Goal: Task Accomplishment & Management: Use online tool/utility

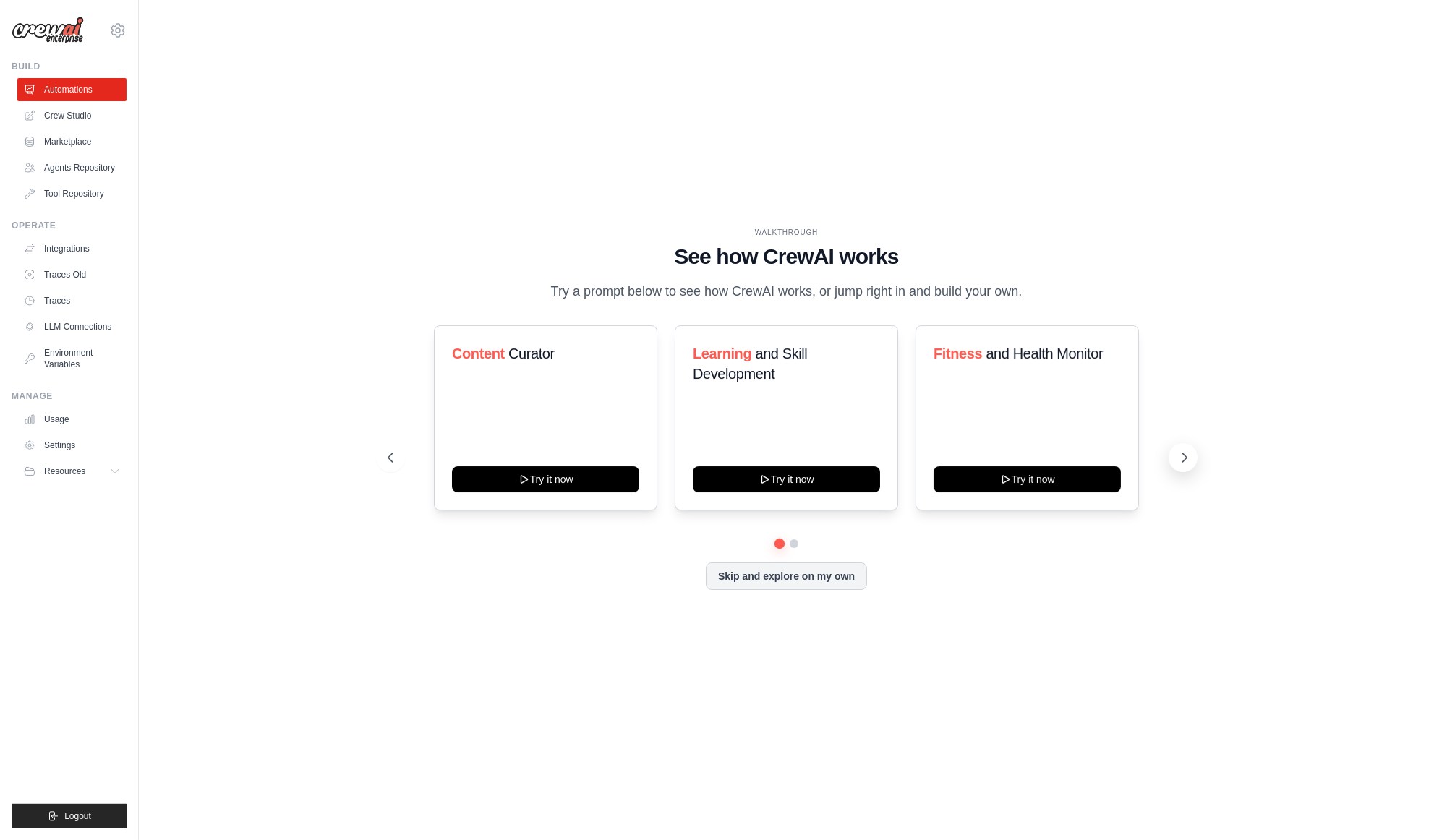
click at [1181, 457] on icon at bounding box center [1184, 457] width 14 height 14
click at [1183, 464] on icon at bounding box center [1184, 457] width 14 height 14
click at [48, 106] on link "Crew Studio" at bounding box center [73, 116] width 109 height 23
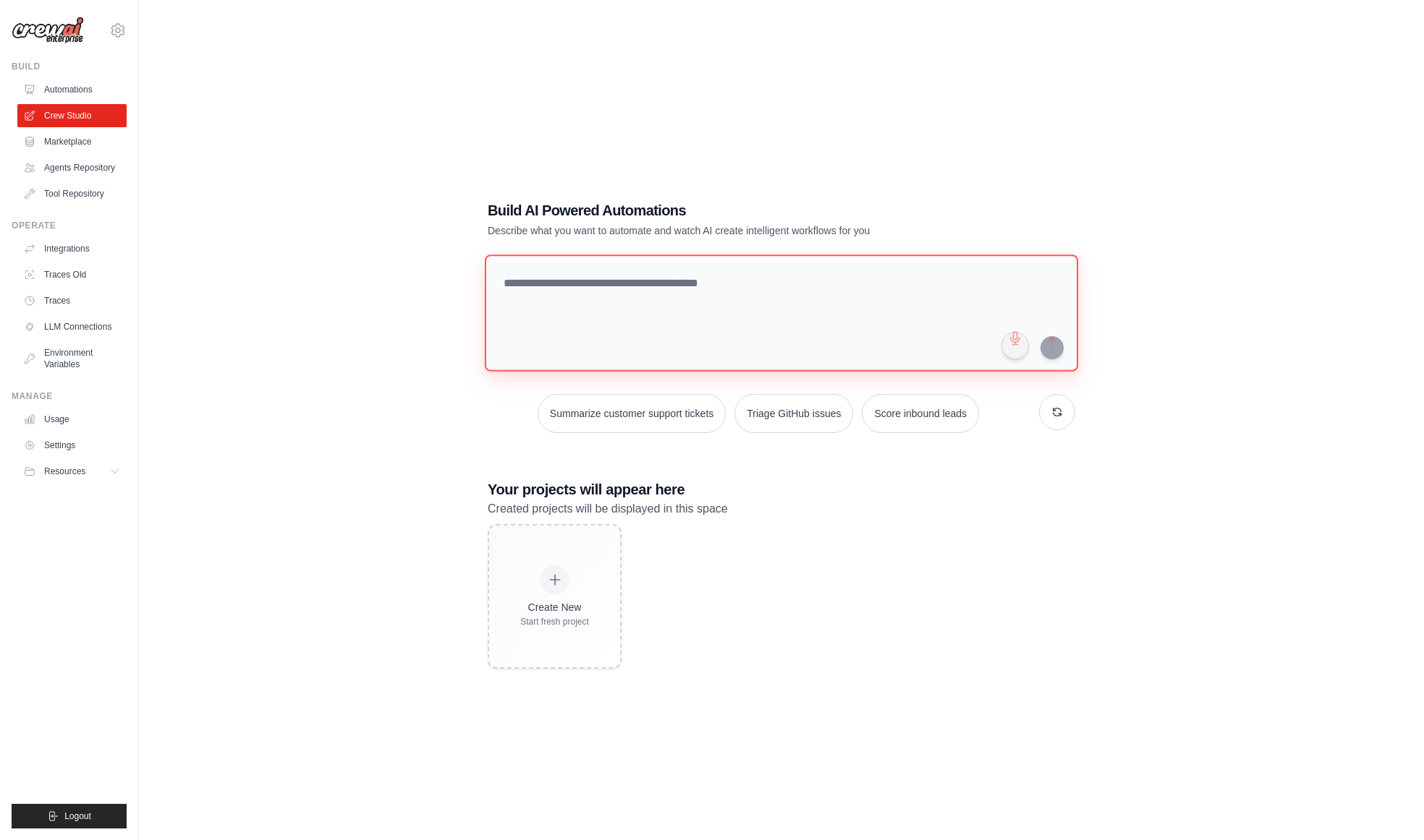
click at [631, 308] on textarea at bounding box center [781, 312] width 593 height 117
click at [521, 425] on div "Summarize customer support tickets Triage GitHub issues Score inbound leads" at bounding box center [781, 414] width 587 height 39
click at [62, 160] on link "Agents Repository" at bounding box center [73, 168] width 109 height 23
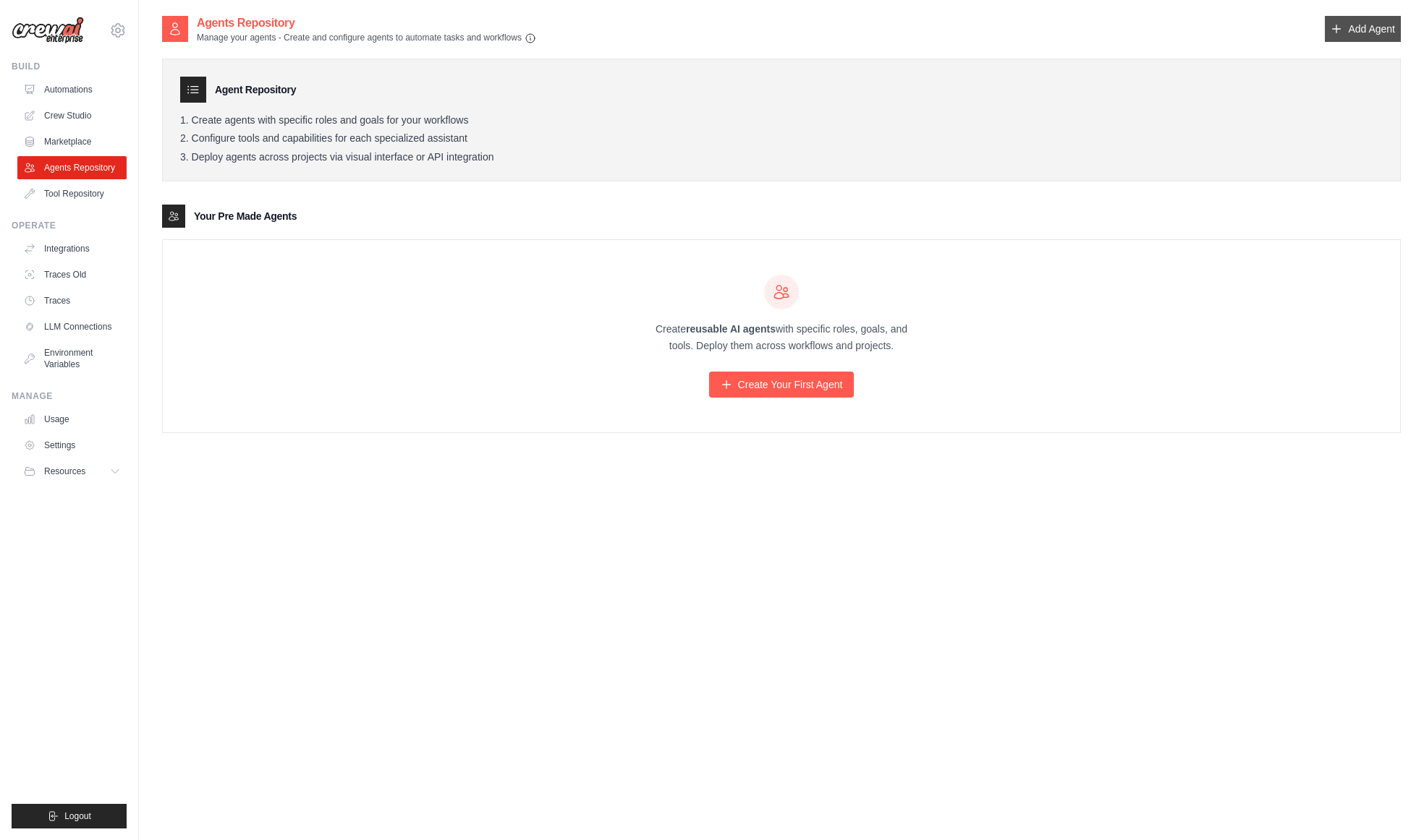
click at [1369, 29] on link "Add Agent" at bounding box center [1362, 29] width 76 height 26
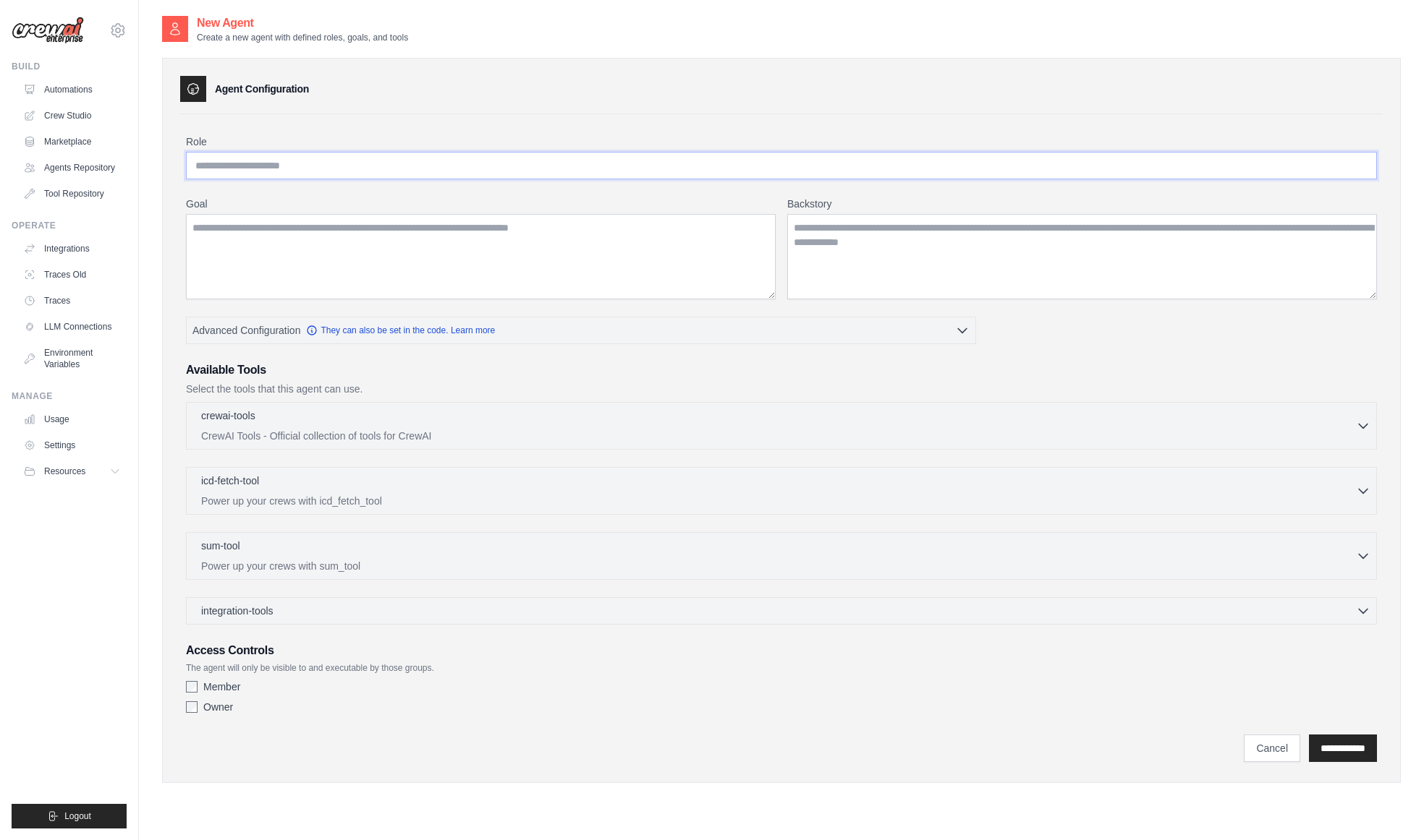
click at [363, 172] on input "Role" at bounding box center [781, 165] width 1191 height 28
click at [393, 429] on p "CrewAI Tools - Official collection of tools for CrewAI" at bounding box center [778, 435] width 1155 height 14
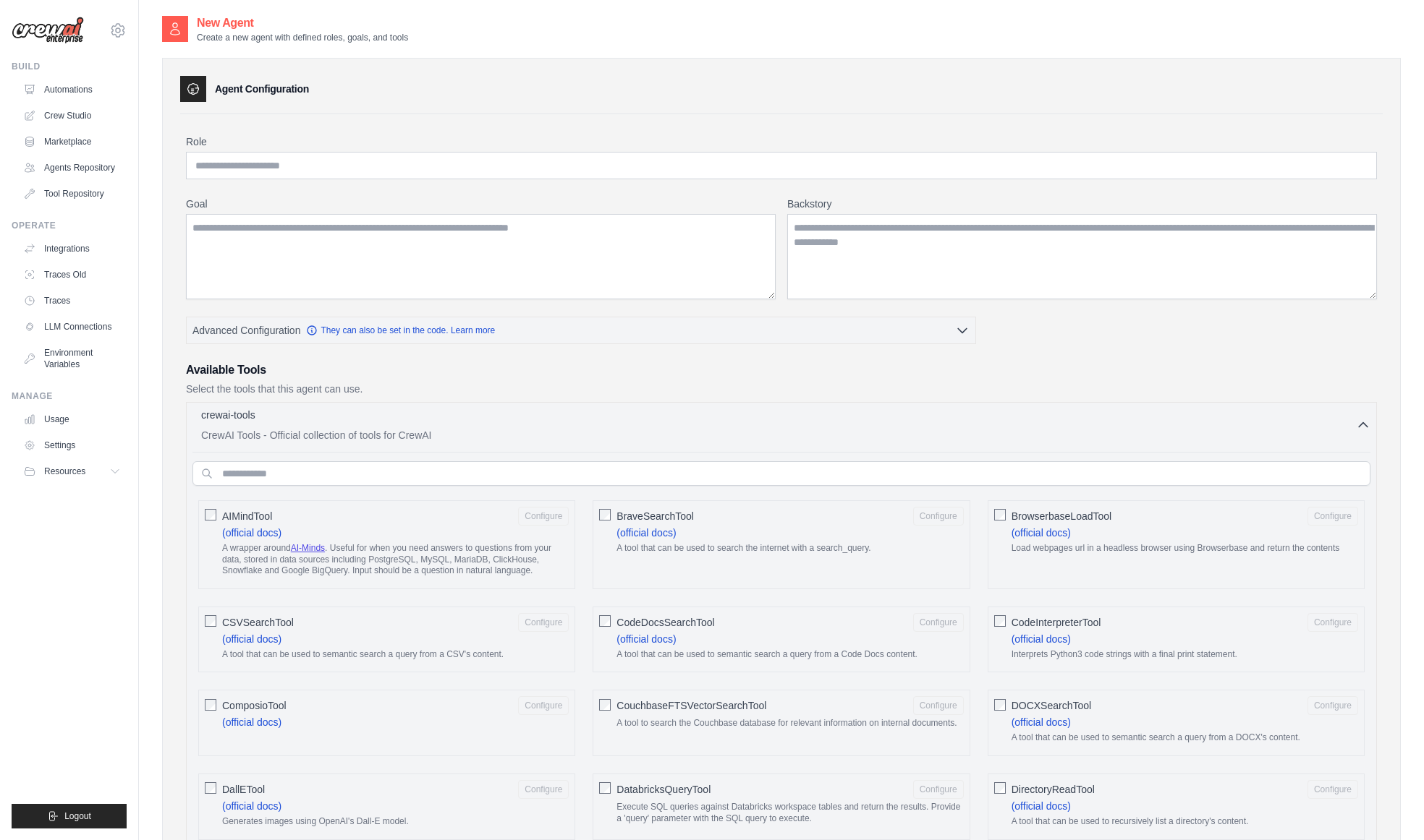
click at [393, 429] on p "CrewAI Tools - Official collection of tools for CrewAI" at bounding box center [778, 435] width 1155 height 14
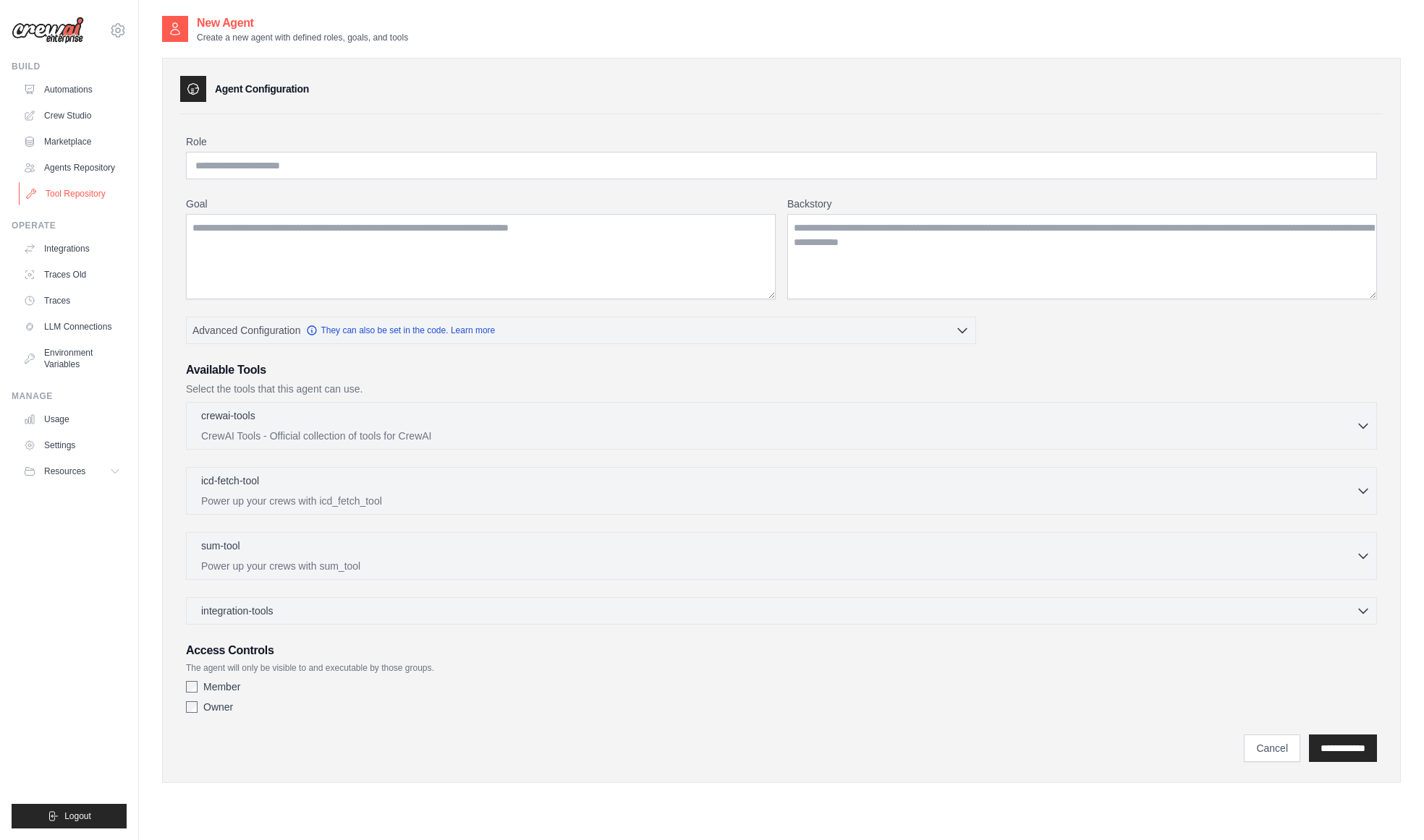
click at [97, 203] on link "Tool Repository" at bounding box center [73, 194] width 109 height 23
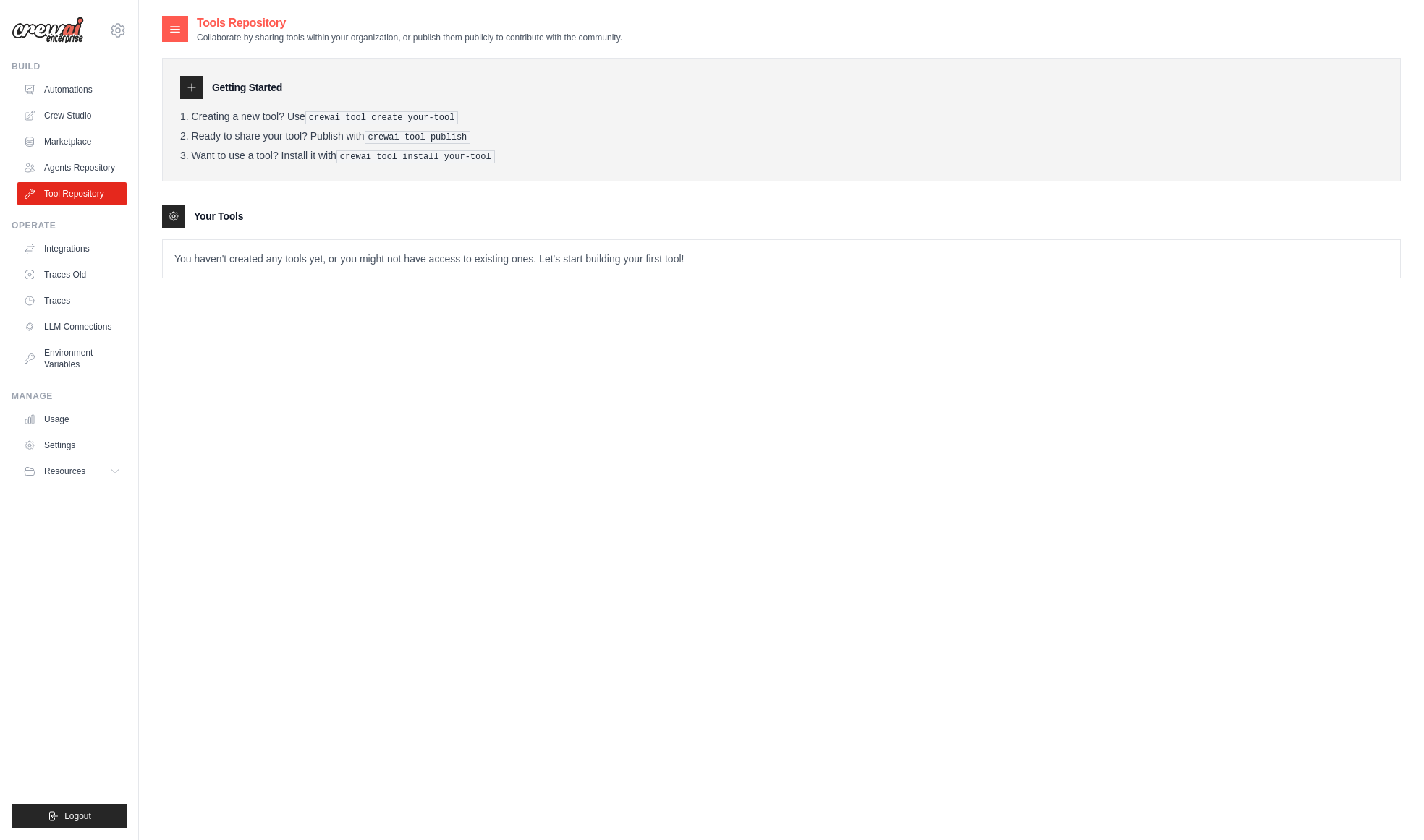
drag, startPoint x: 293, startPoint y: 267, endPoint x: 342, endPoint y: 262, distance: 49.3
click at [295, 268] on p "You haven't created any tools yet, or you might not have access to existing one…" at bounding box center [781, 259] width 1237 height 37
click at [72, 91] on link "Automations" at bounding box center [73, 90] width 109 height 23
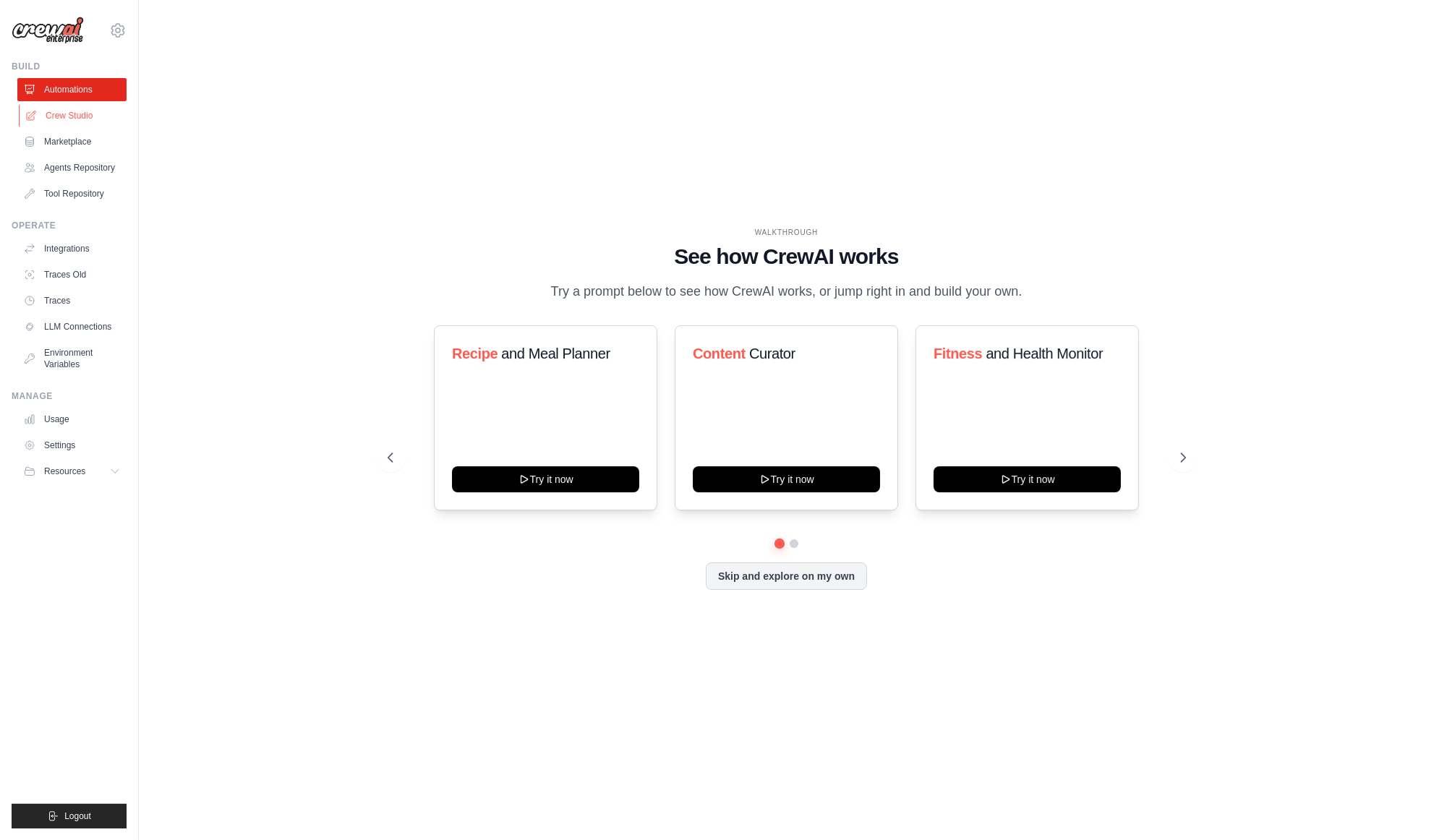
click at [99, 118] on link "Crew Studio" at bounding box center [73, 116] width 109 height 23
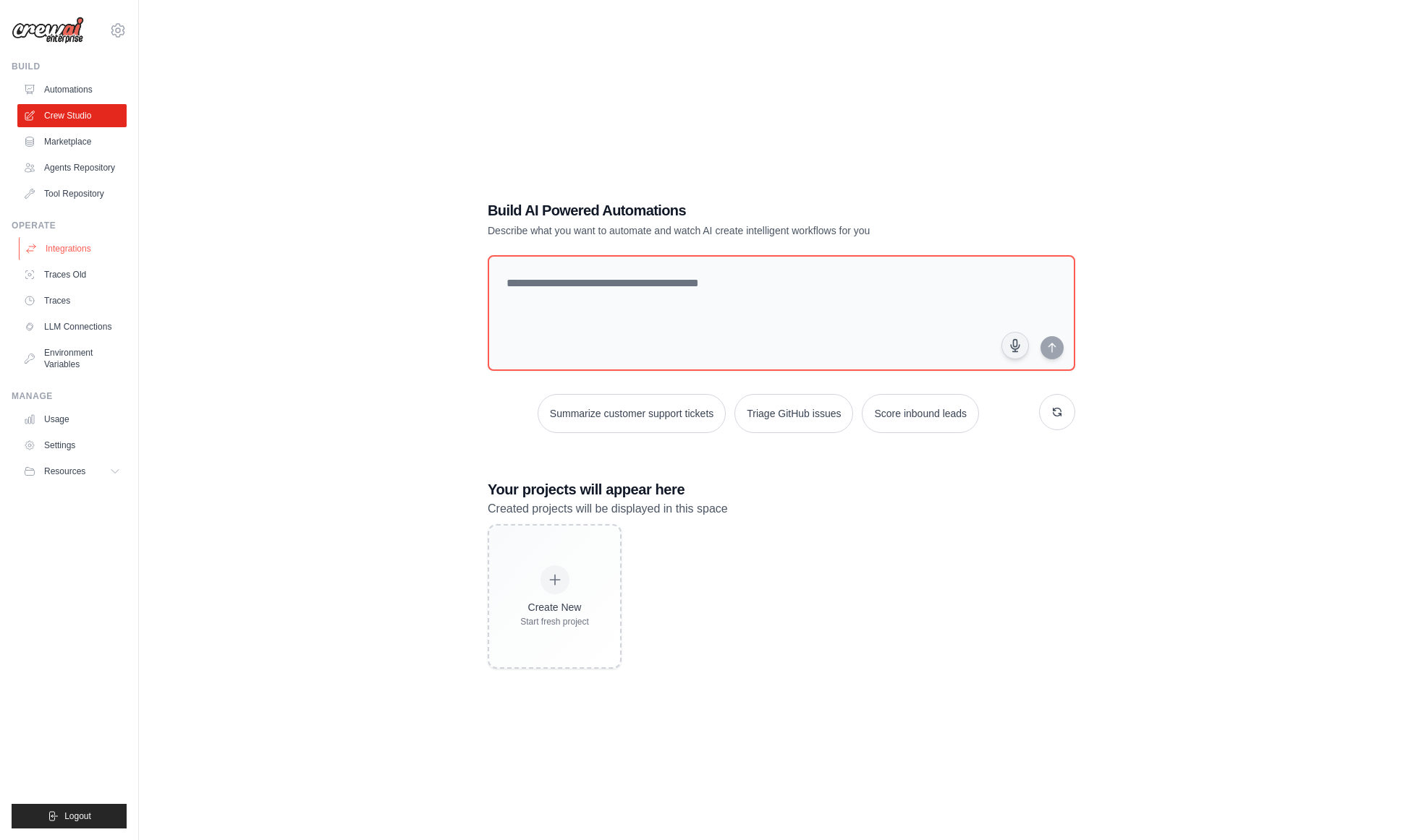
click at [76, 249] on link "Integrations" at bounding box center [73, 249] width 109 height 23
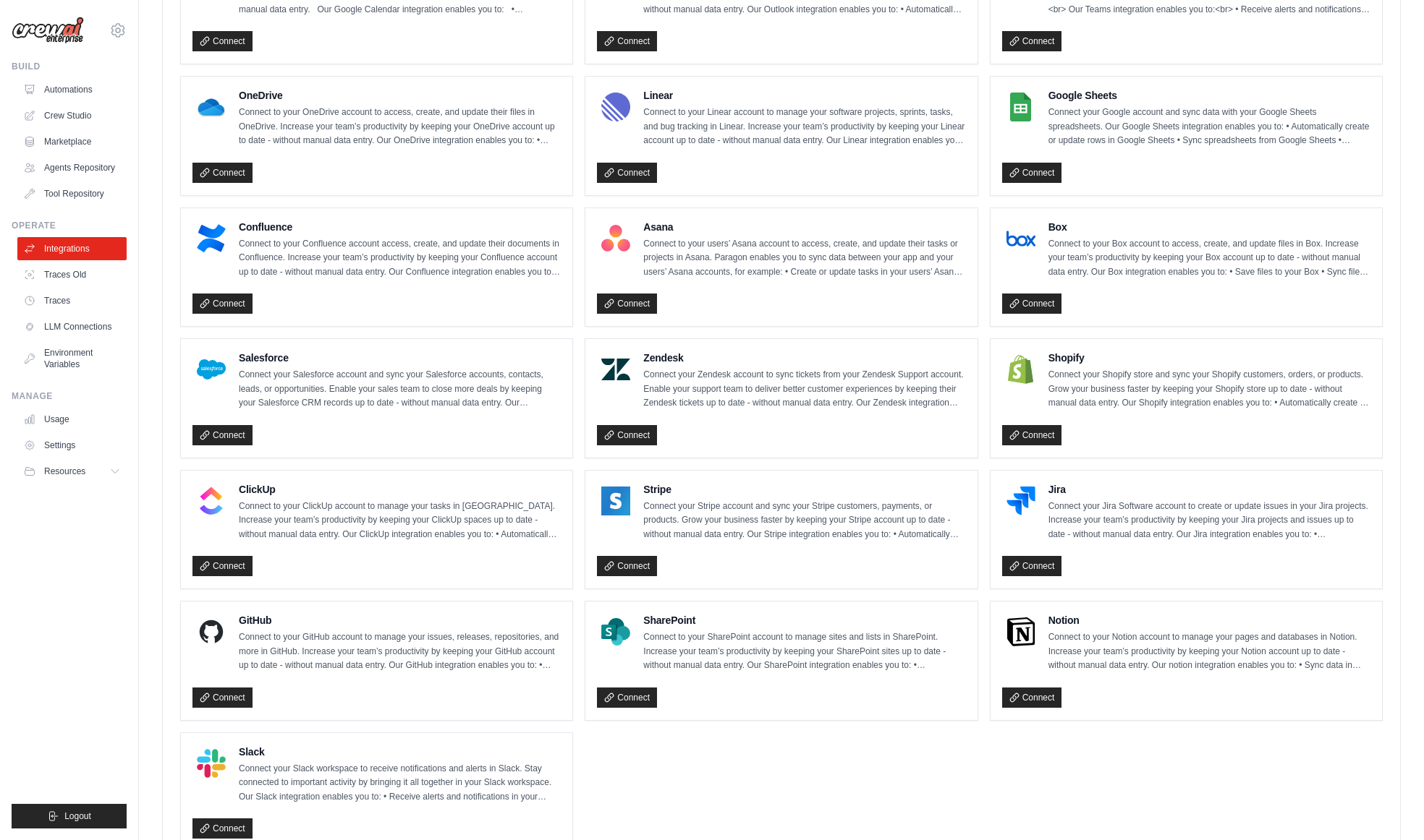
scroll to position [680, 0]
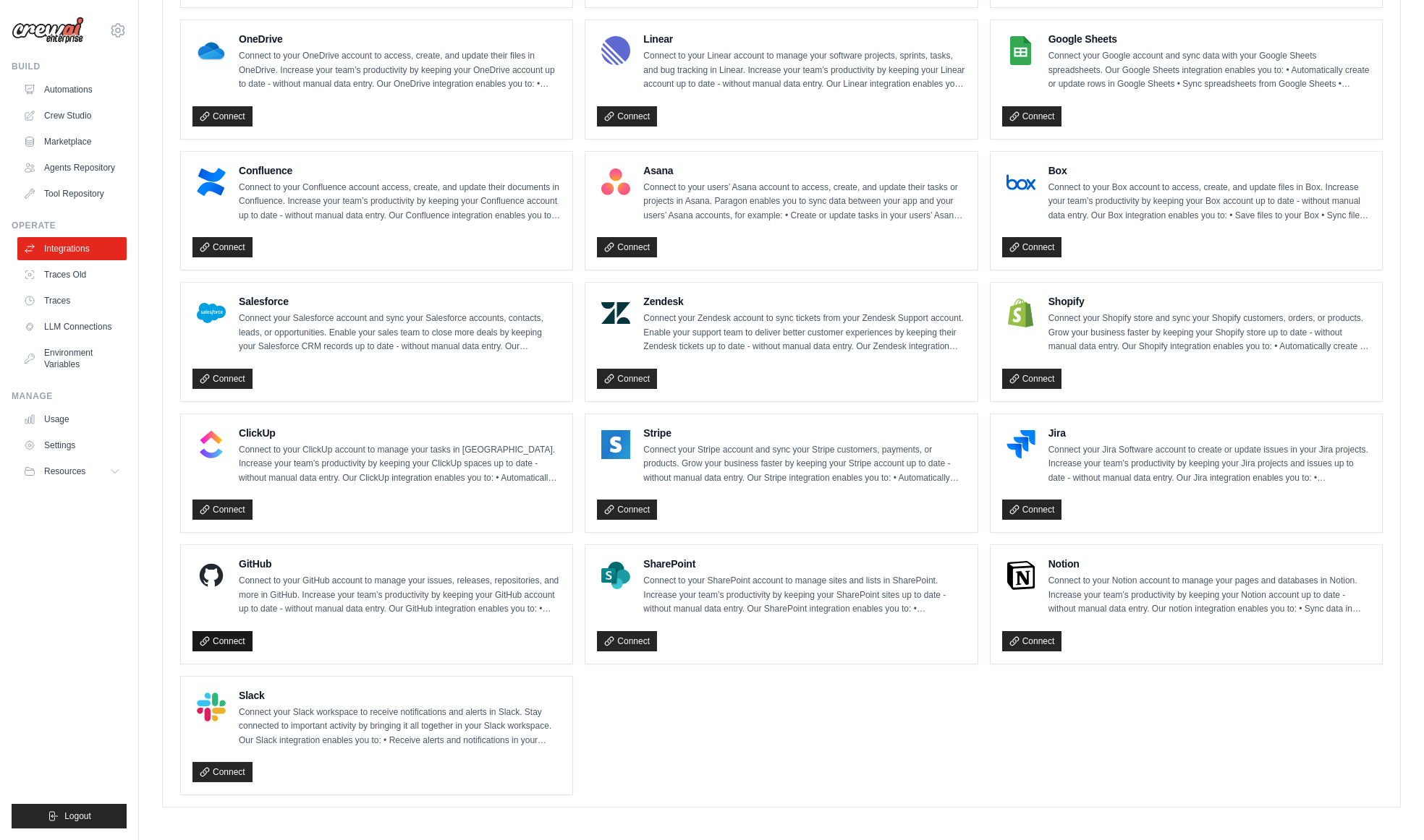
click at [205, 638] on icon at bounding box center [204, 641] width 10 height 10
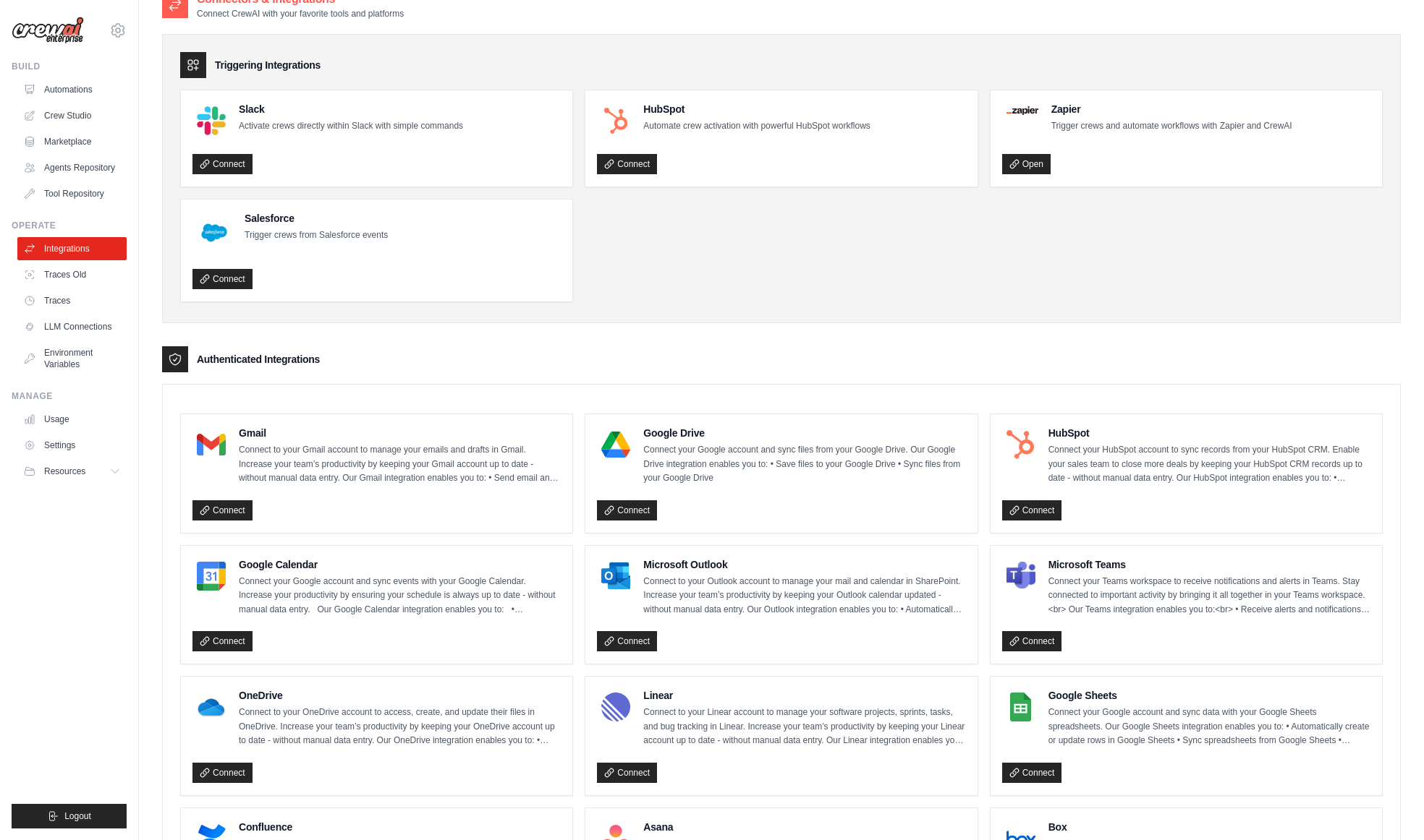
scroll to position [0, 0]
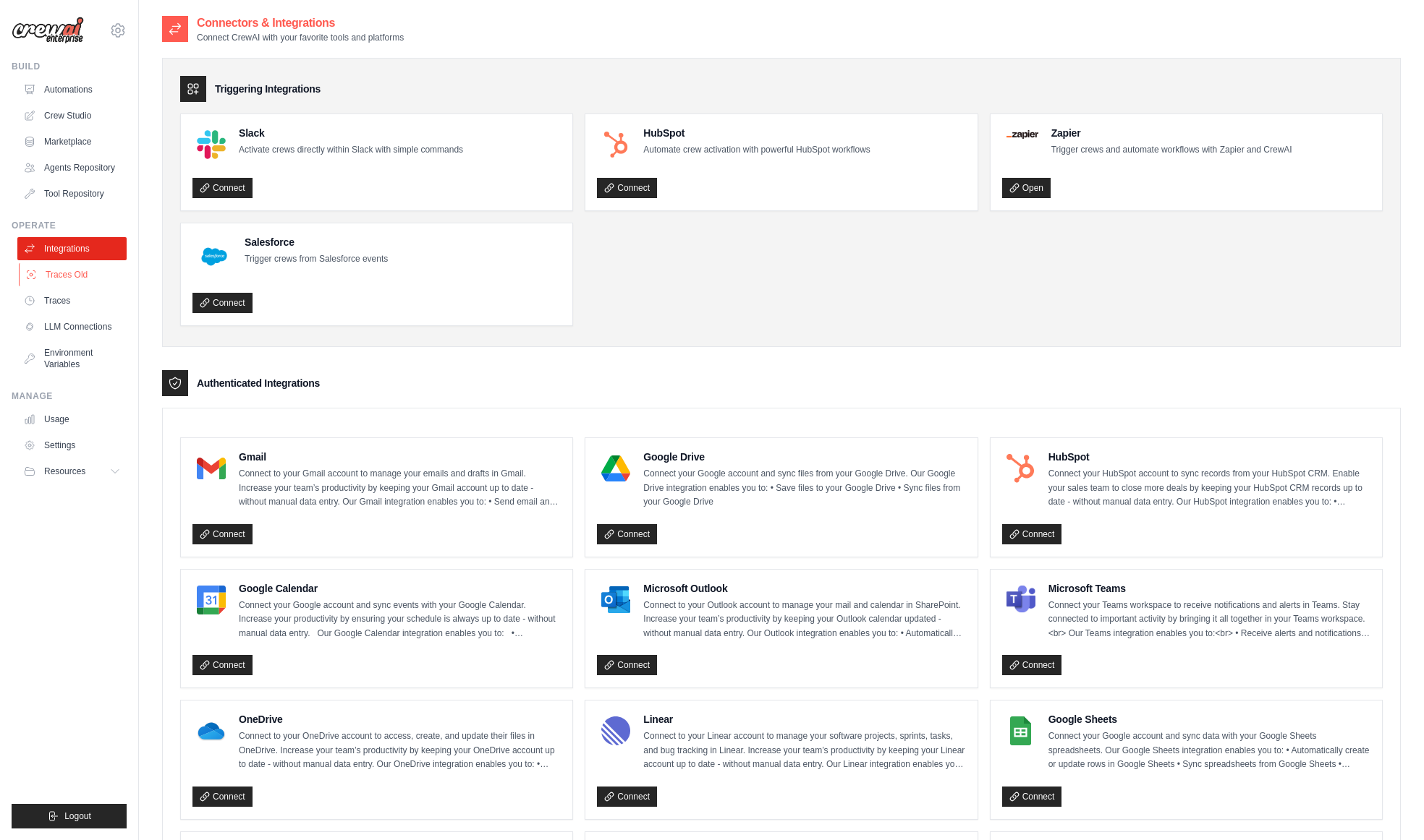
click at [90, 268] on link "Traces Old" at bounding box center [73, 275] width 109 height 23
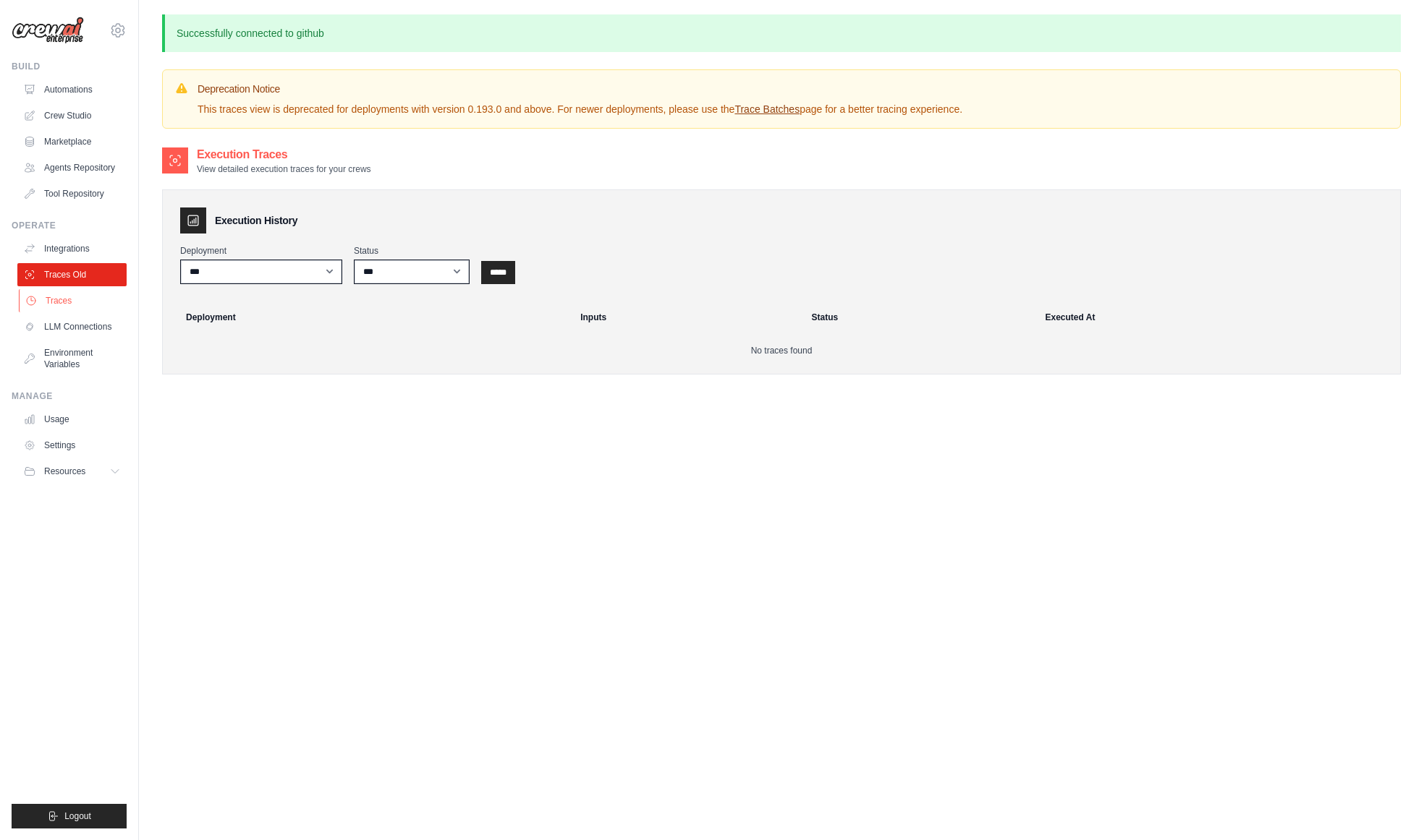
click at [87, 308] on link "Traces" at bounding box center [73, 301] width 109 height 23
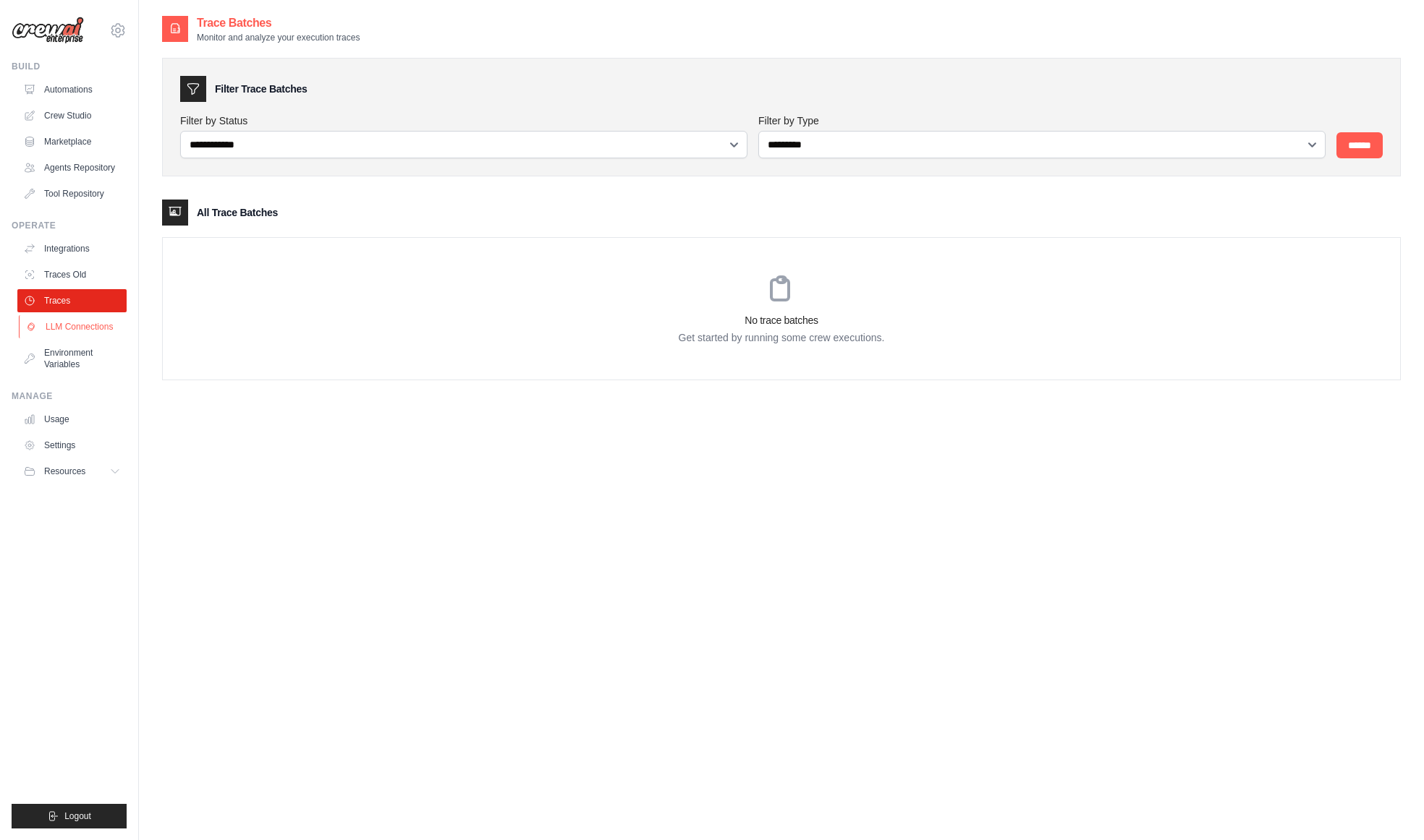
click at [94, 330] on link "LLM Connections" at bounding box center [73, 327] width 109 height 23
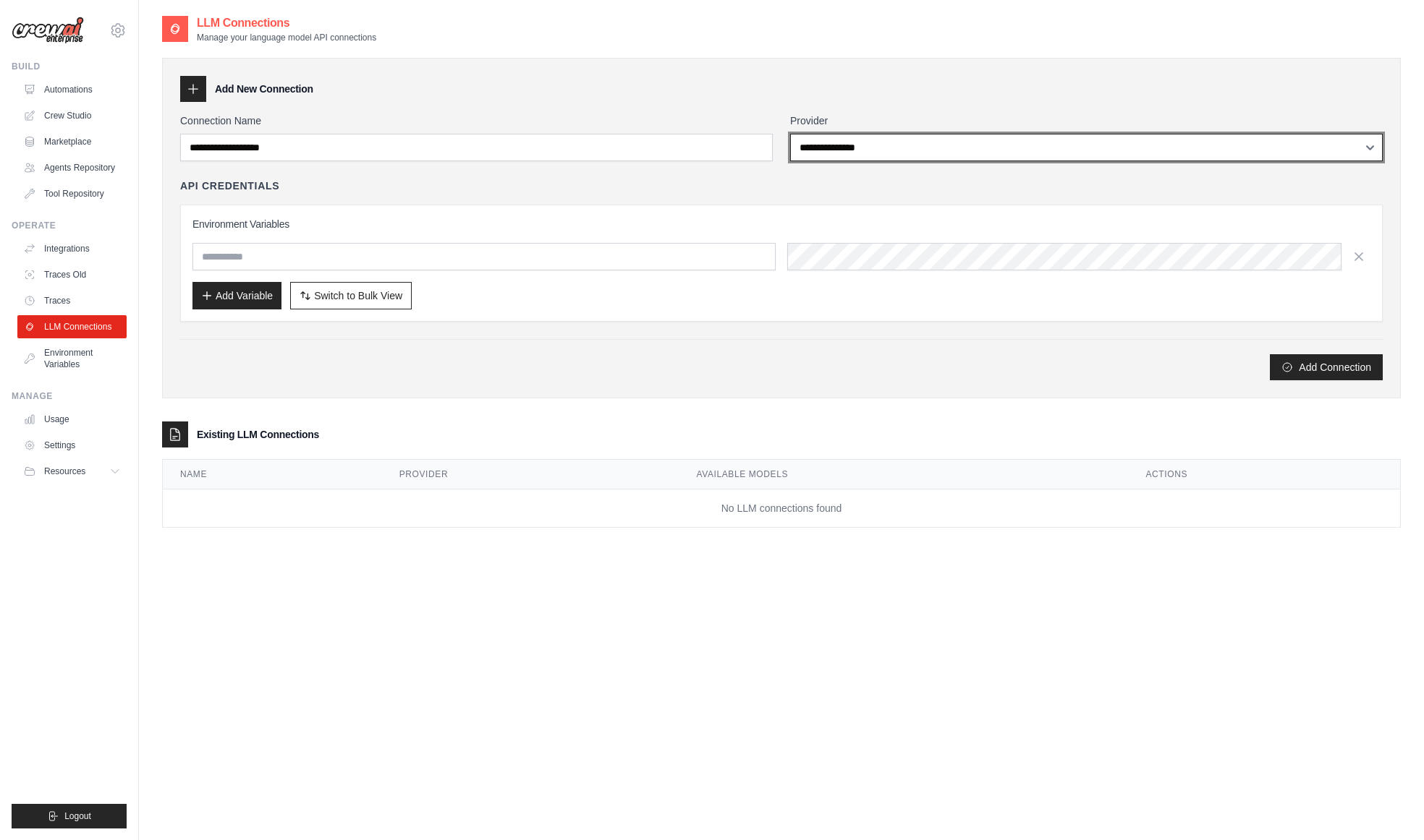
select select "******"
click at [790, 134] on select "**********" at bounding box center [1086, 147] width 592 height 28
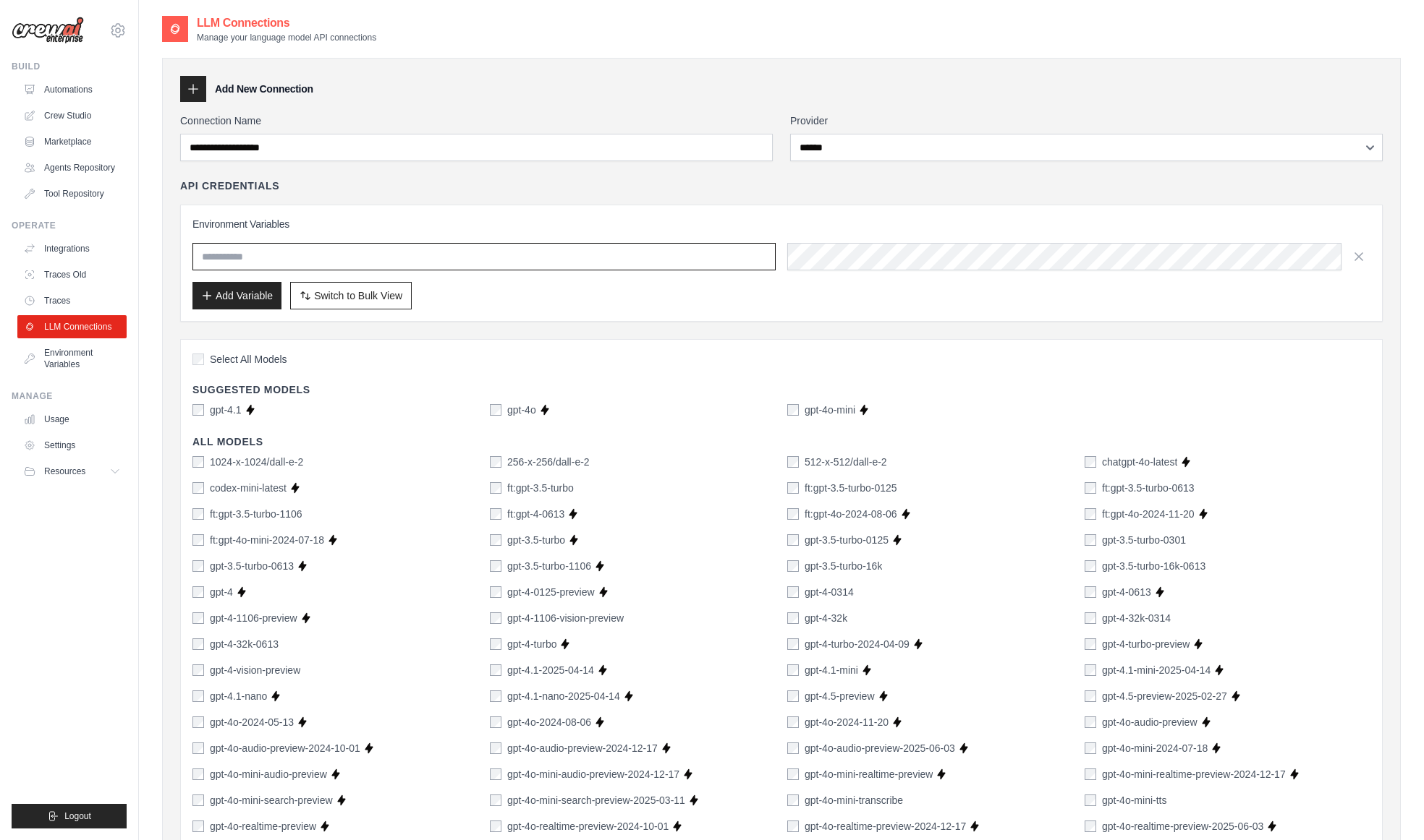
click at [396, 261] on input "text" at bounding box center [484, 256] width 584 height 28
click at [466, 313] on div "Environment Variables Add Variable Switch to Bulk View Switch to Table View" at bounding box center [782, 262] width 1203 height 117
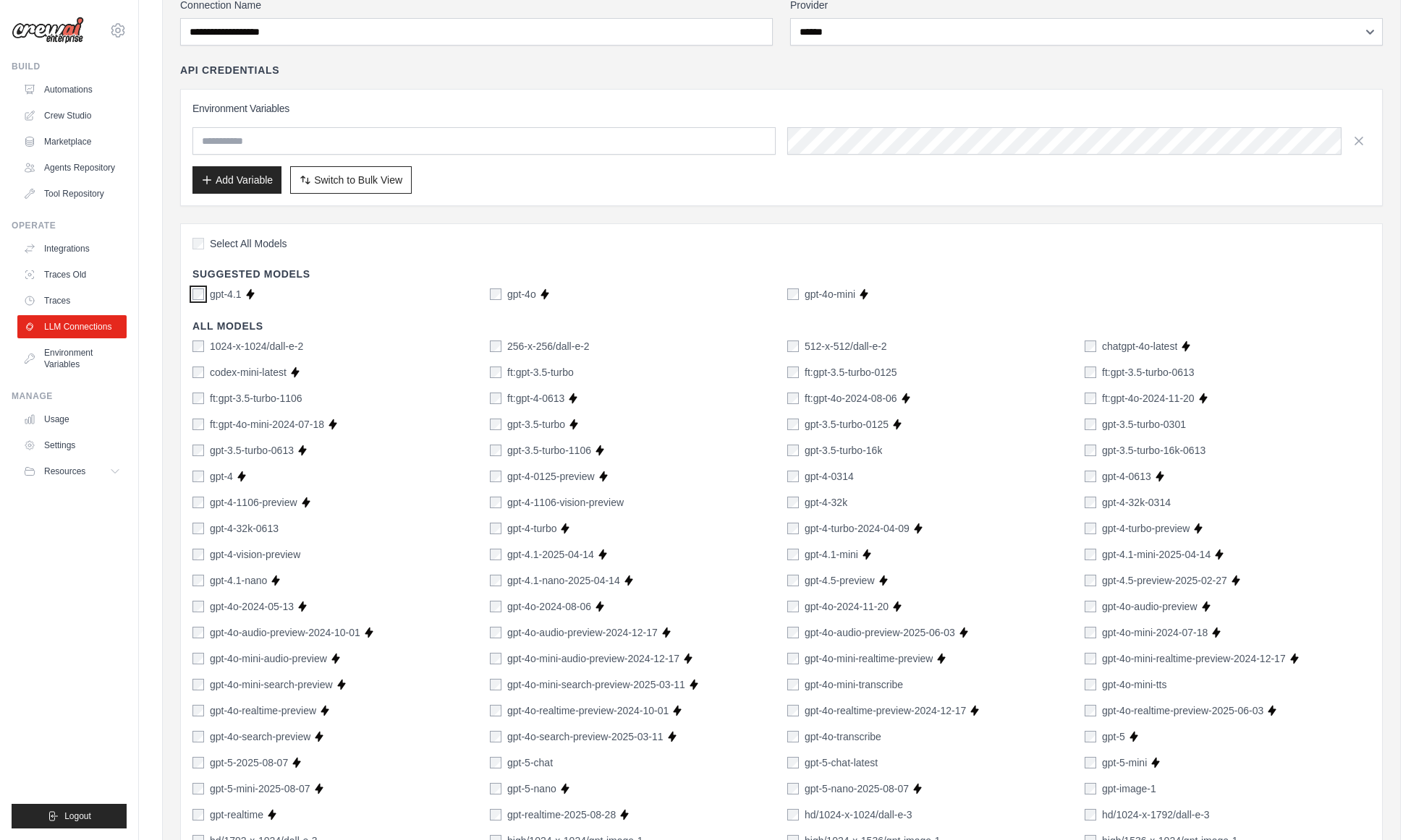
scroll to position [121, 0]
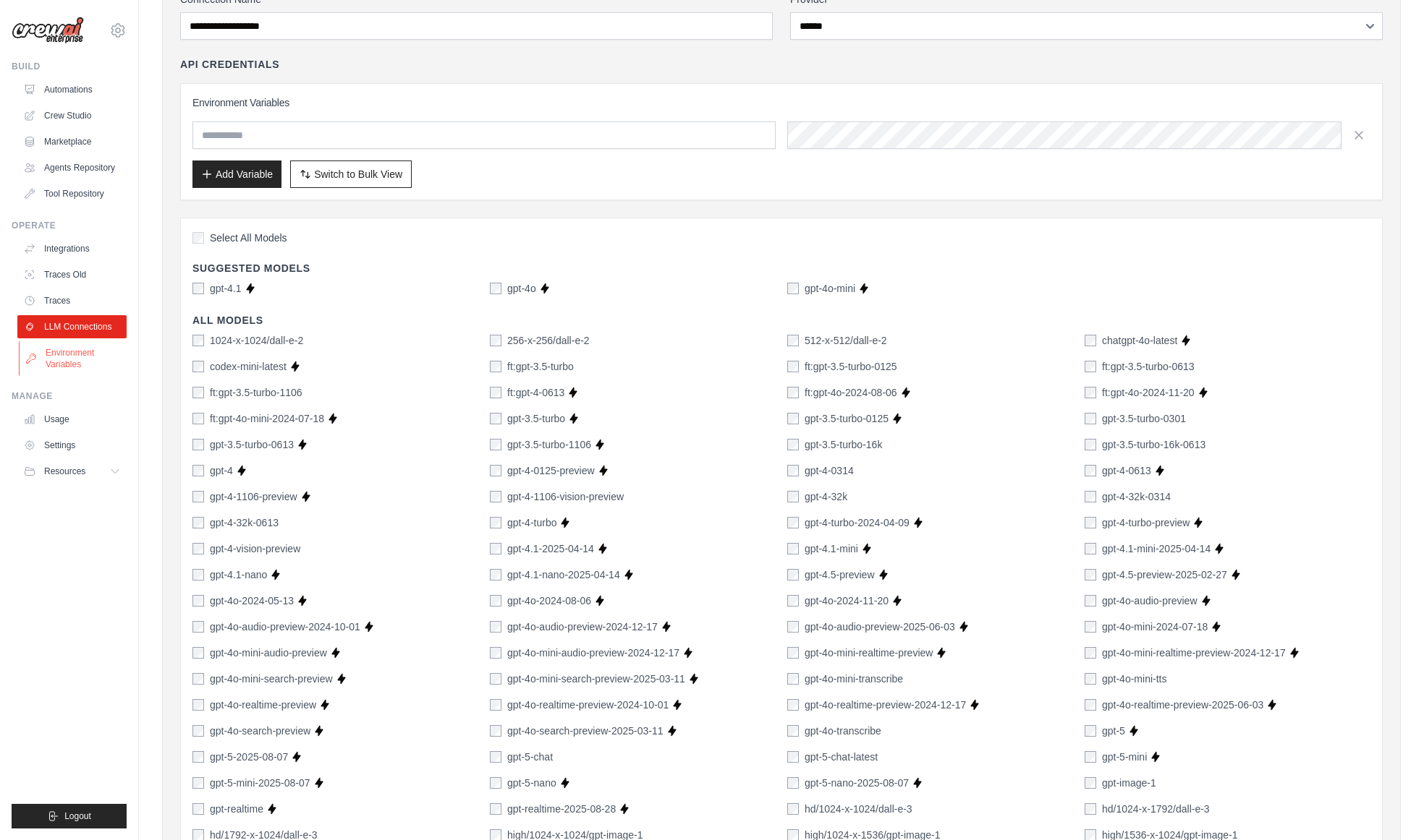
click at [87, 364] on link "Environment Variables" at bounding box center [73, 358] width 109 height 35
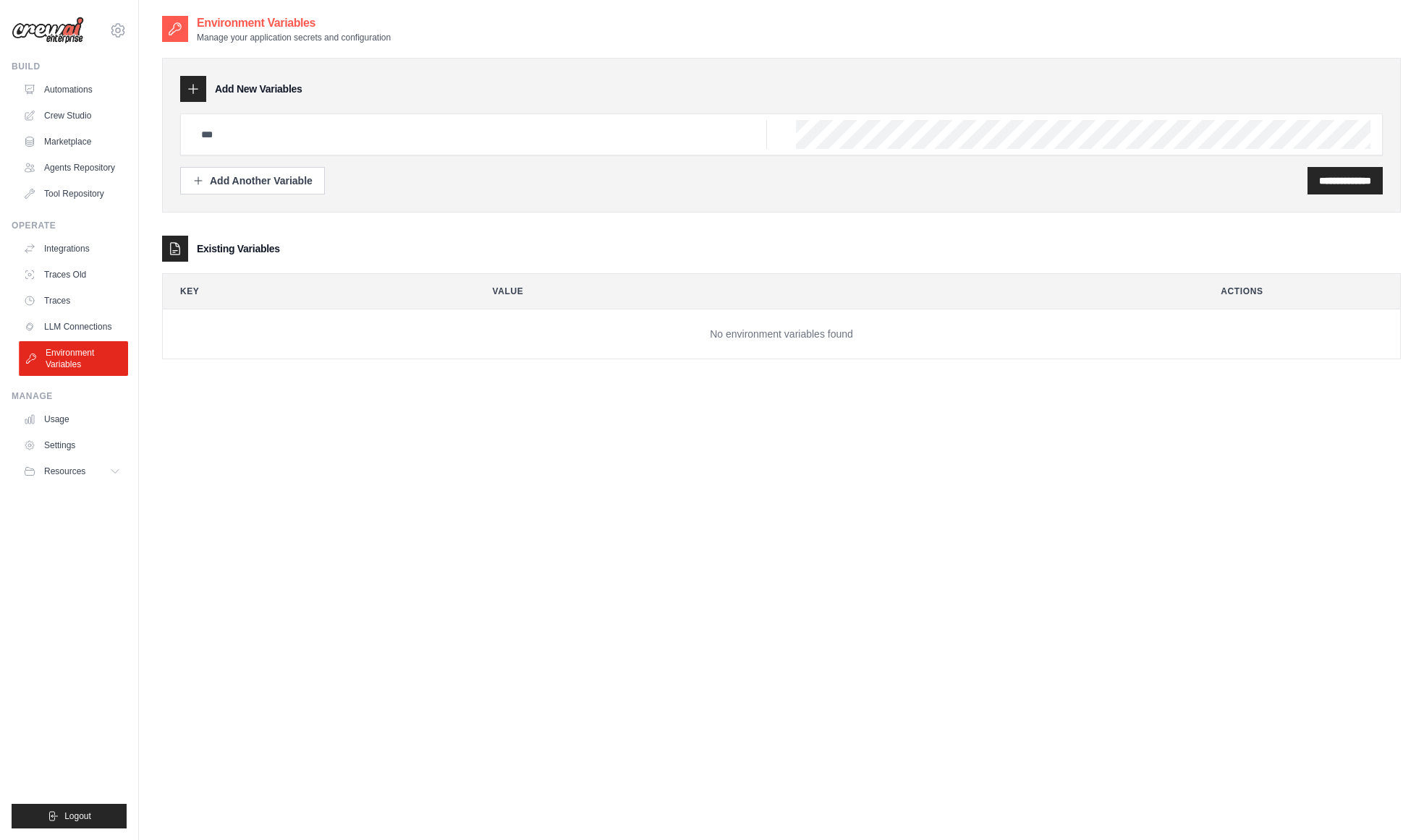
click at [78, 348] on link "Environment Variables" at bounding box center [73, 358] width 109 height 35
click at [79, 339] on ul "Integrations Traces Old Traces LLM Connections Environment Variables" at bounding box center [71, 307] width 109 height 139
click at [82, 333] on link "LLM Connections" at bounding box center [73, 327] width 109 height 23
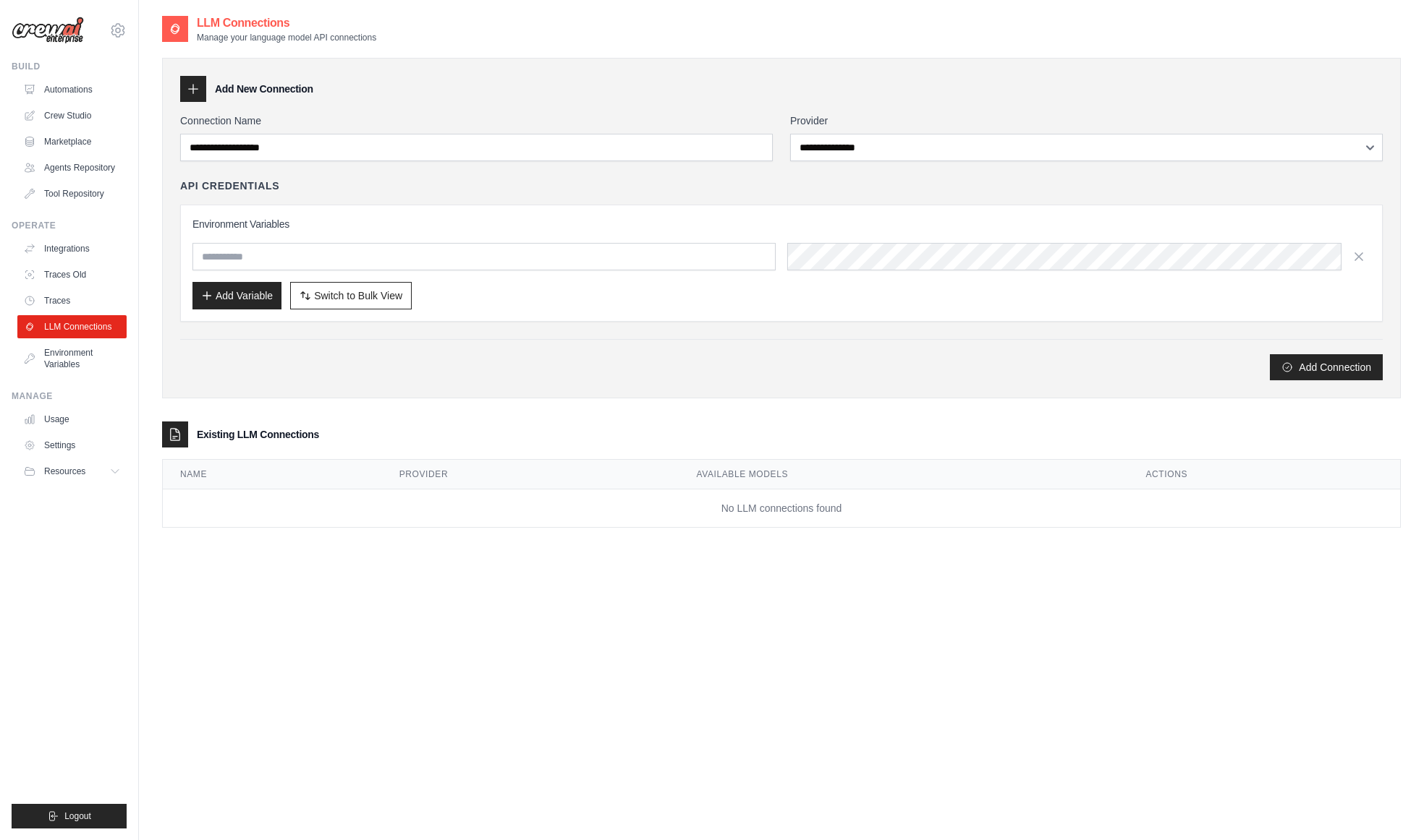
click at [685, 275] on div "Environment Variables Add Variable Switch to Bulk View Switch to Table View" at bounding box center [782, 263] width 1178 height 93
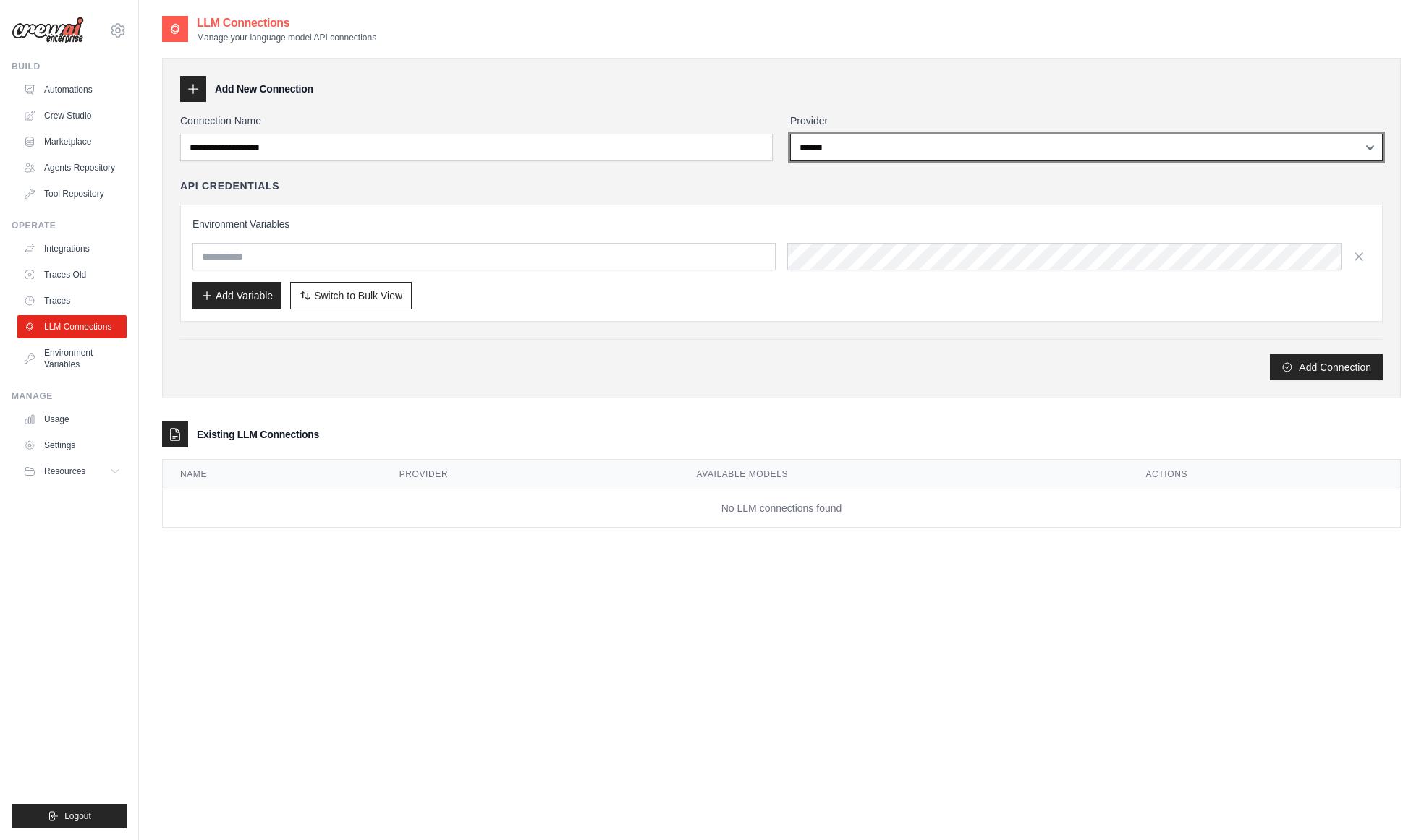
click at [790, 134] on select "**********" at bounding box center [1086, 147] width 592 height 28
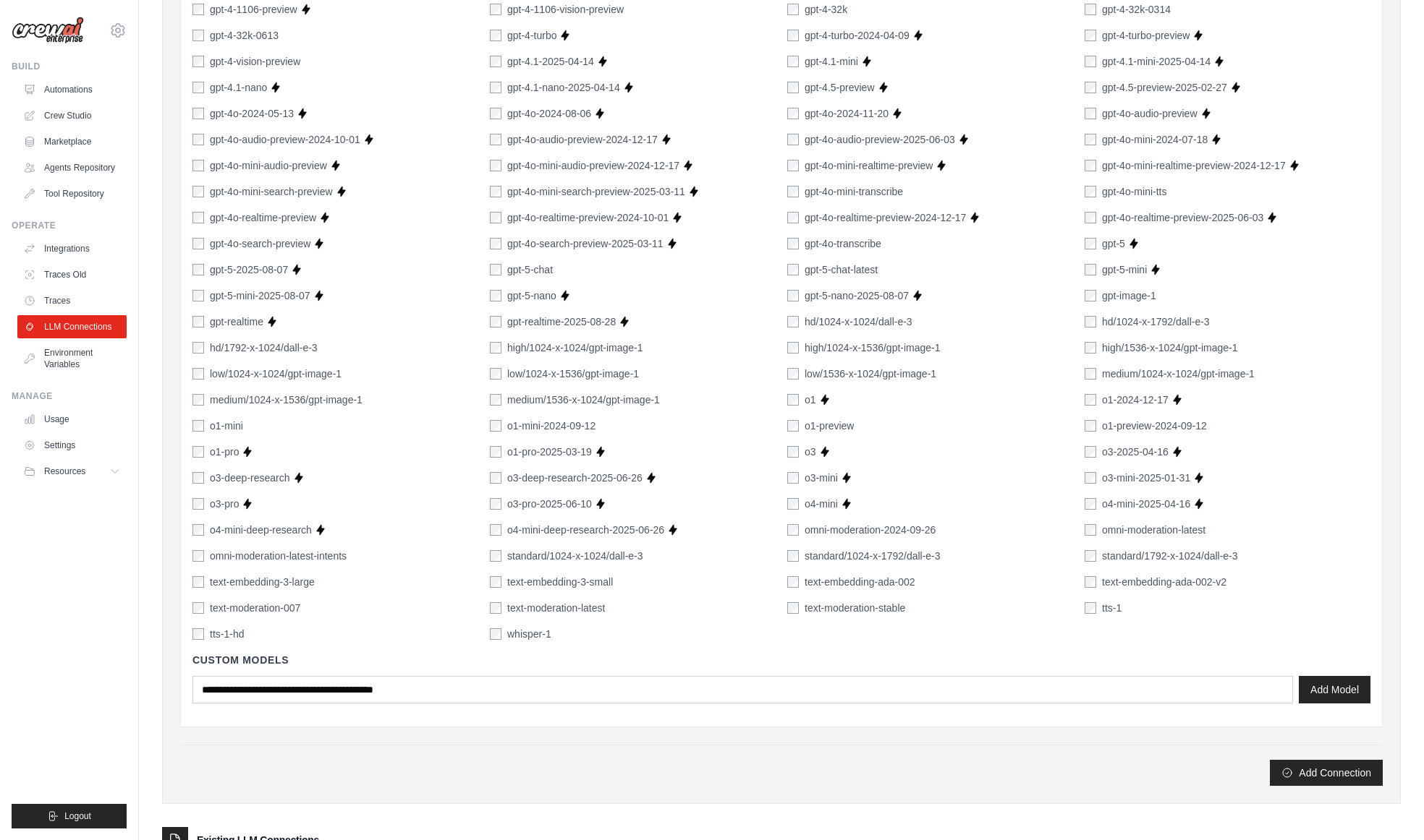
scroll to position [538, 0]
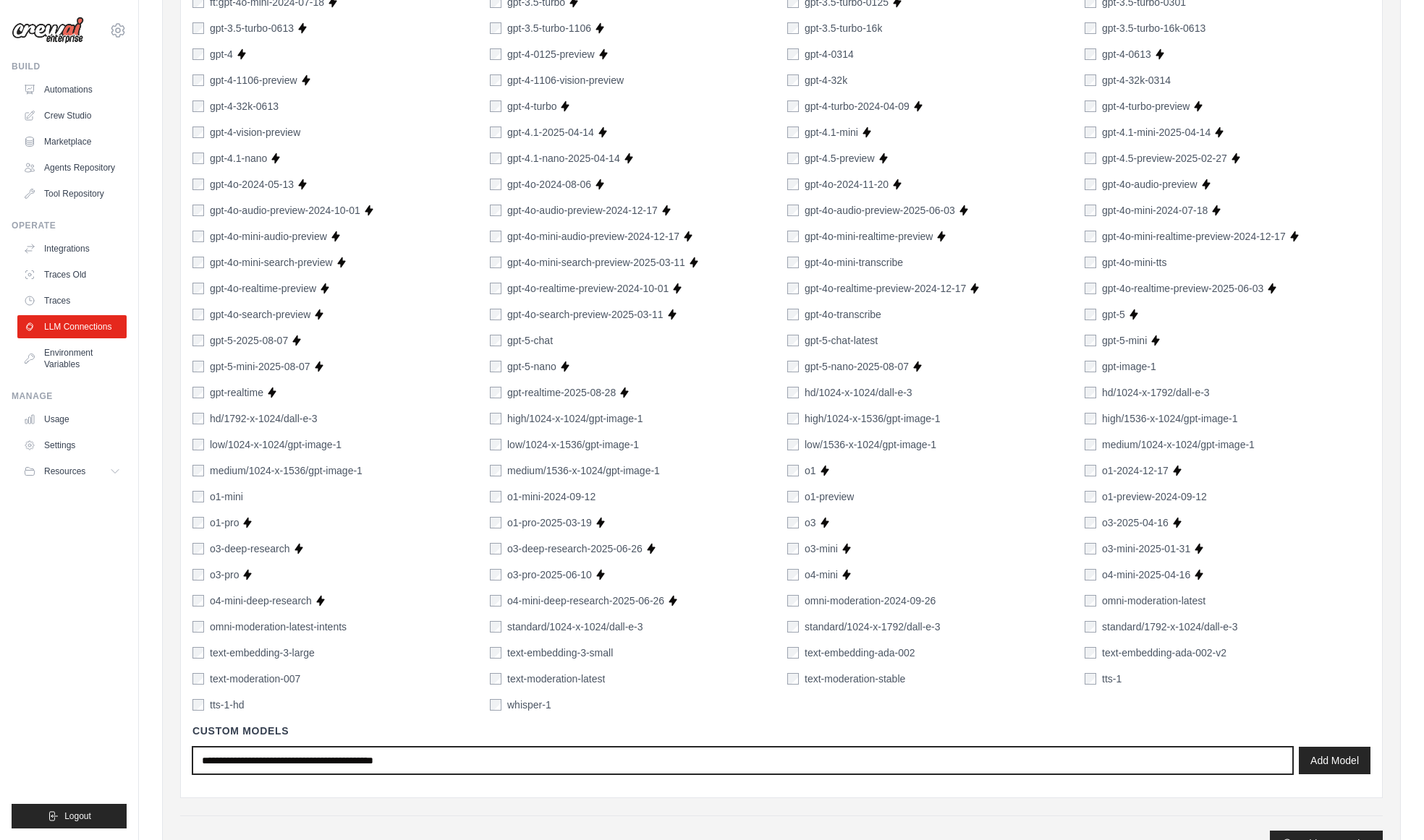
click at [350, 755] on input "text" at bounding box center [742, 761] width 1100 height 28
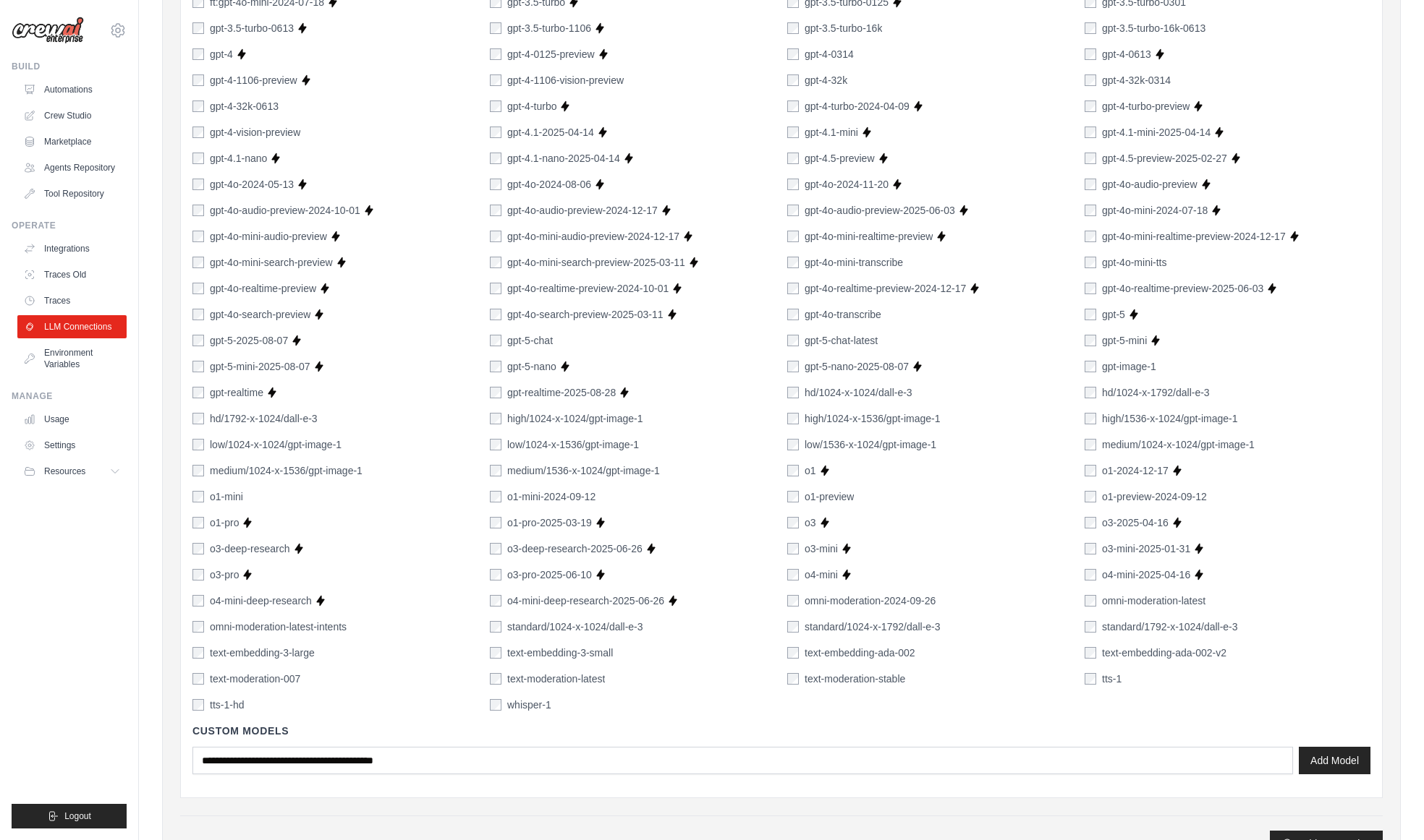
click at [763, 692] on div "1024-x-1024/dall-e-2 256-x-256/dall-e-2 512-x-512/dall-e-2 chatgpt-4o-latest Su…" at bounding box center [782, 315] width 1178 height 795
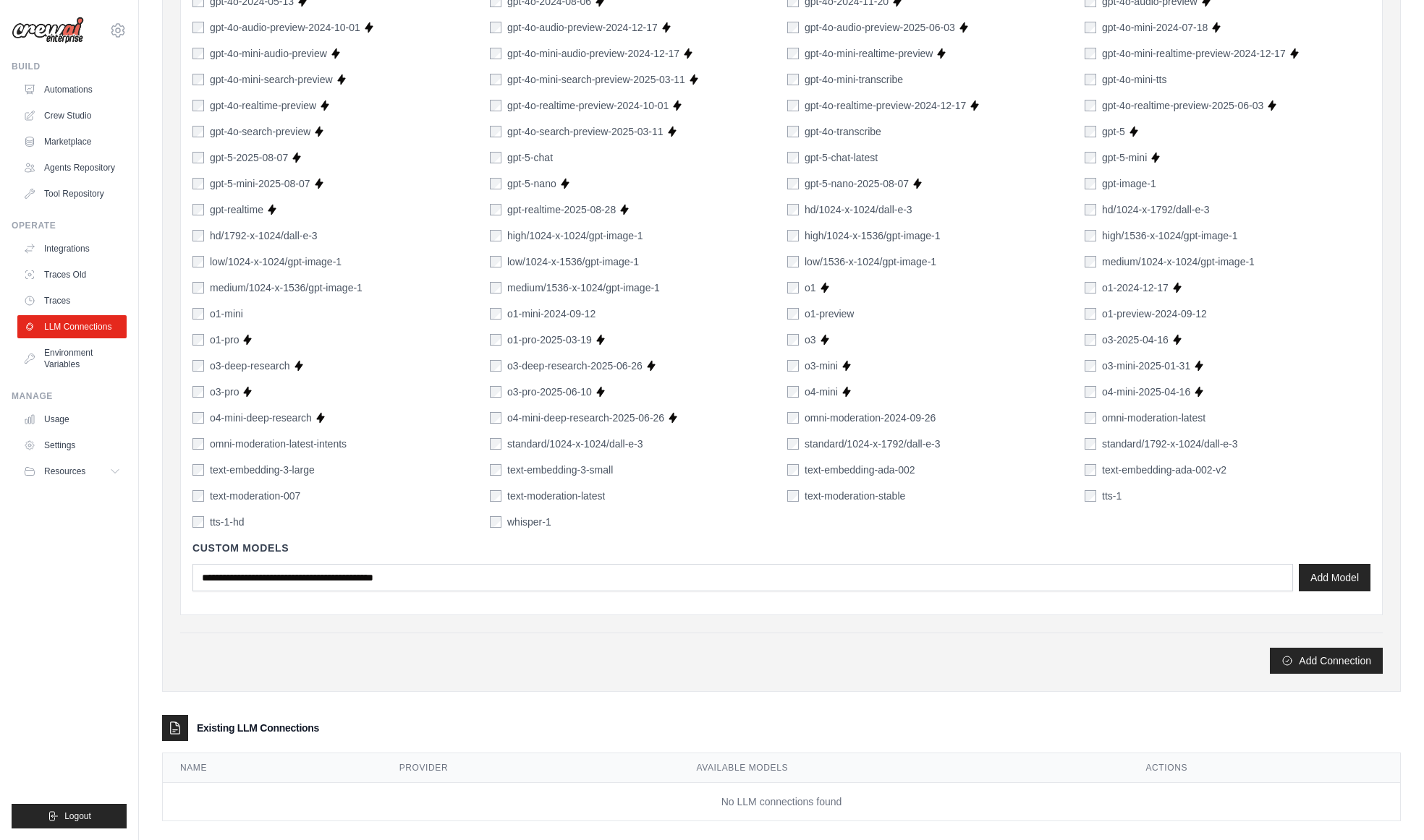
scroll to position [737, 0]
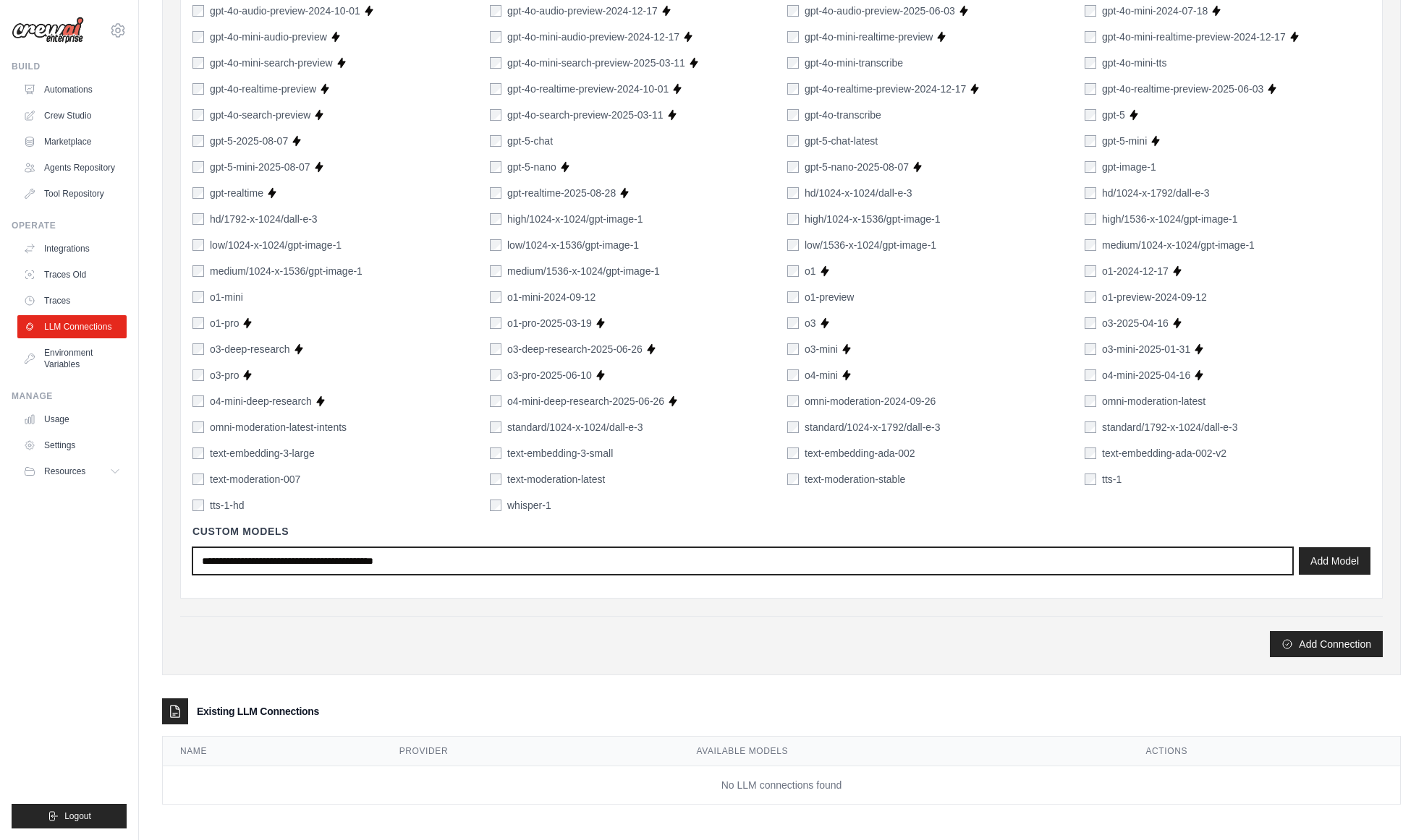
click at [311, 558] on input "text" at bounding box center [742, 561] width 1100 height 28
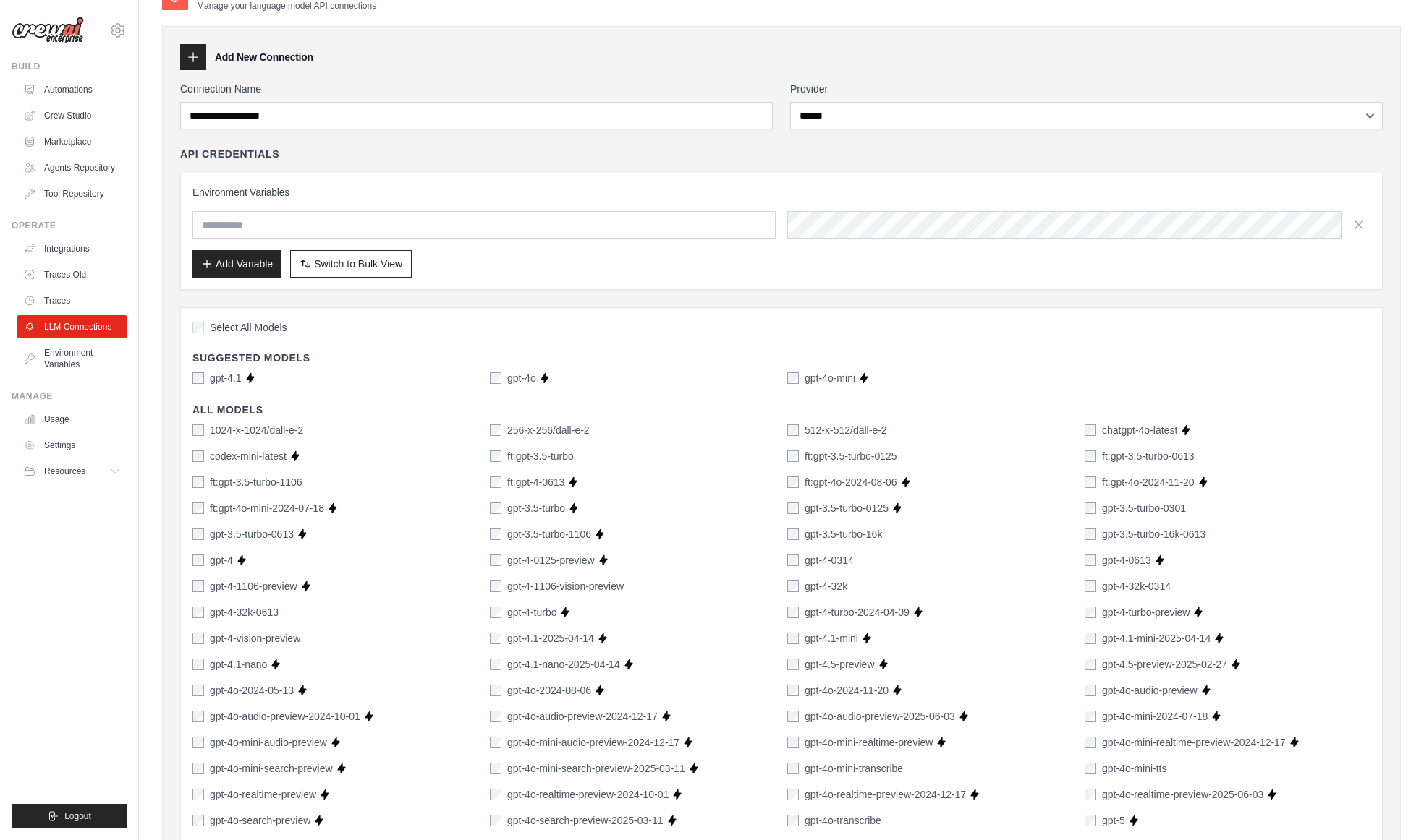
scroll to position [0, 0]
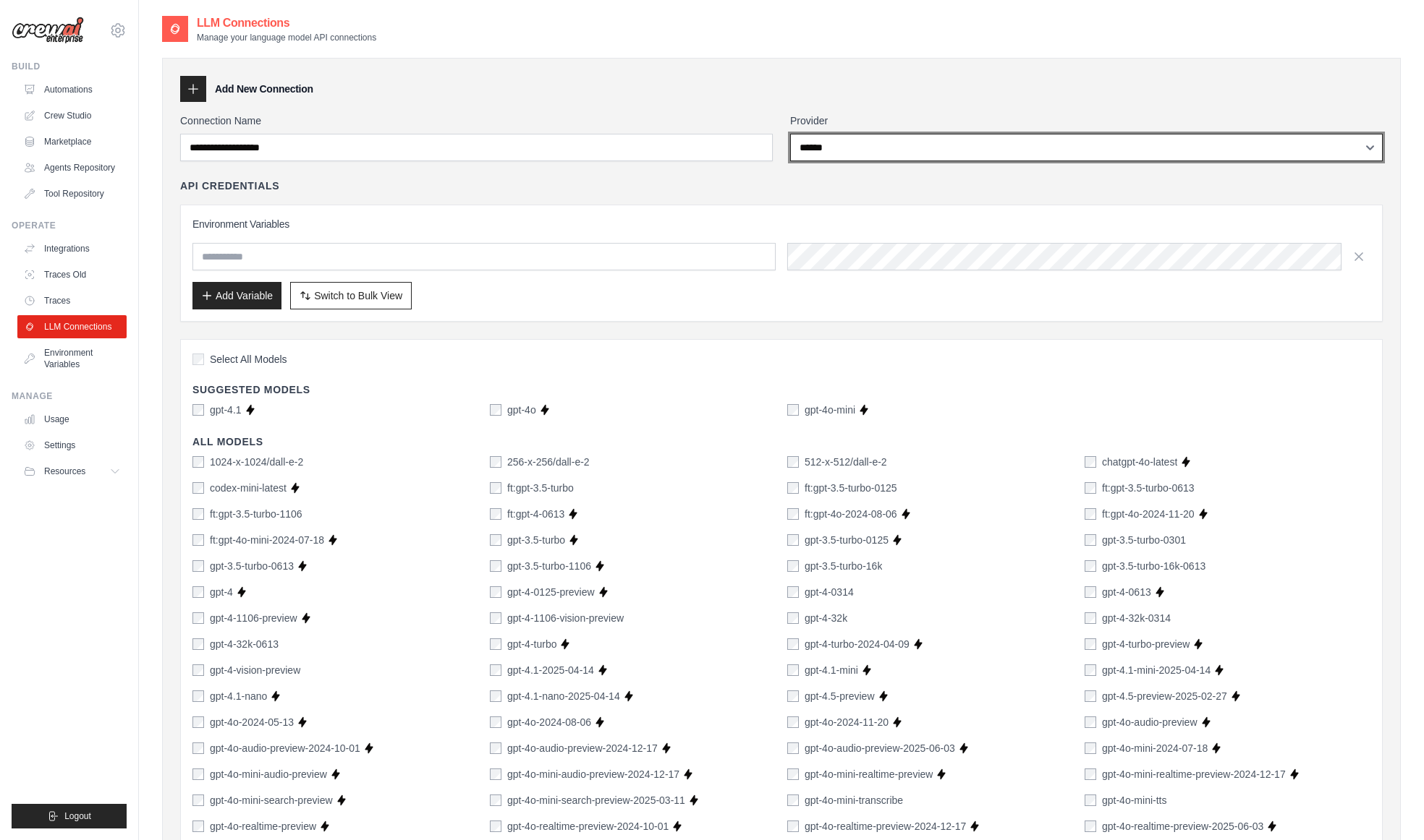
select select "*********"
click at [790, 134] on select "**********" at bounding box center [1086, 147] width 592 height 28
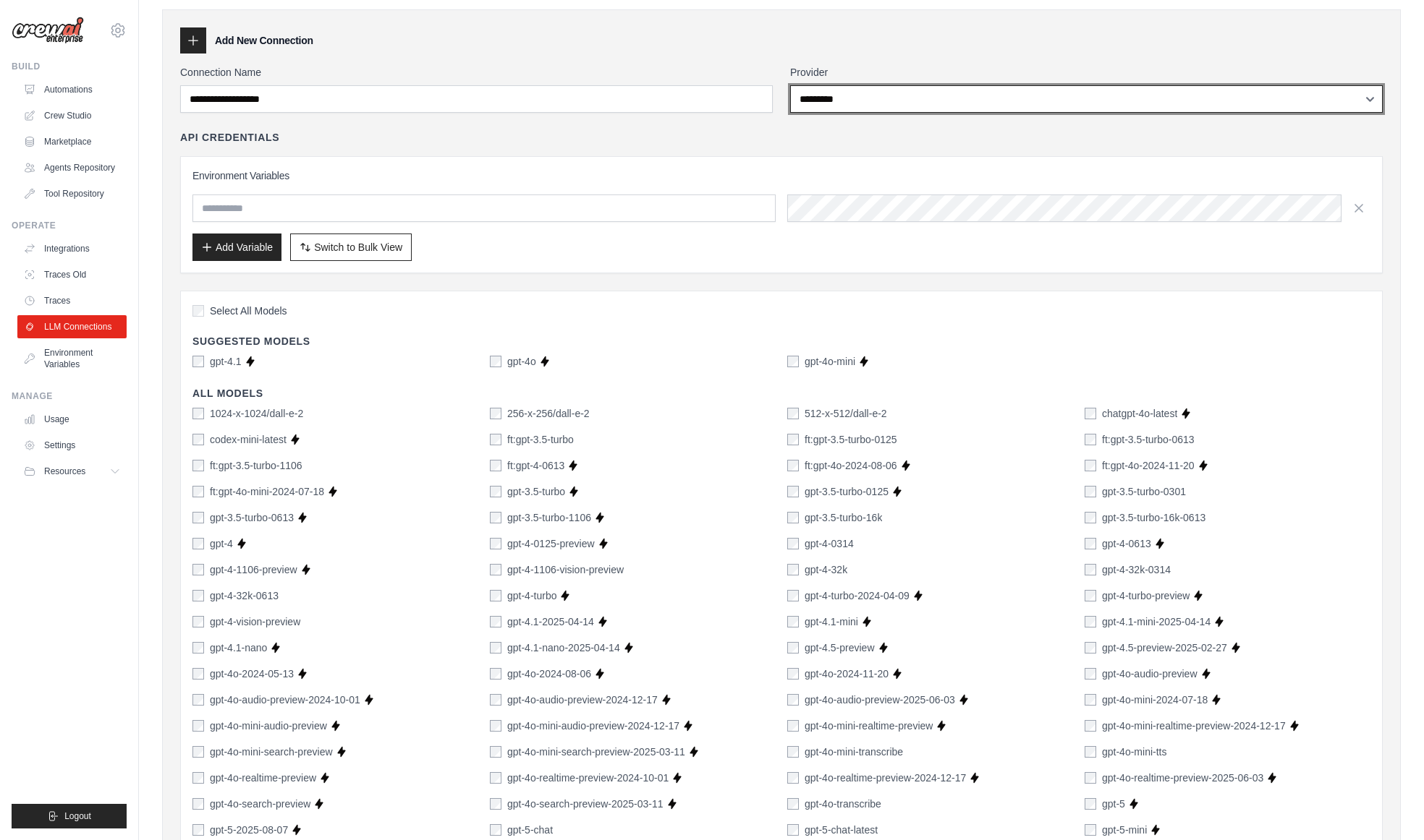
scroll to position [52, 0]
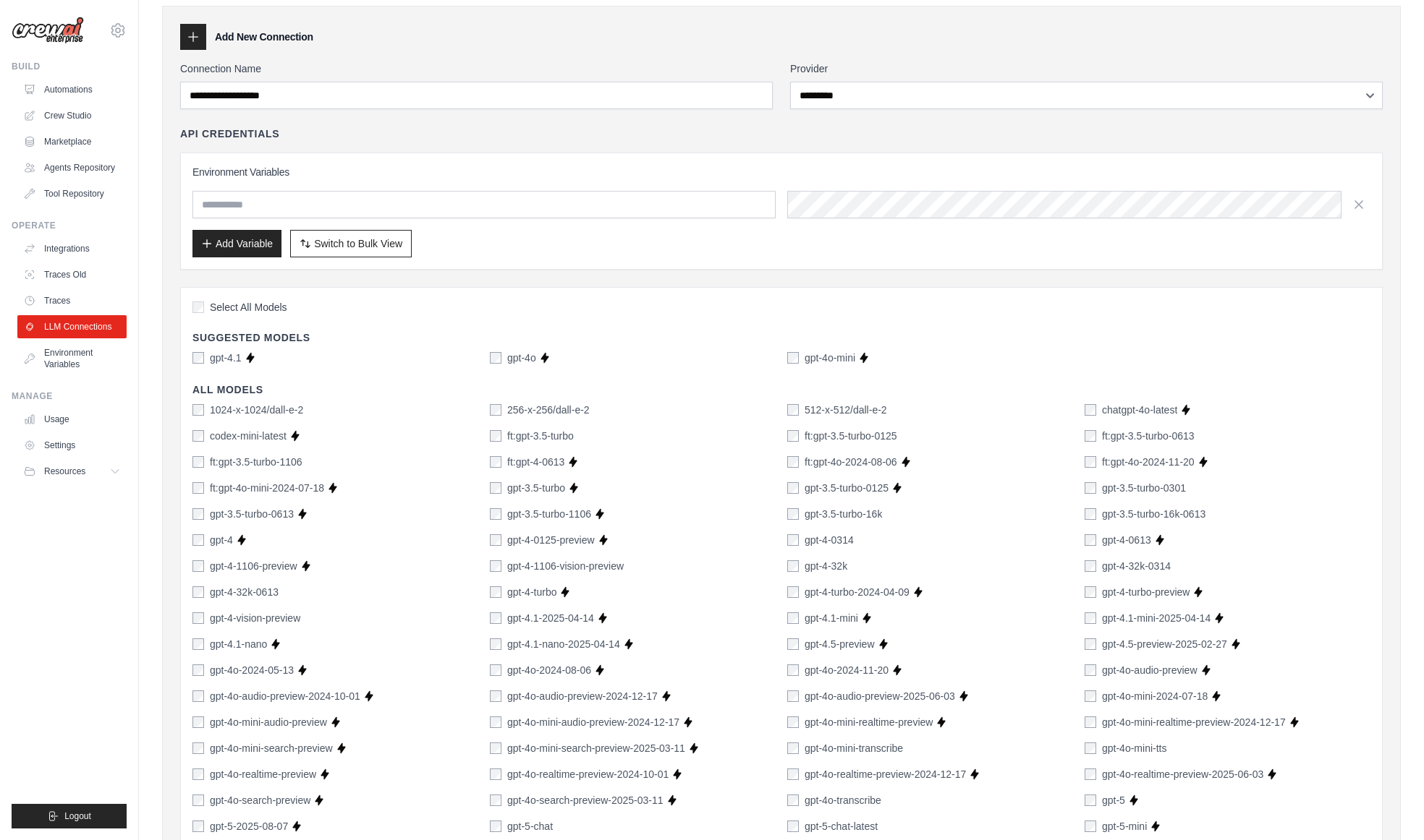
click at [826, 139] on div "API Credentials" at bounding box center [782, 134] width 1203 height 14
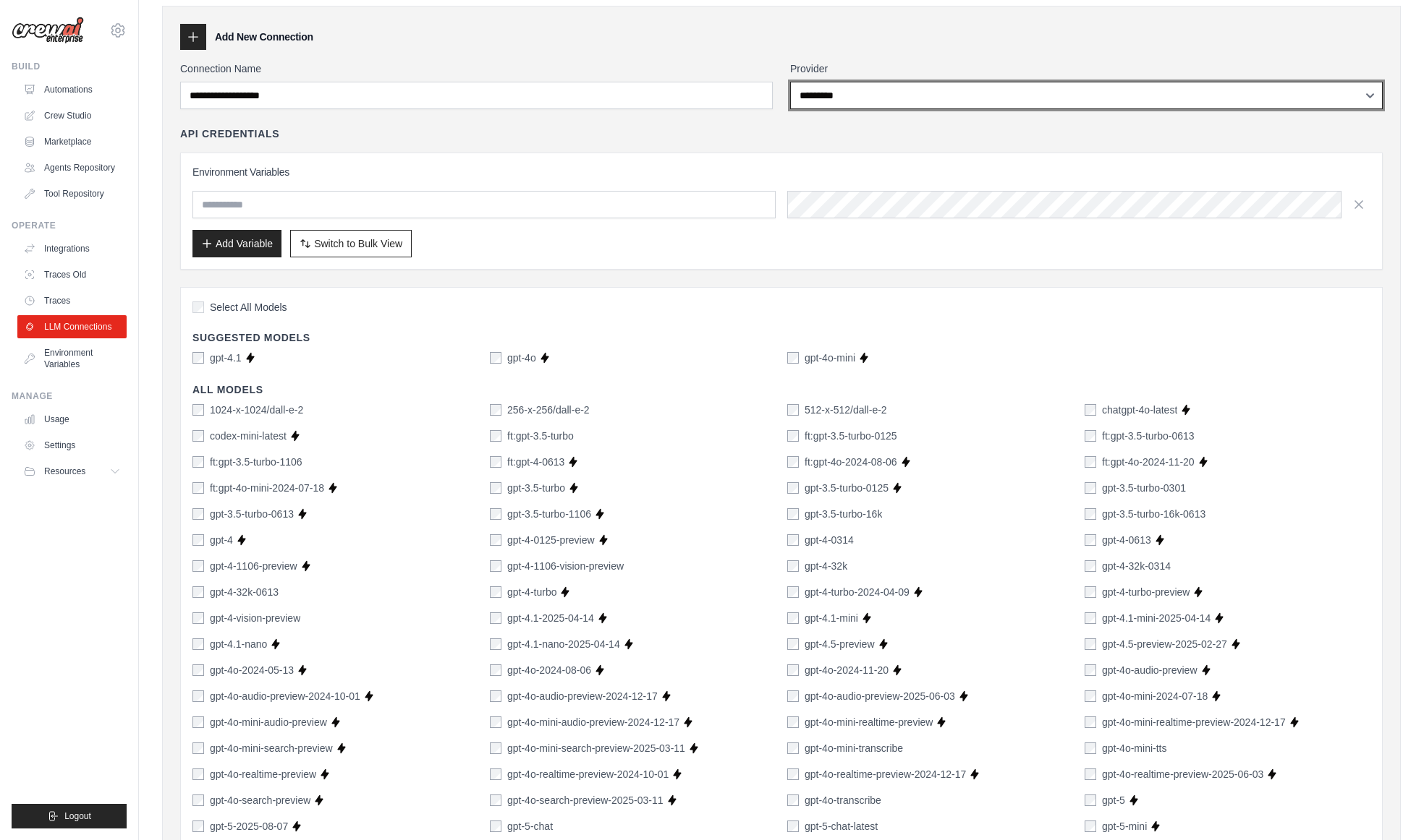
scroll to position [29, 0]
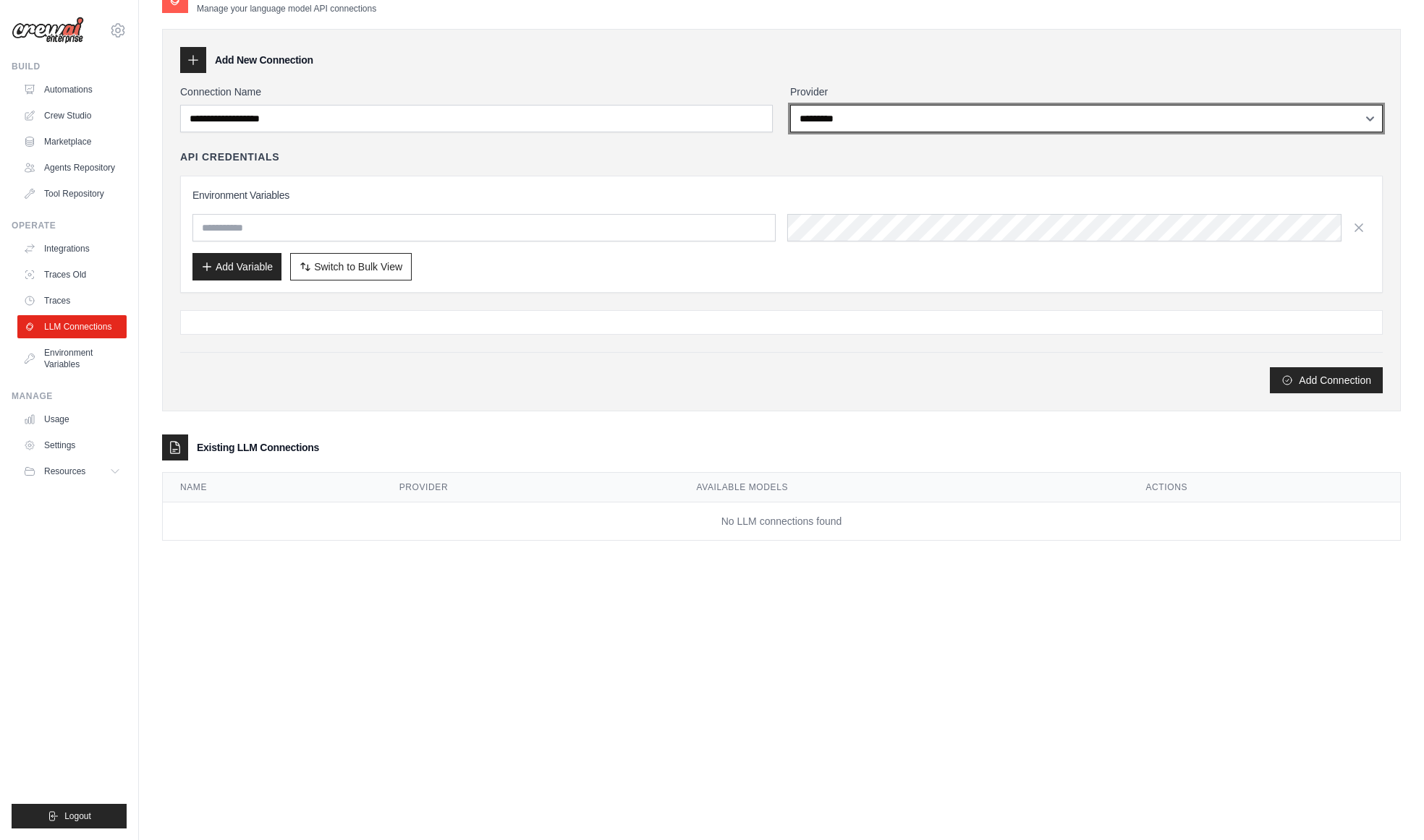
drag, startPoint x: 857, startPoint y: 89, endPoint x: 855, endPoint y: 105, distance: 16.1
click at [855, 105] on select "**********" at bounding box center [1086, 119] width 592 height 28
click at [790, 105] on select "**********" at bounding box center [1086, 119] width 592 height 28
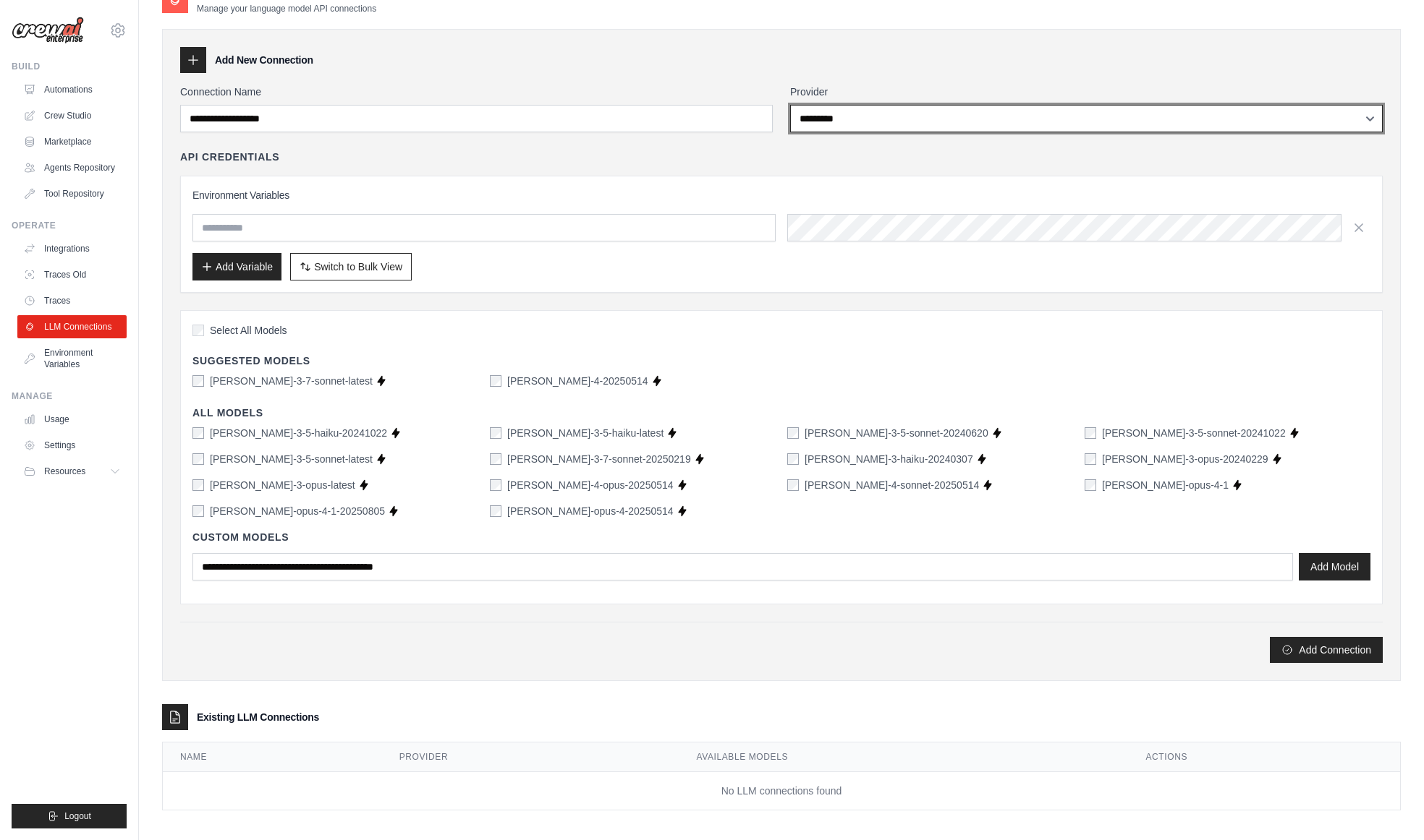
scroll to position [35, 0]
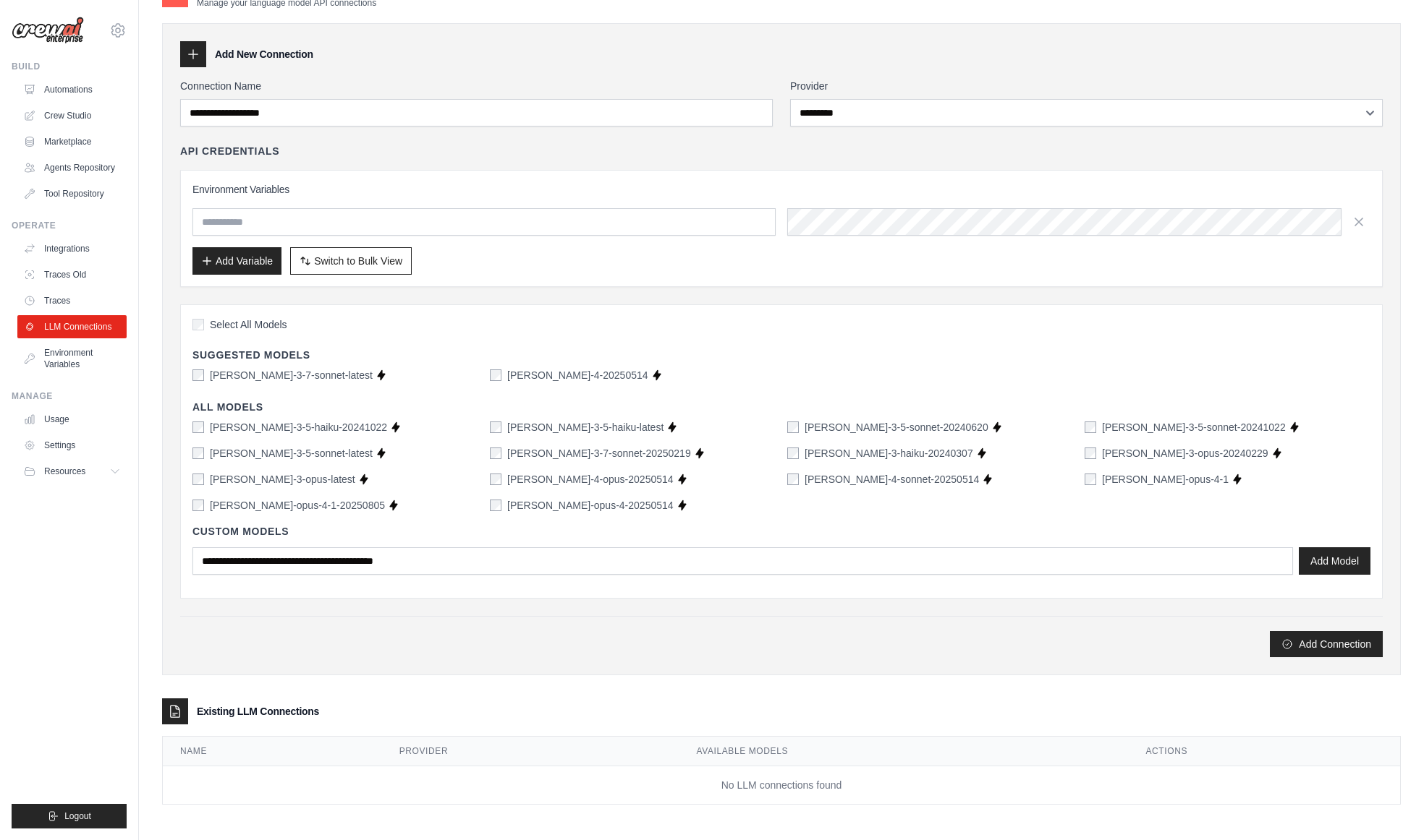
click at [319, 522] on div "Custom Models Add Model" at bounding box center [782, 549] width 1178 height 74
click at [271, 317] on div "Select All Models" at bounding box center [782, 326] width 1178 height 20
click at [268, 331] on div "Select All Models" at bounding box center [782, 326] width 1178 height 20
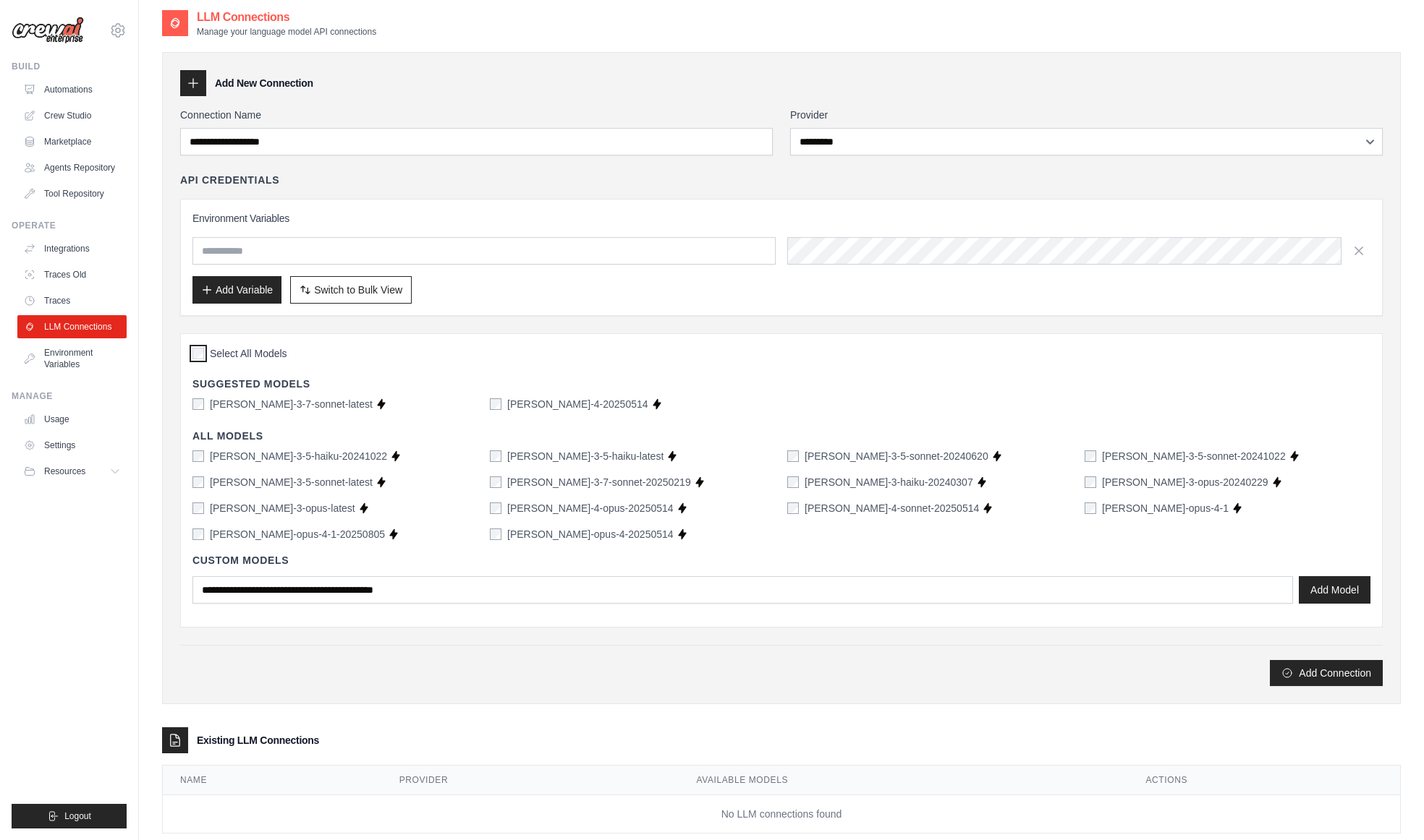
scroll to position [0, 0]
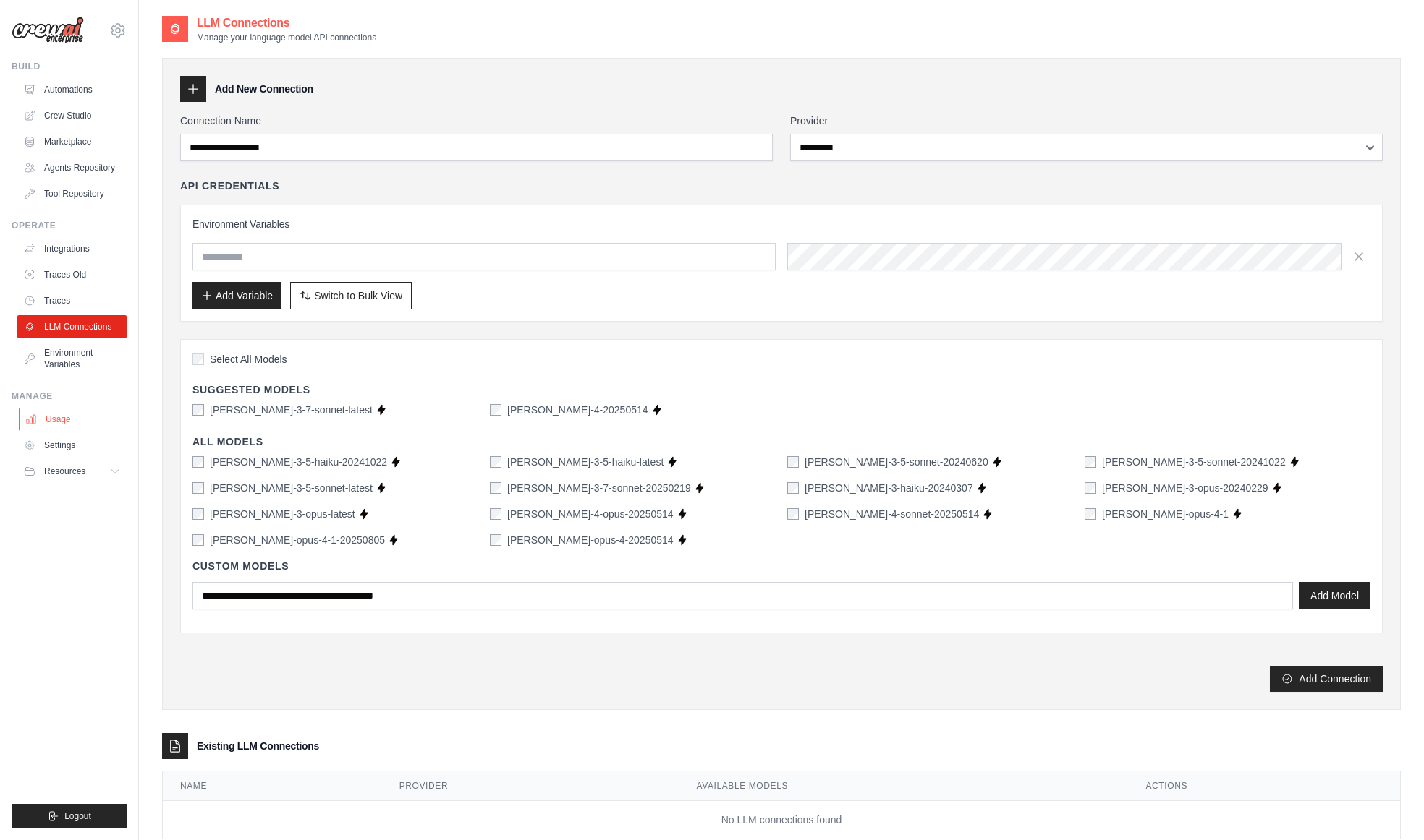
click at [42, 420] on link "Usage" at bounding box center [73, 419] width 109 height 23
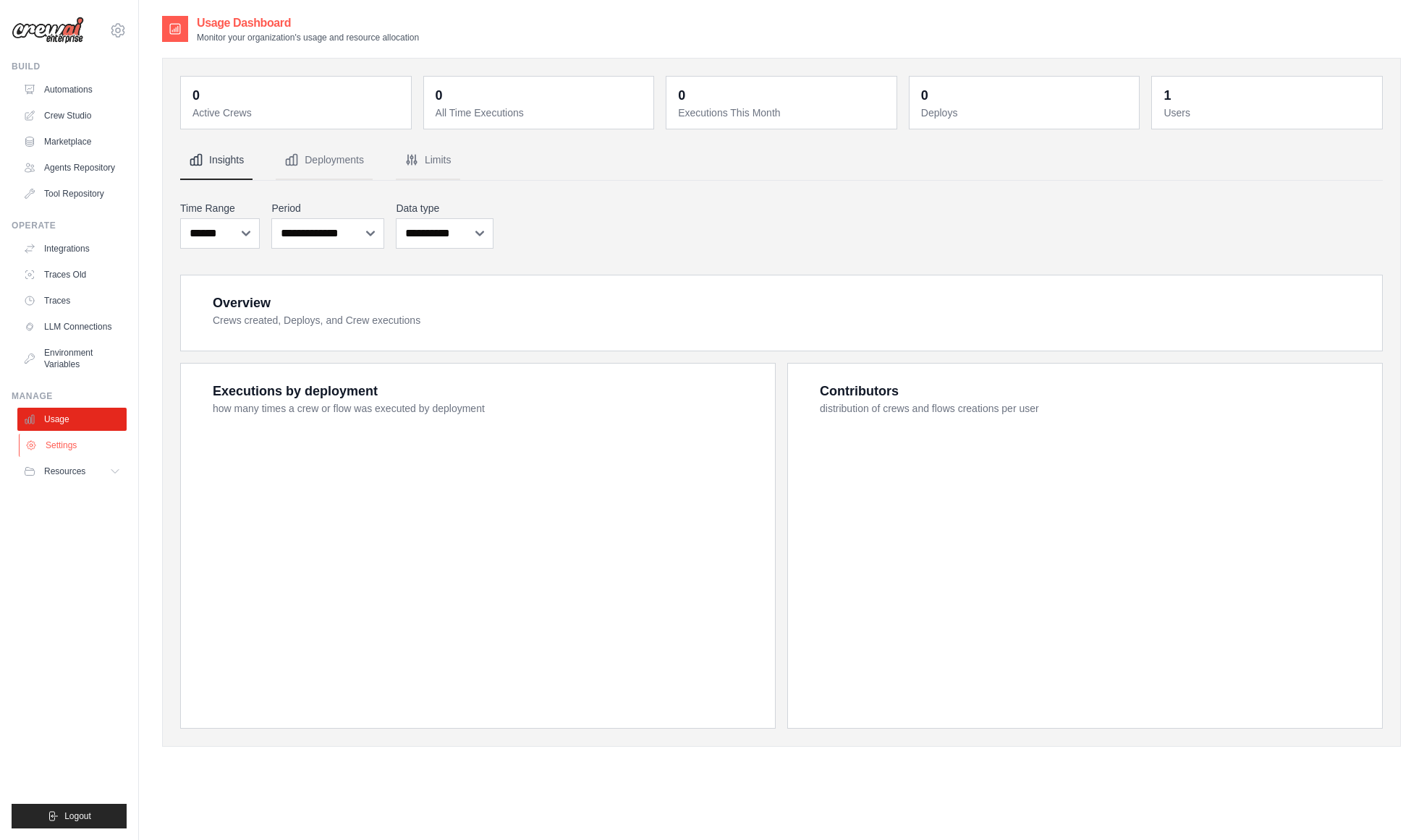
click at [83, 454] on link "Settings" at bounding box center [73, 445] width 109 height 23
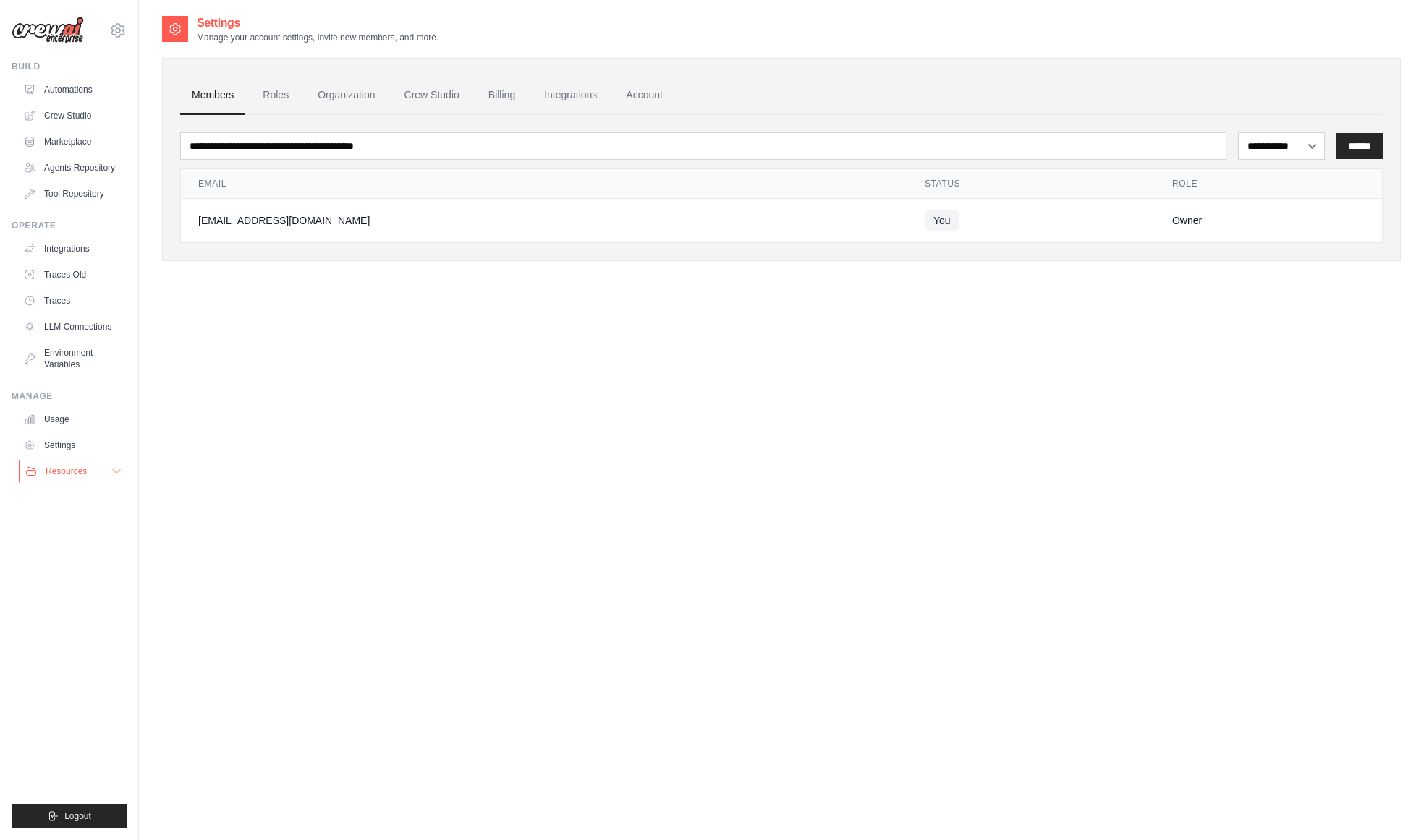
click at [109, 482] on button "Resources" at bounding box center [73, 472] width 109 height 23
drag, startPoint x: 109, startPoint y: 482, endPoint x: 151, endPoint y: 539, distance: 70.8
click at [153, 539] on div "[EMAIL_ADDRESS][DOMAIN_NAME] Settings Build Automations" at bounding box center [712, 434] width 1424 height 869
click at [105, 474] on button "Resources" at bounding box center [73, 472] width 109 height 23
click at [87, 512] on link "GitHub" at bounding box center [78, 519] width 101 height 21
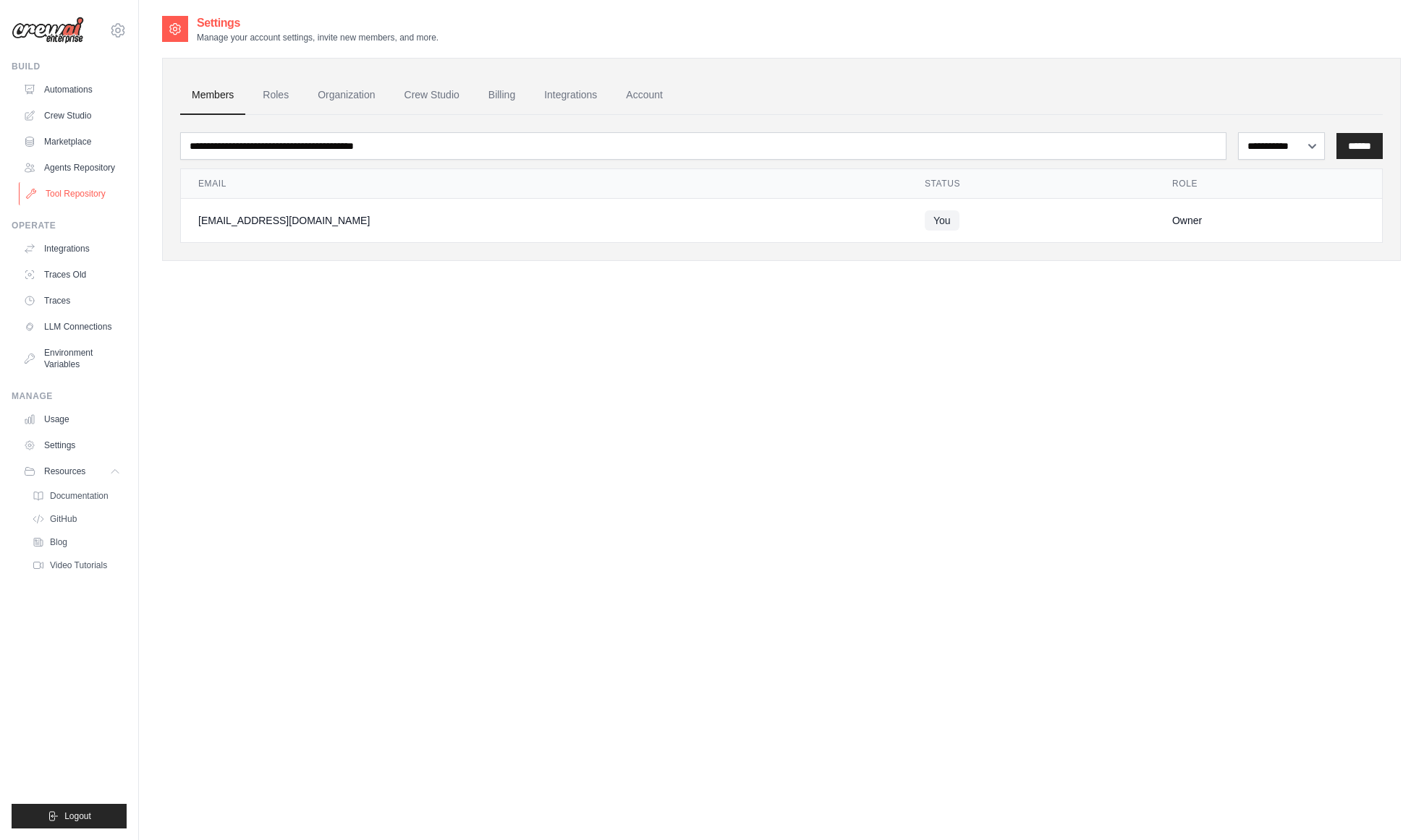
click at [79, 199] on link "Tool Repository" at bounding box center [73, 194] width 109 height 23
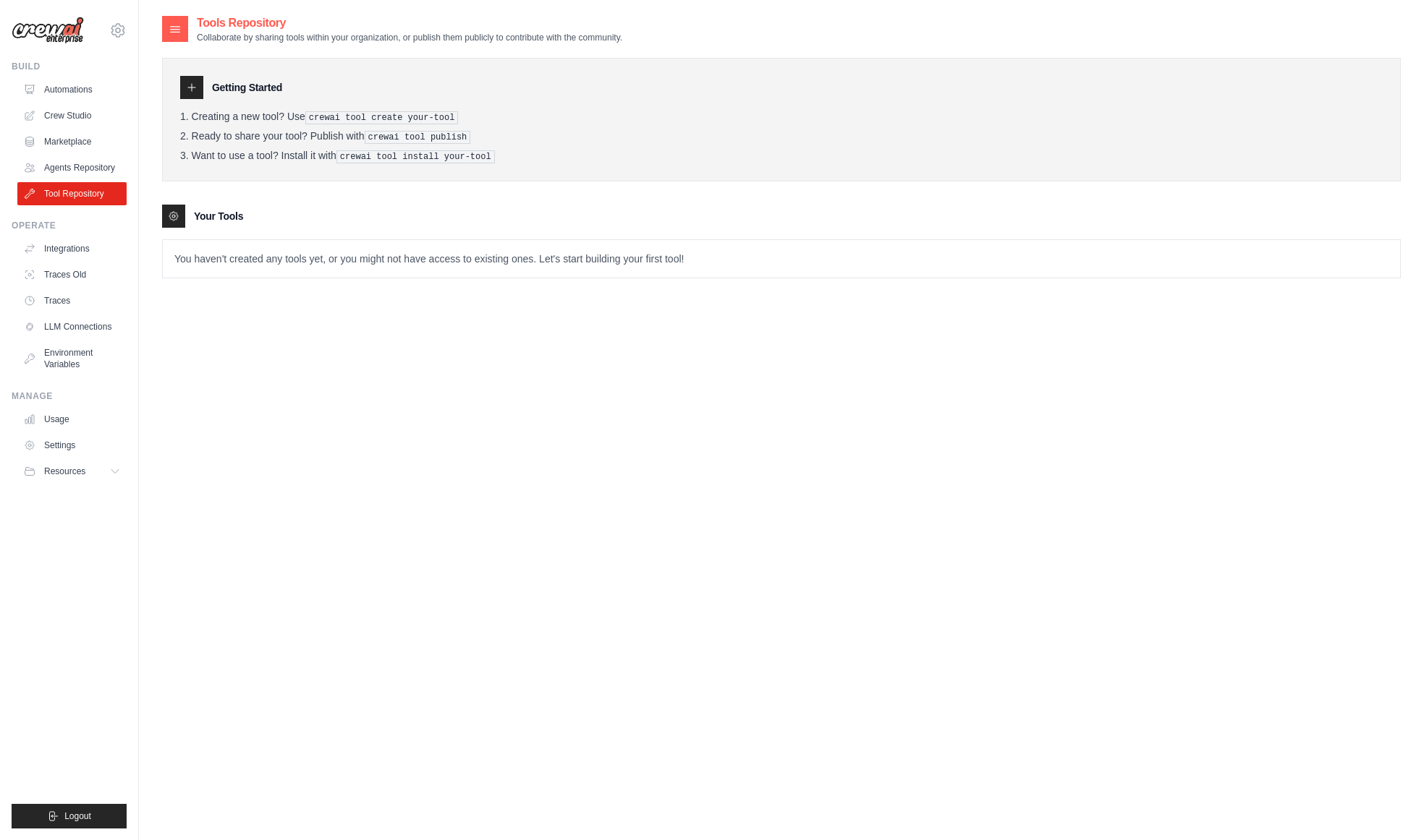
click at [213, 208] on div "Your Tools" at bounding box center [782, 216] width 1238 height 23
click at [231, 258] on p "You haven't created any tools yet, or you might not have access to existing one…" at bounding box center [781, 259] width 1237 height 37
click at [254, 103] on div "Getting Started Creating a new tool? Use crewai tool create your-tool Ready to …" at bounding box center [782, 119] width 1238 height 124
click at [166, 15] on div "Tools Repository Collaborate by sharing tools within your organization, or publ…" at bounding box center [393, 29] width 460 height 29
click at [167, 27] on div at bounding box center [175, 29] width 26 height 26
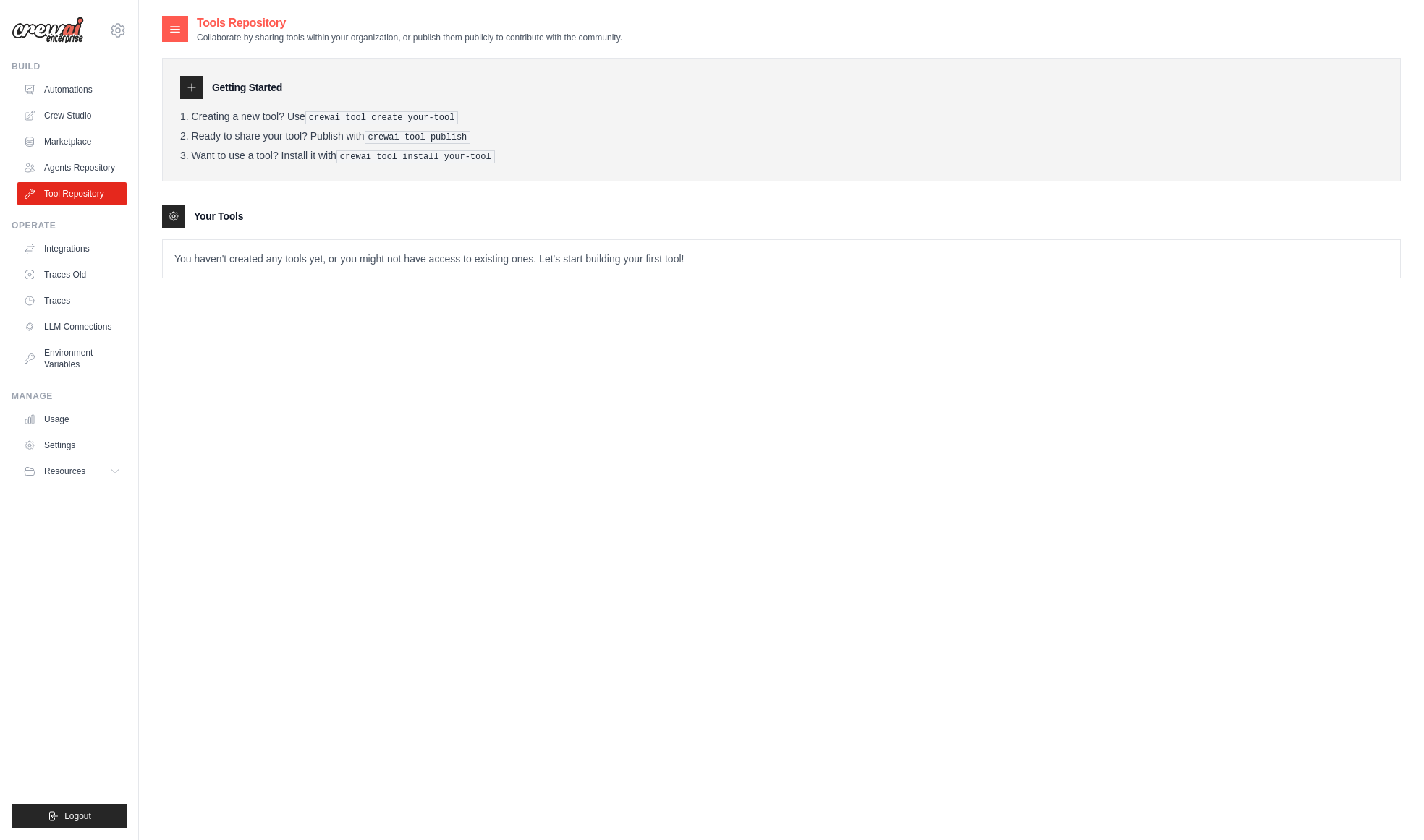
click at [178, 27] on icon at bounding box center [175, 29] width 14 height 14
click at [188, 74] on div "Getting Started Creating a new tool? Use crewai tool create your-tool Ready to …" at bounding box center [782, 119] width 1238 height 124
click at [189, 82] on icon at bounding box center [191, 87] width 12 height 12
click at [674, 111] on li "Creating a new tool? Use crewai tool create your-tool" at bounding box center [782, 117] width 1203 height 13
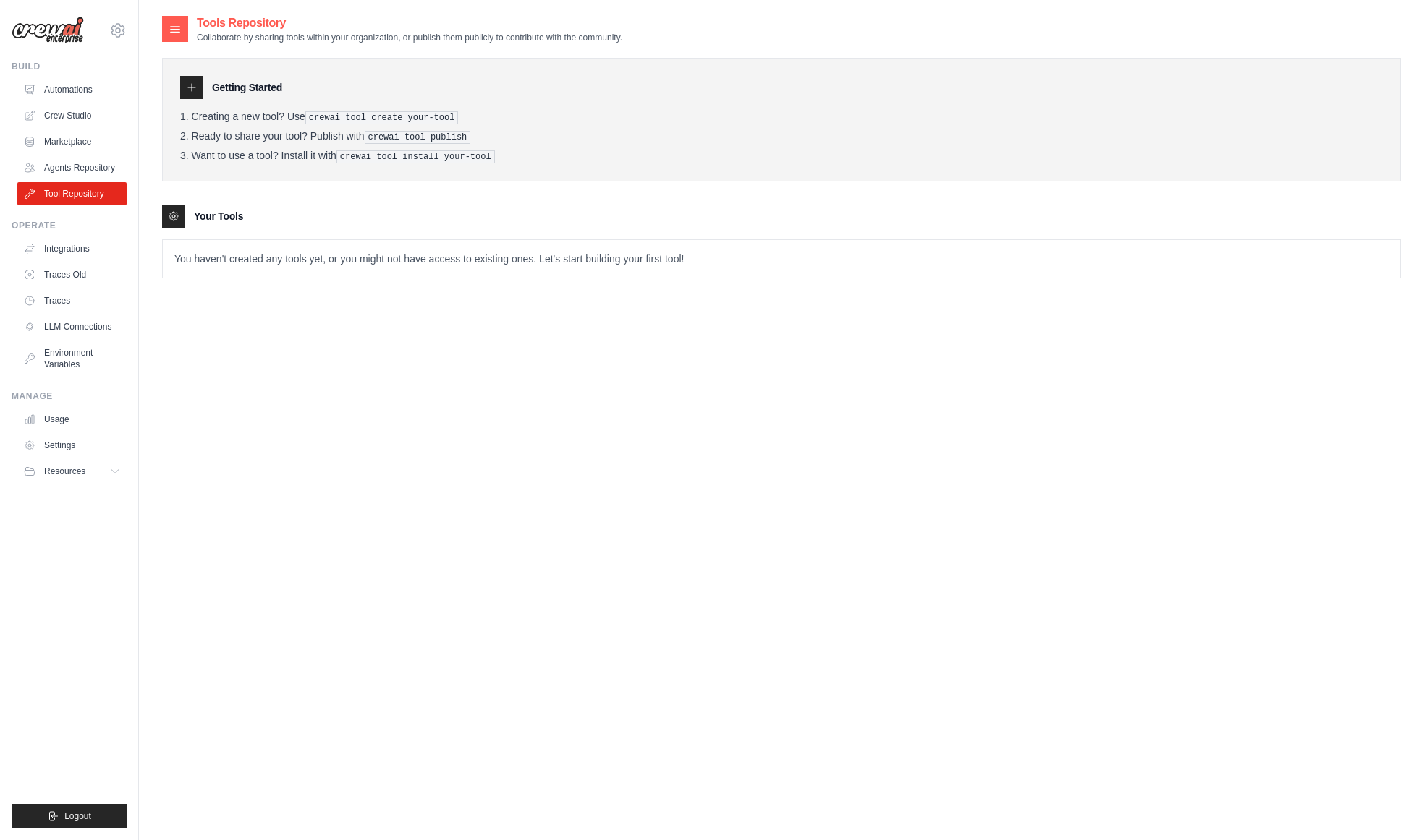
drag, startPoint x: 459, startPoint y: 128, endPoint x: 294, endPoint y: 109, distance: 166.1
click at [459, 128] on ol "Creating a new tool? Use crewai tool create your-tool Ready to share your tool?…" at bounding box center [782, 136] width 1203 height 53
click at [70, 157] on link "Agents Repository" at bounding box center [73, 168] width 109 height 23
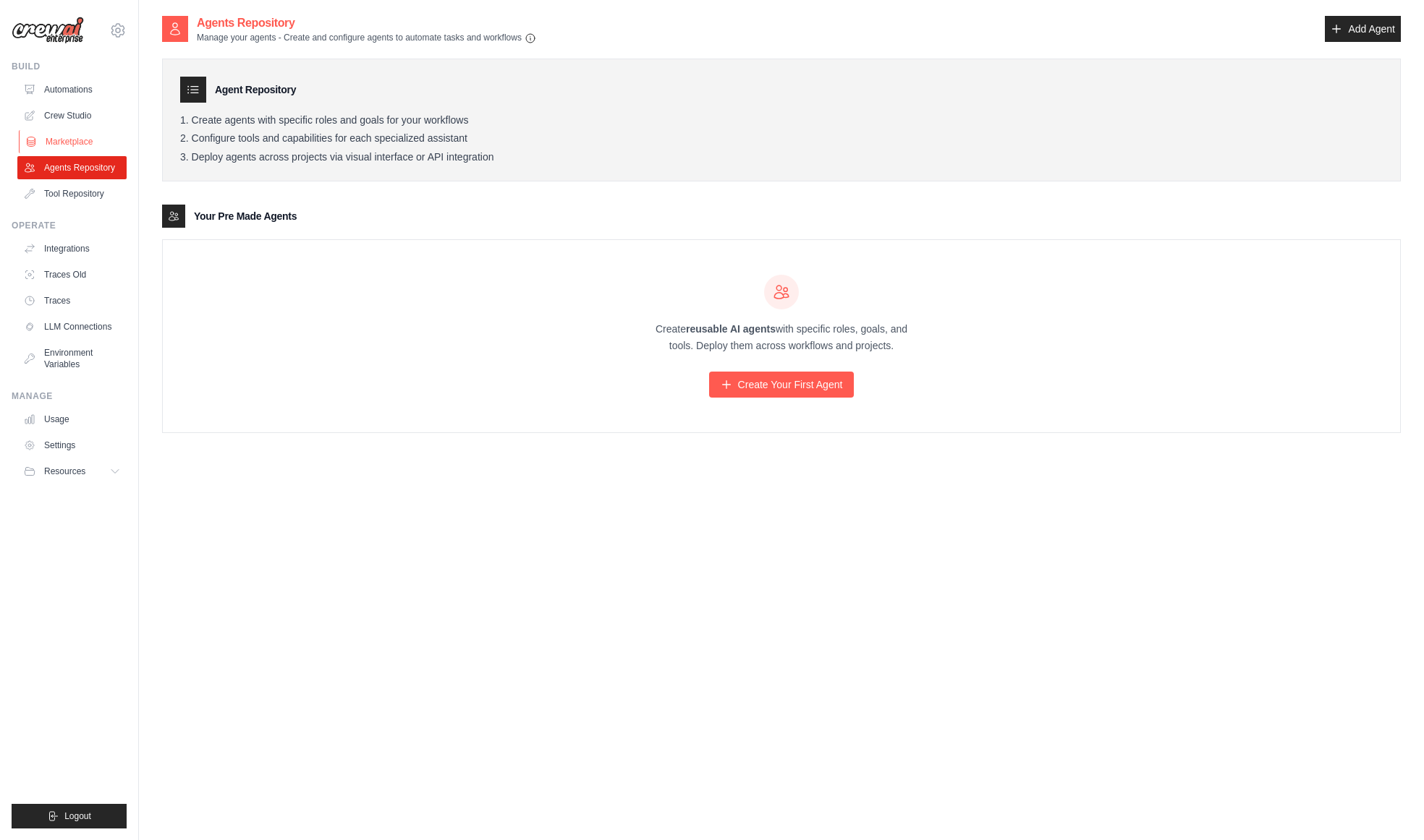
click at [89, 145] on link "Marketplace" at bounding box center [73, 142] width 109 height 23
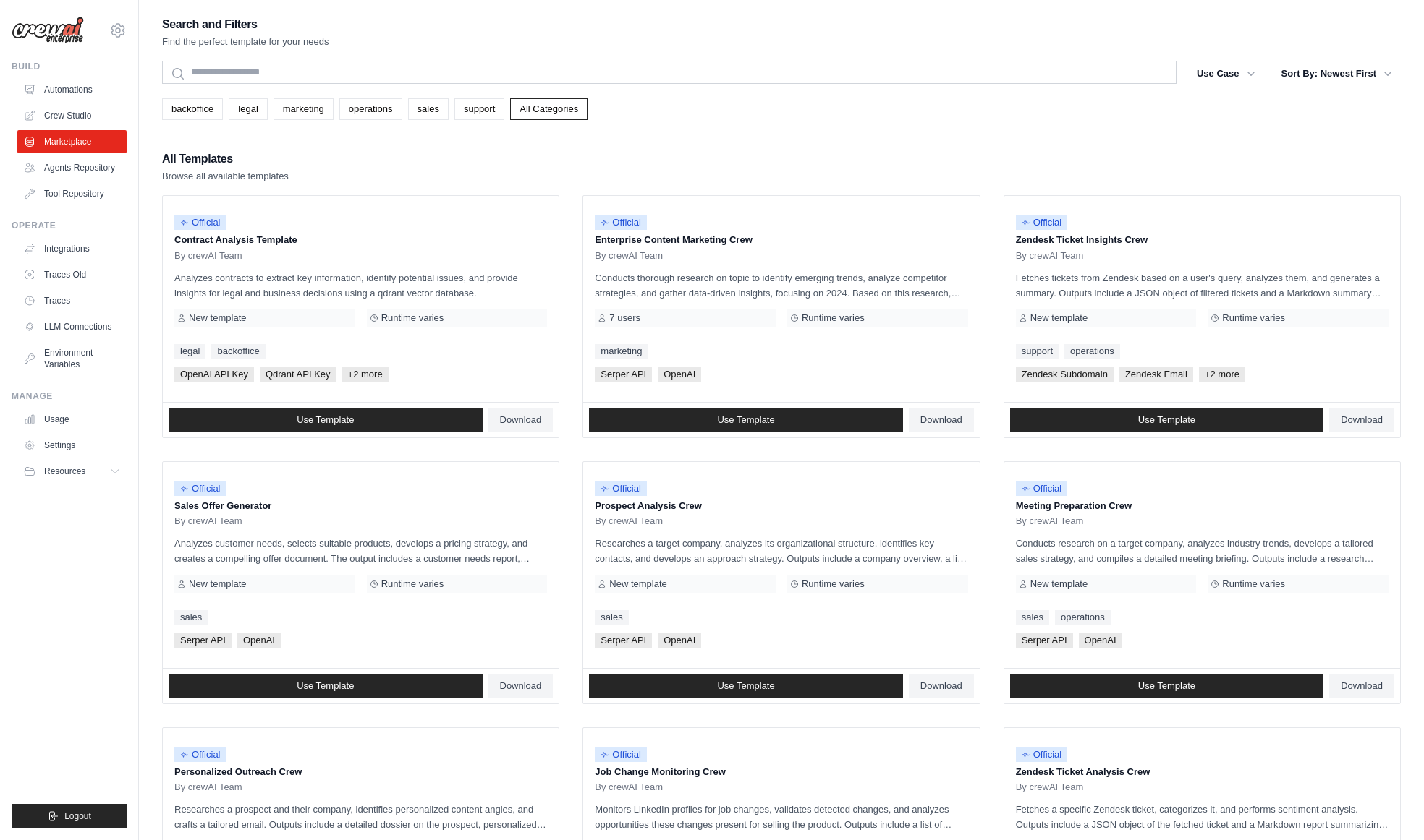
drag, startPoint x: 83, startPoint y: 145, endPoint x: 512, endPoint y: 125, distance: 429.5
click at [512, 125] on div "[EMAIL_ADDRESS][DOMAIN_NAME] Settings Build Automations" at bounding box center [712, 670] width 1424 height 1339
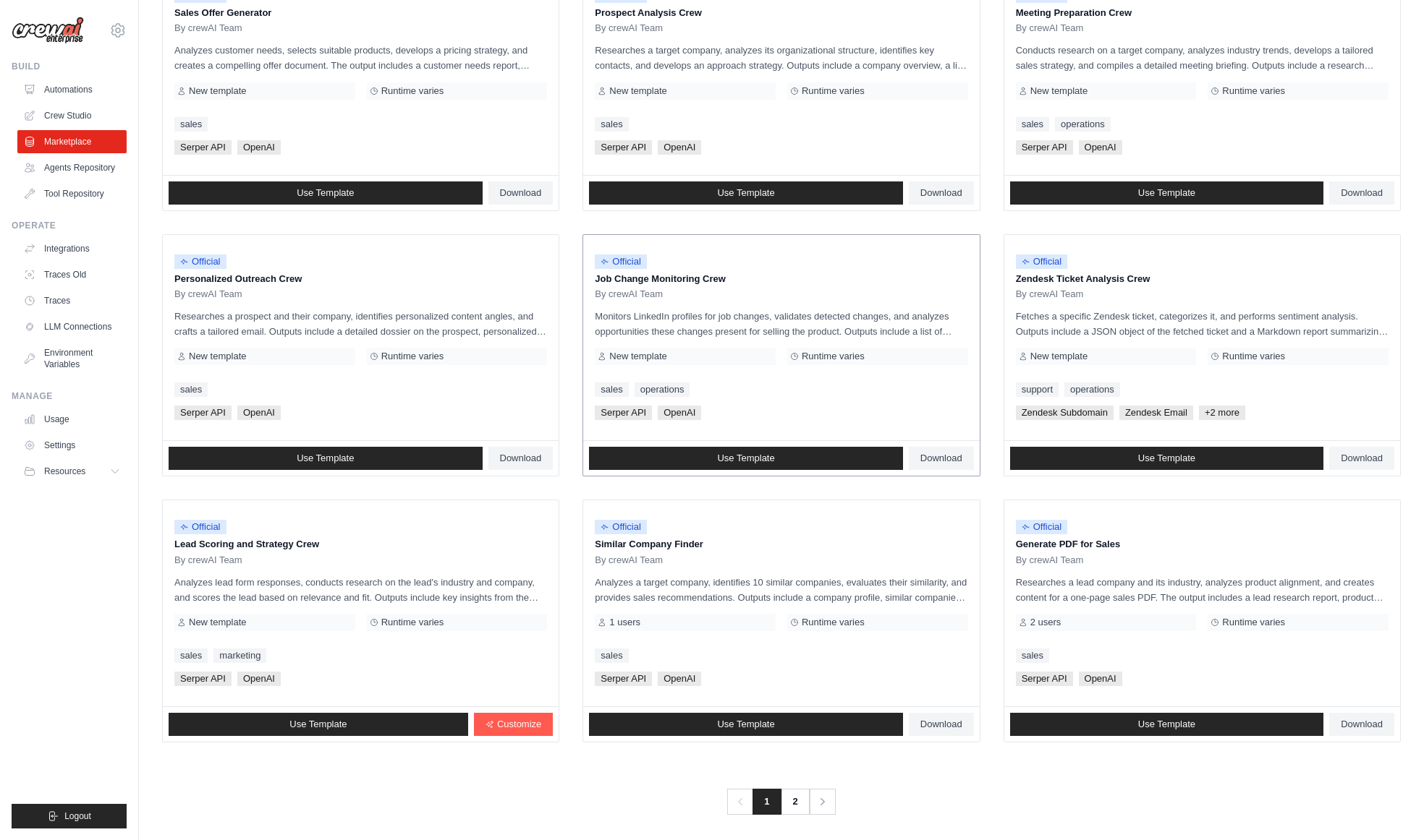
scroll to position [498, 0]
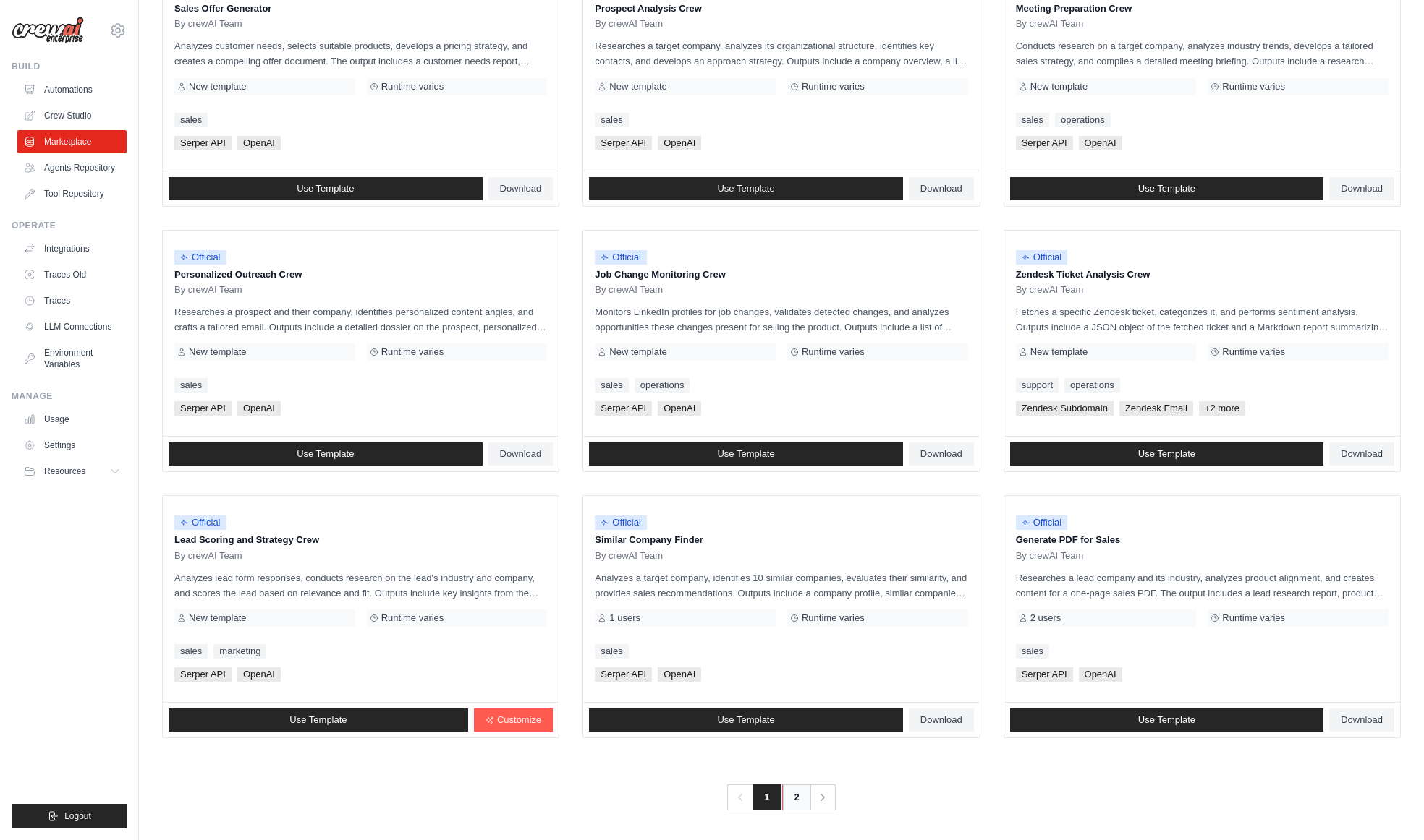
click at [790, 803] on link "2" at bounding box center [796, 797] width 29 height 26
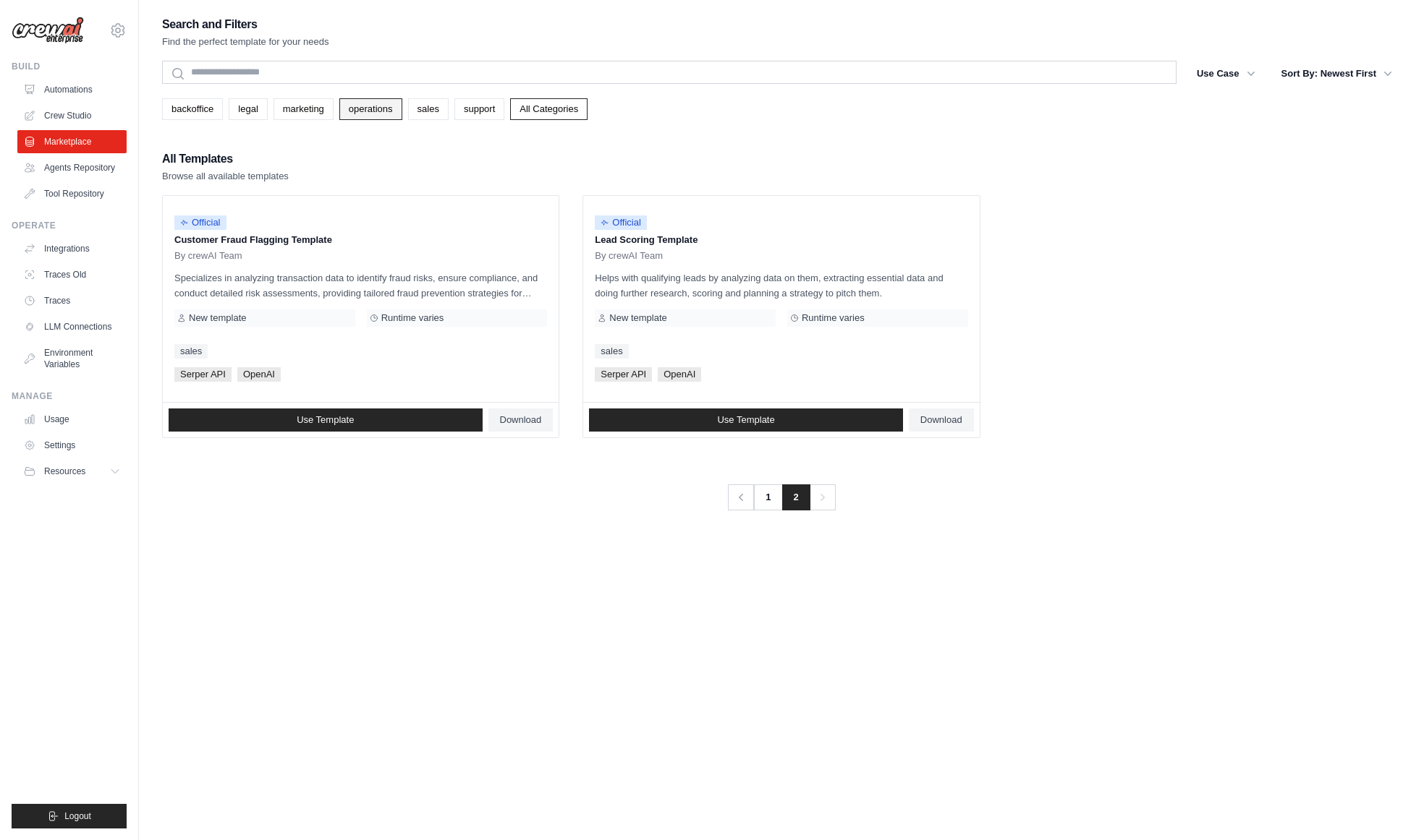
click at [365, 111] on link "operations" at bounding box center [370, 109] width 63 height 21
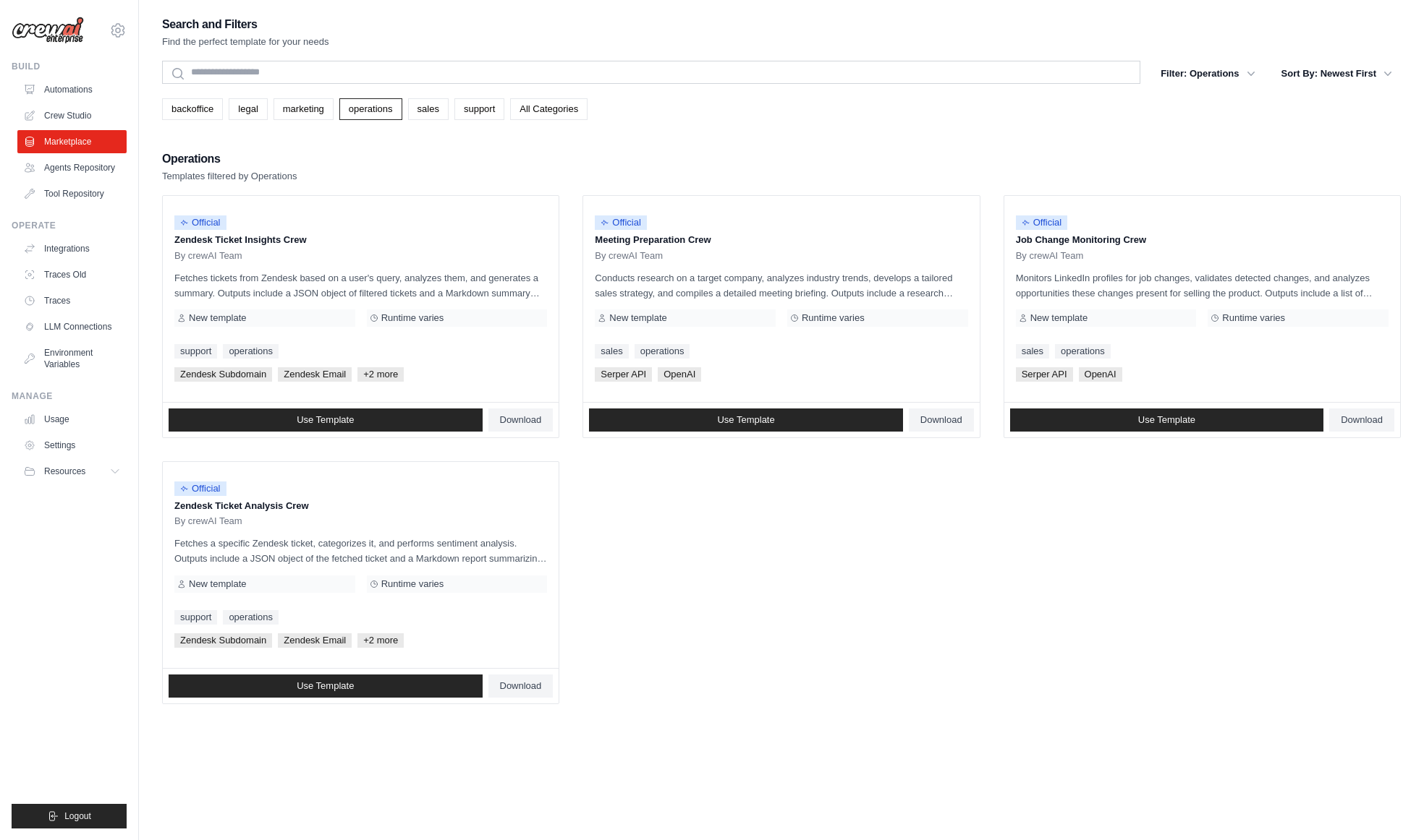
drag, startPoint x: 365, startPoint y: 111, endPoint x: 351, endPoint y: 165, distance: 55.8
click at [351, 165] on div "Search and Filters Find the perfect template for your needs Search Filter: Oper…" at bounding box center [782, 359] width 1238 height 690
click at [357, 105] on link "operations" at bounding box center [370, 109] width 63 height 21
click at [176, 100] on link "backoffice" at bounding box center [193, 109] width 61 height 21
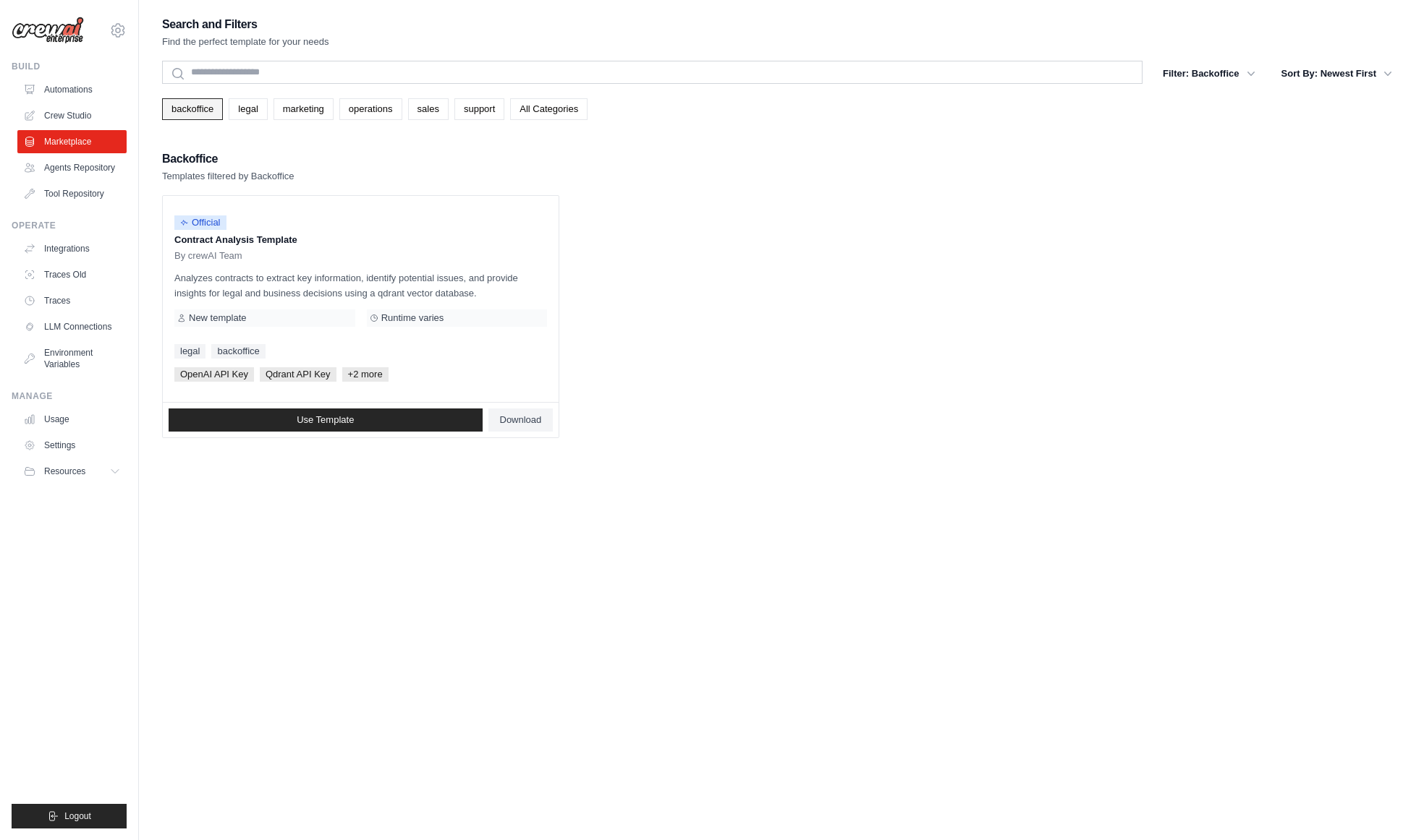
click at [219, 105] on link "backoffice" at bounding box center [193, 109] width 61 height 21
click at [1235, 82] on button "Filter: Backoffice" at bounding box center [1208, 72] width 109 height 26
click at [1223, 76] on button "Filter: Backoffice" at bounding box center [1208, 72] width 109 height 26
click at [1238, 67] on button "Filter: Backoffice" at bounding box center [1208, 72] width 109 height 26
click at [1206, 74] on button "Filter: Backoffice" at bounding box center [1208, 72] width 109 height 26
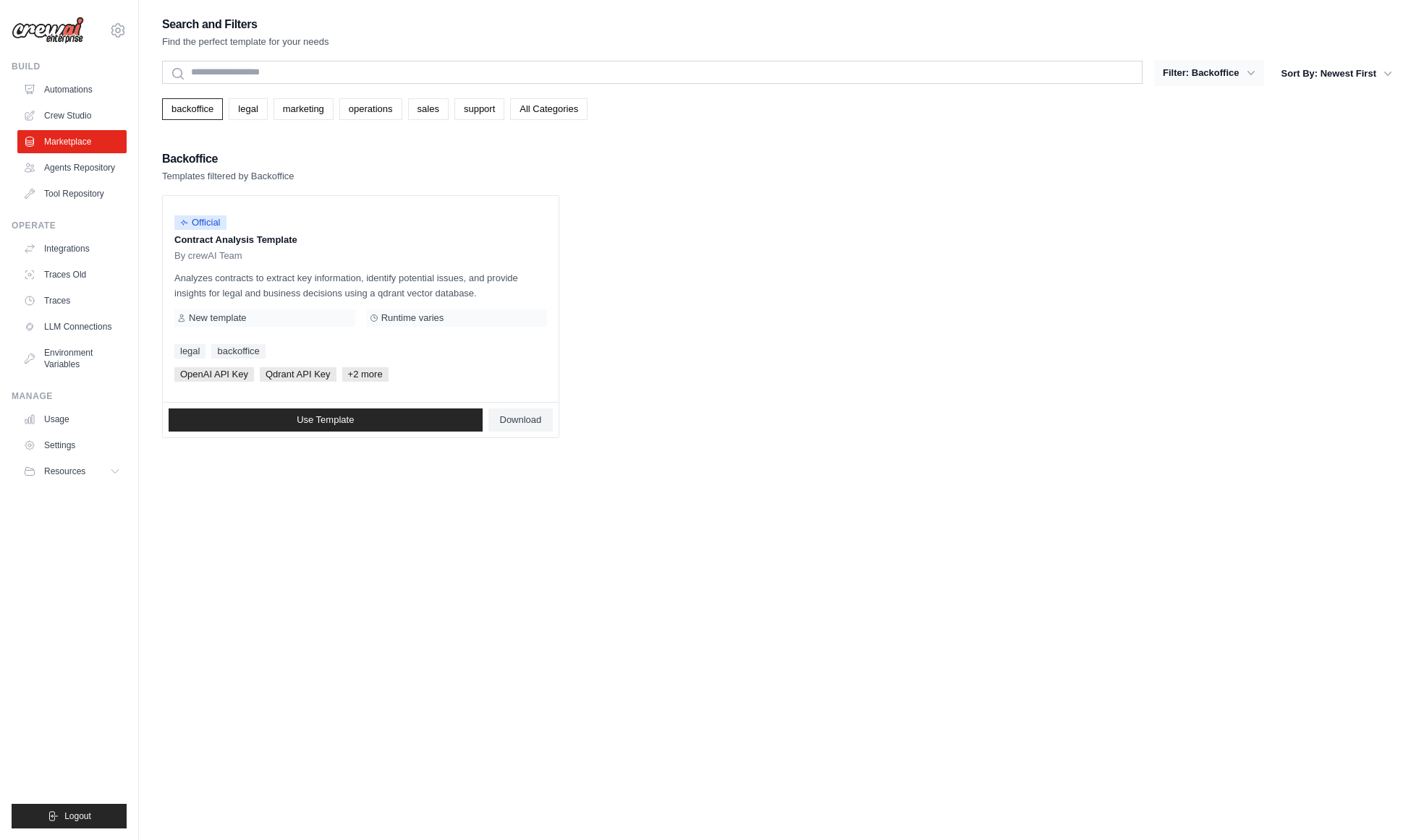
click at [1210, 74] on button "Filter: Backoffice" at bounding box center [1208, 72] width 109 height 26
click at [1394, 69] on icon "button" at bounding box center [1387, 73] width 14 height 14
click at [590, 111] on div "backoffice legal marketing operations sales support All Categories" at bounding box center [782, 109] width 1238 height 21
click at [559, 113] on link "All Categories" at bounding box center [549, 109] width 78 height 21
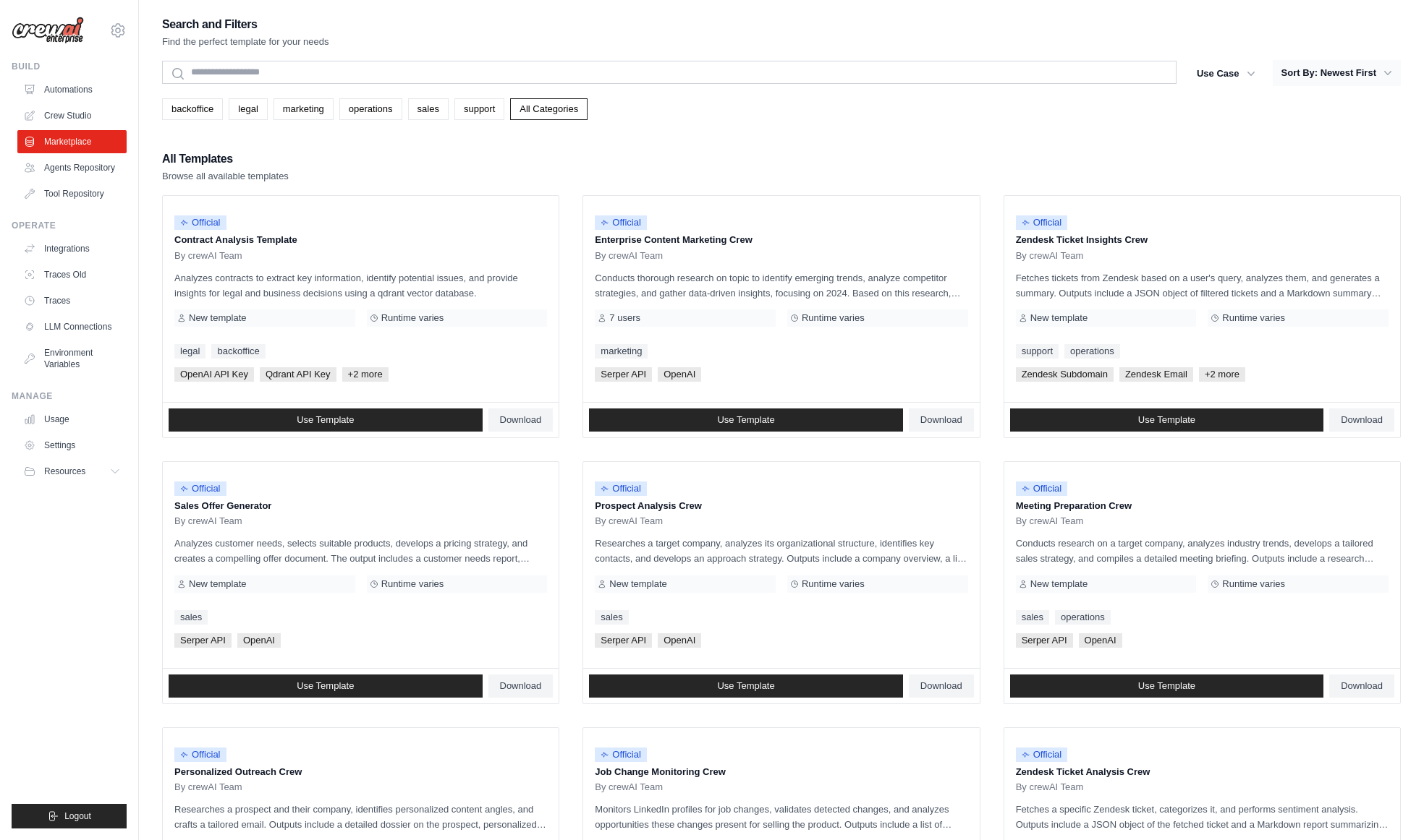
click at [1360, 73] on button "Sort By: Newest First" at bounding box center [1337, 72] width 128 height 26
drag, startPoint x: 1375, startPoint y: 73, endPoint x: 1354, endPoint y: 69, distance: 21.4
click at [1367, 72] on button "Sort By: Newest First" at bounding box center [1337, 72] width 128 height 26
drag, startPoint x: 1363, startPoint y: 78, endPoint x: 1359, endPoint y: 67, distance: 11.7
click at [1361, 75] on button "Sort By: Newest First" at bounding box center [1337, 72] width 128 height 26
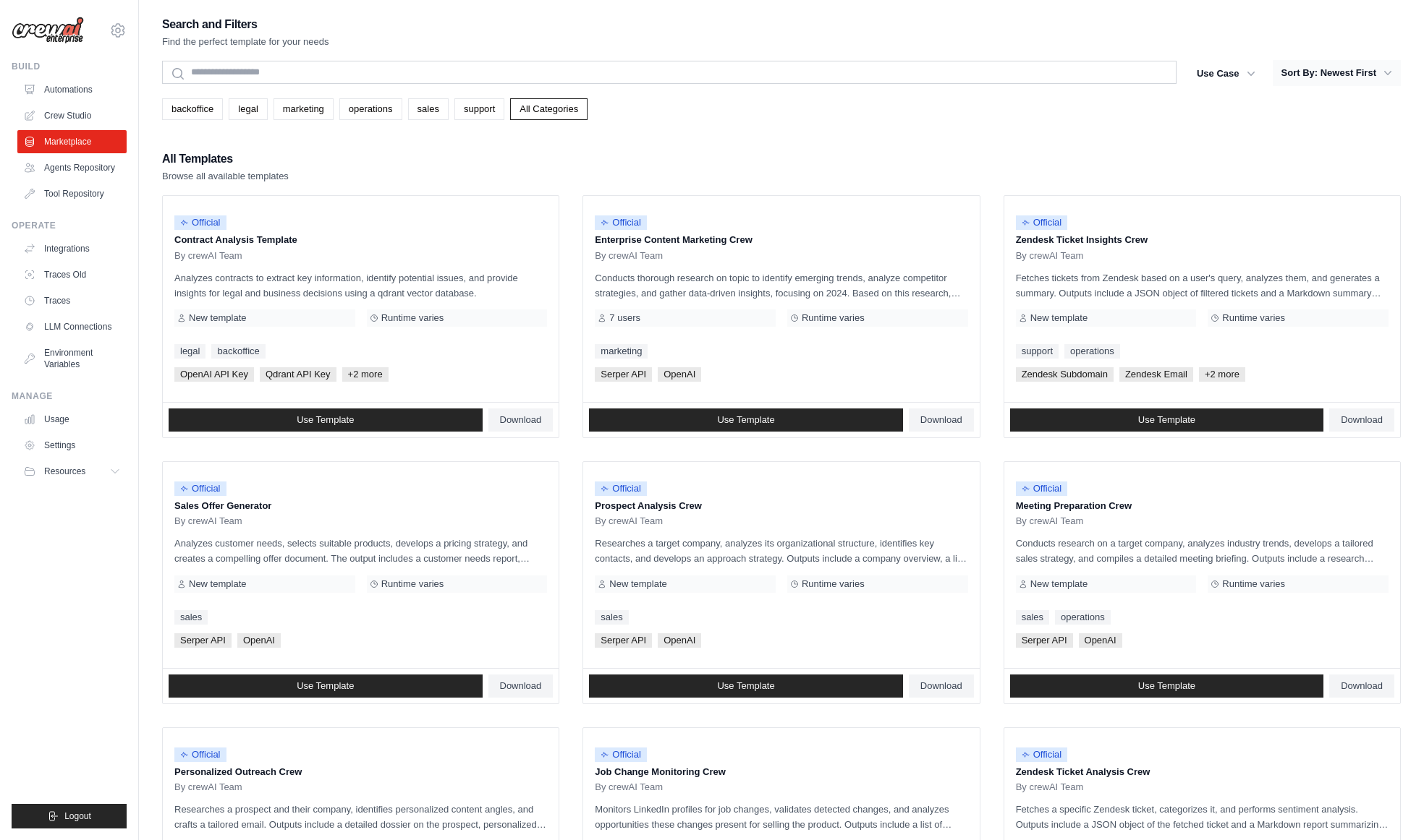
click at [1377, 75] on button "Sort By: Newest First" at bounding box center [1337, 72] width 128 height 26
click at [1389, 98] on div "backoffice legal marketing operations sales support All Categories" at bounding box center [782, 109] width 1238 height 21
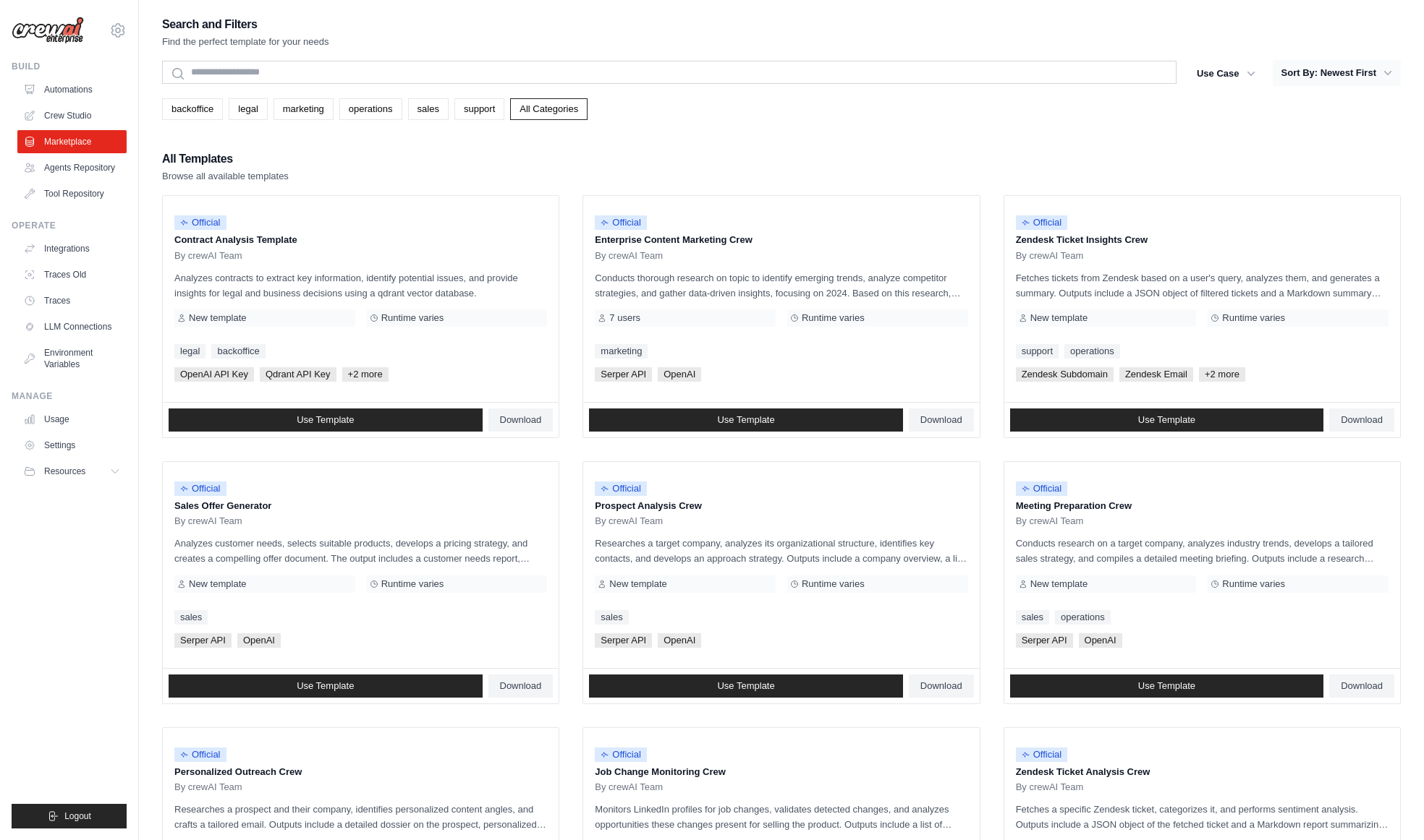
drag, startPoint x: 1387, startPoint y: 78, endPoint x: 1367, endPoint y: 71, distance: 21.2
click at [1367, 71] on button "Sort By: Newest First" at bounding box center [1337, 72] width 128 height 26
click at [1369, 71] on button "Sort By: Newest First" at bounding box center [1337, 72] width 128 height 26
click at [1260, 65] on div "Use Case backoffice legal marketing operations sales support Clear All Filters …" at bounding box center [1294, 73] width 212 height 26
click at [1341, 81] on button "Sort By: Newest First" at bounding box center [1337, 72] width 128 height 26
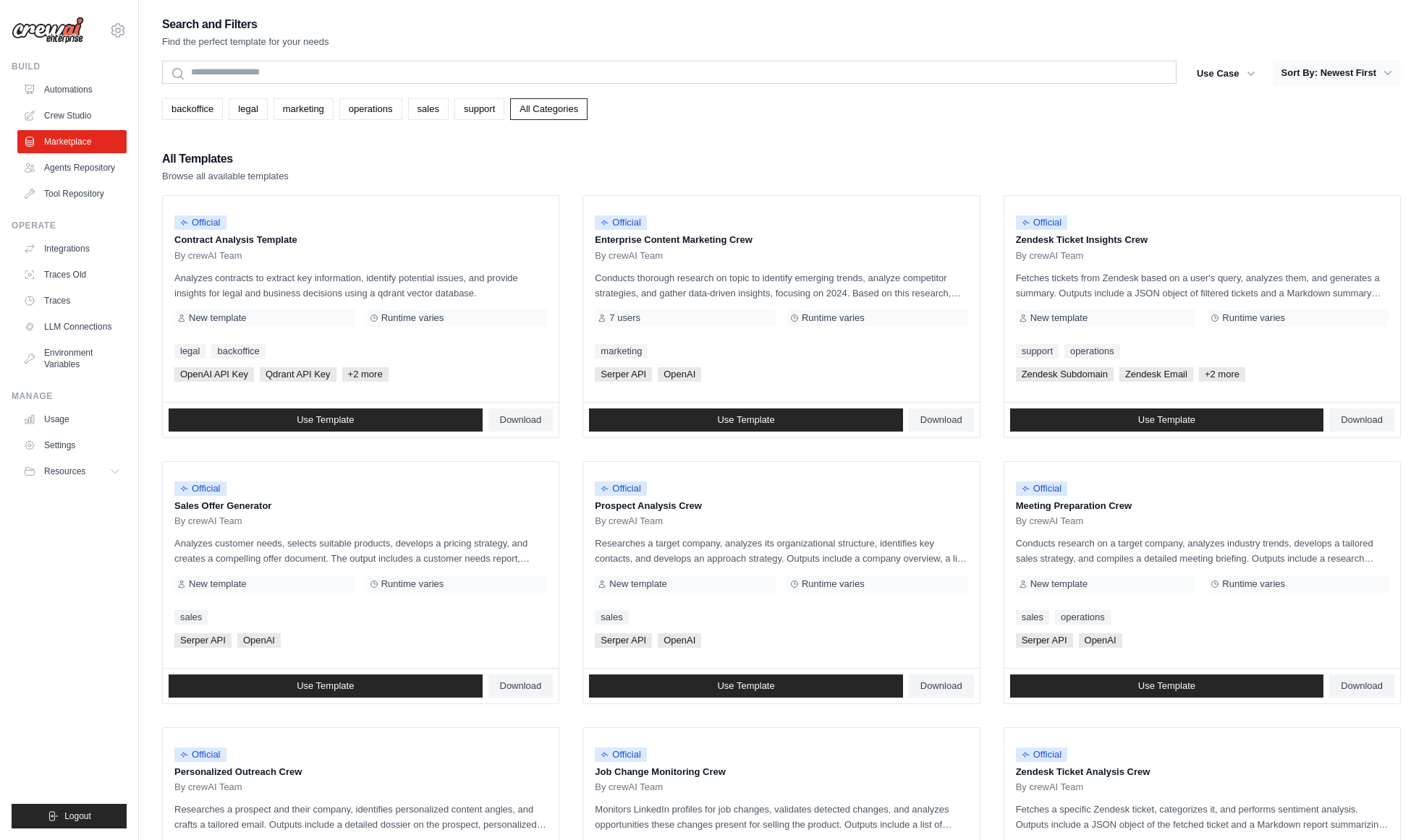
click at [1341, 81] on button "Sort By: Newest First" at bounding box center [1337, 72] width 128 height 26
click at [1362, 79] on button "Sort By: Newest First" at bounding box center [1337, 72] width 128 height 26
click at [1335, 96] on div "backoffice legal marketing operations sales support All Categories" at bounding box center [782, 103] width 1238 height 33
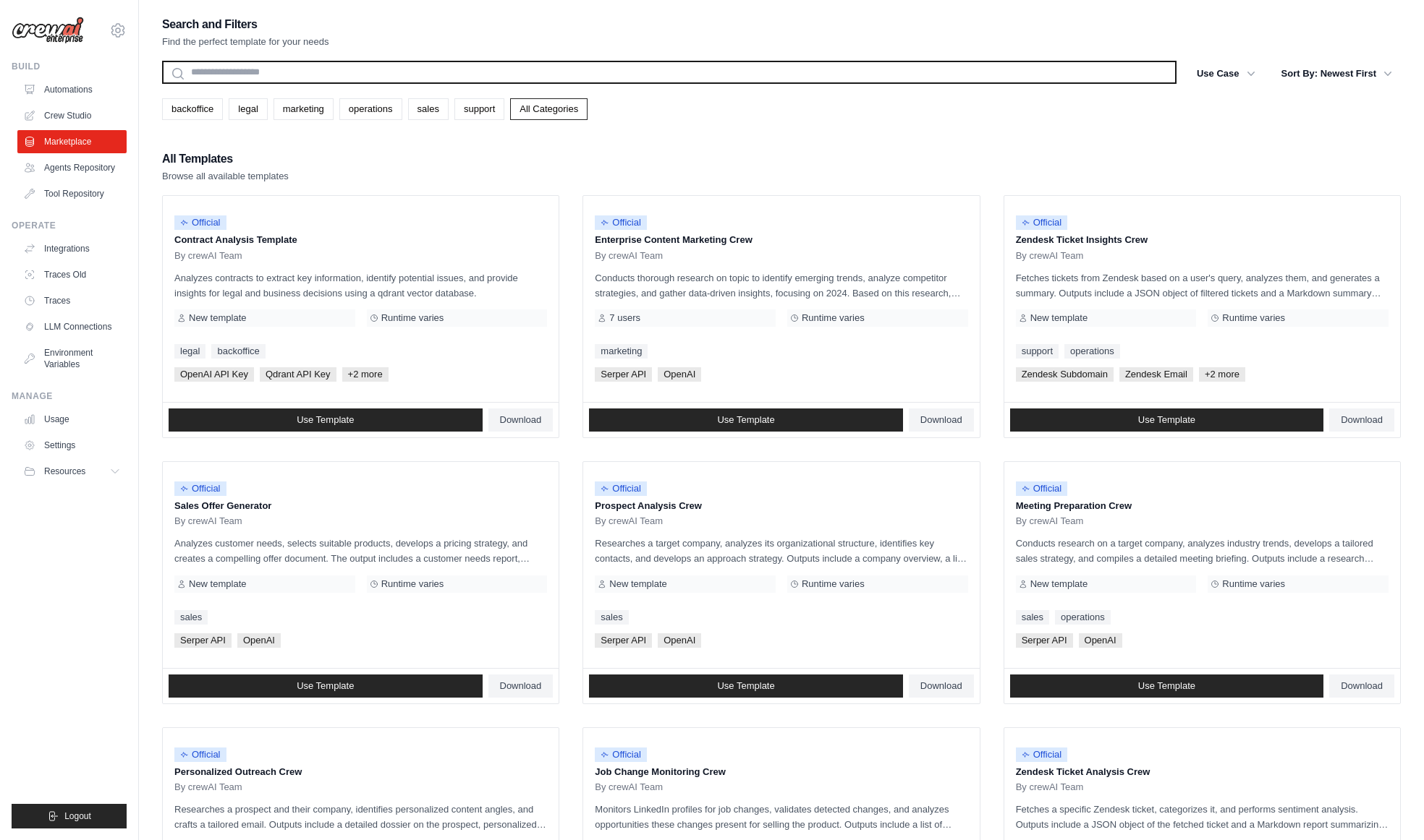
click at [219, 77] on input "text" at bounding box center [669, 72] width 1014 height 23
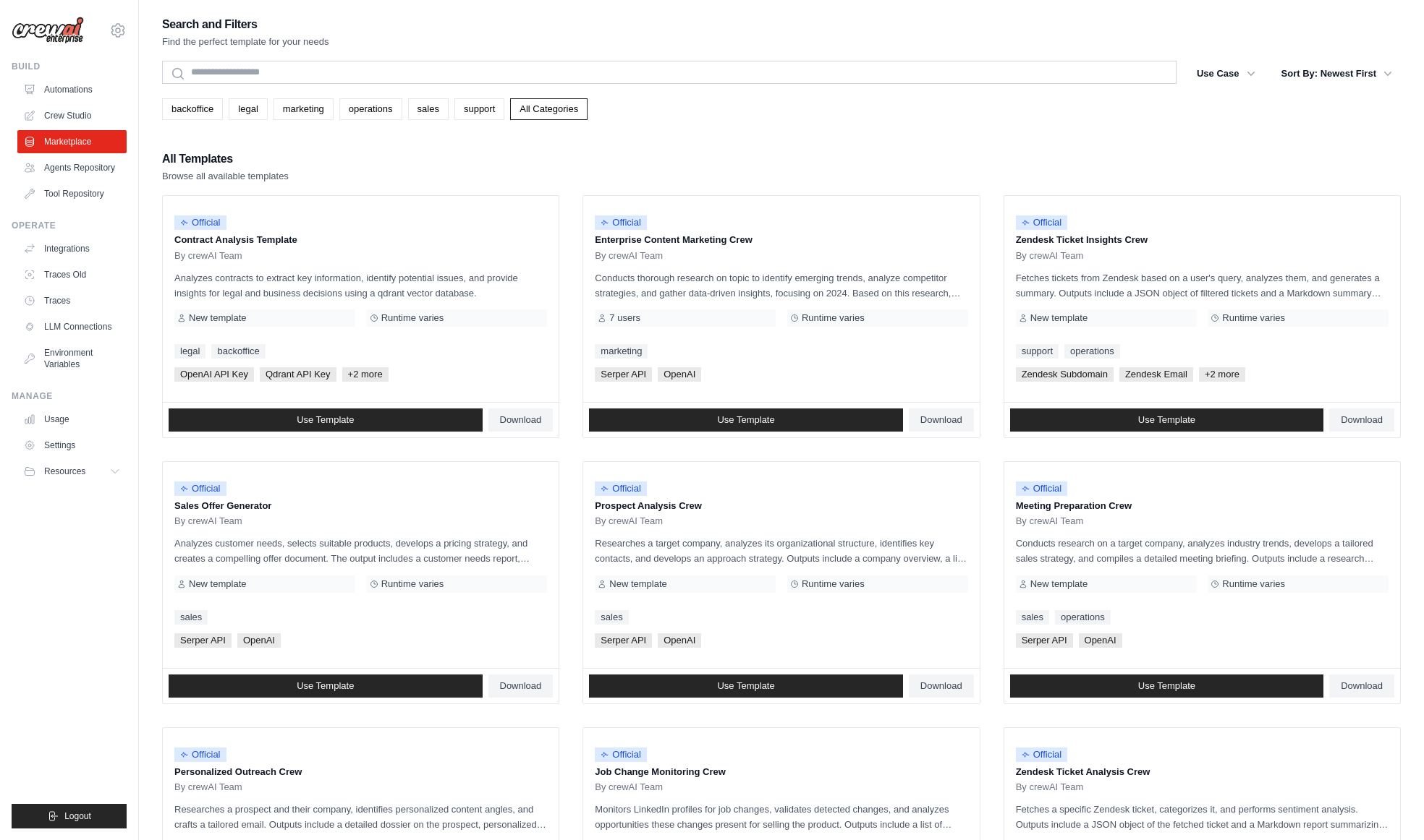
click at [106, 37] on div "[EMAIL_ADDRESS][DOMAIN_NAME] Settings" at bounding box center [69, 23] width 115 height 46
click at [108, 37] on div "[EMAIL_ADDRESS][DOMAIN_NAME] Settings" at bounding box center [69, 23] width 115 height 46
click at [111, 34] on icon at bounding box center [117, 29] width 17 height 17
click at [547, 34] on div "Search and Filters Find the perfect template for your needs" at bounding box center [782, 31] width 1238 height 35
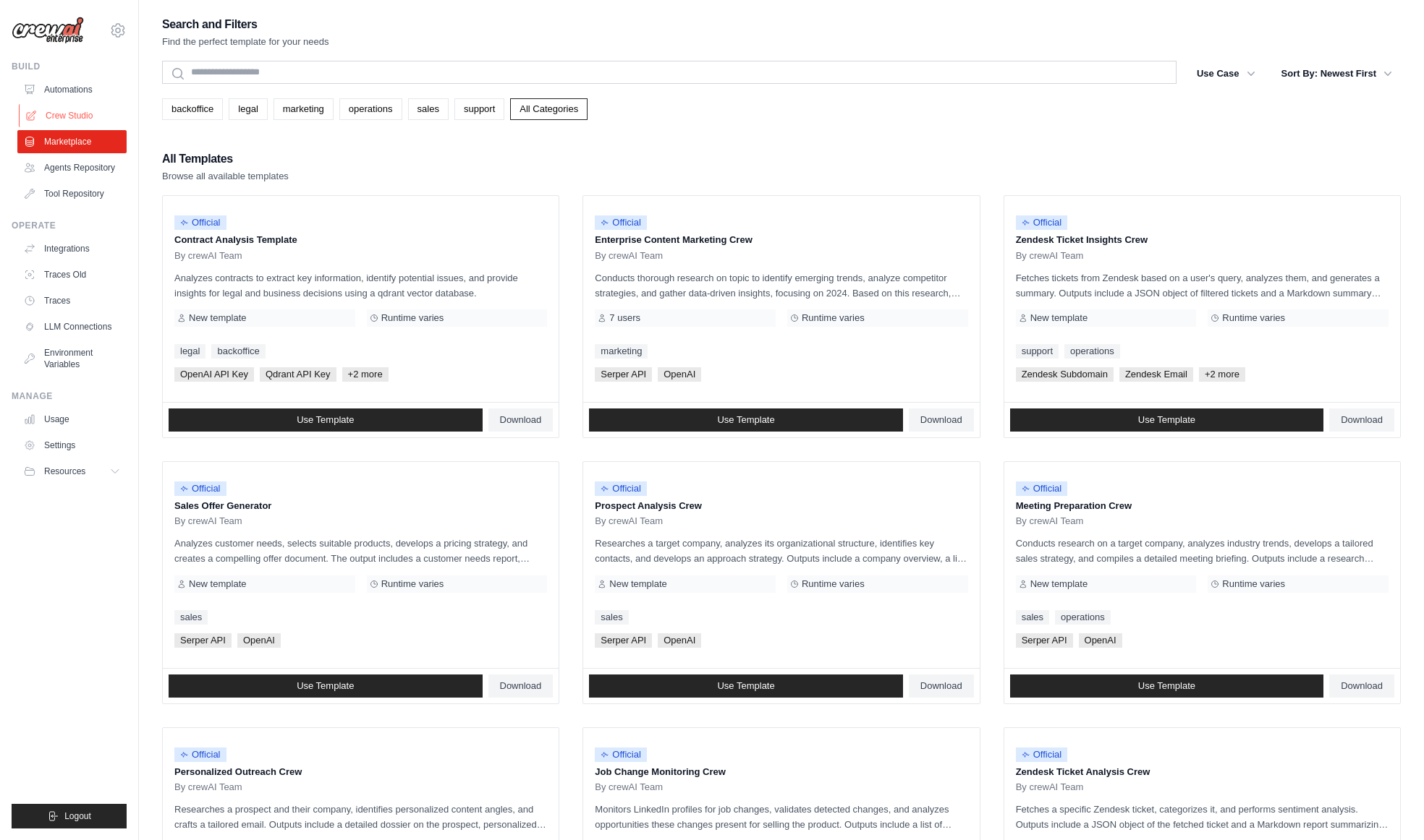
click at [79, 120] on link "Crew Studio" at bounding box center [73, 116] width 109 height 23
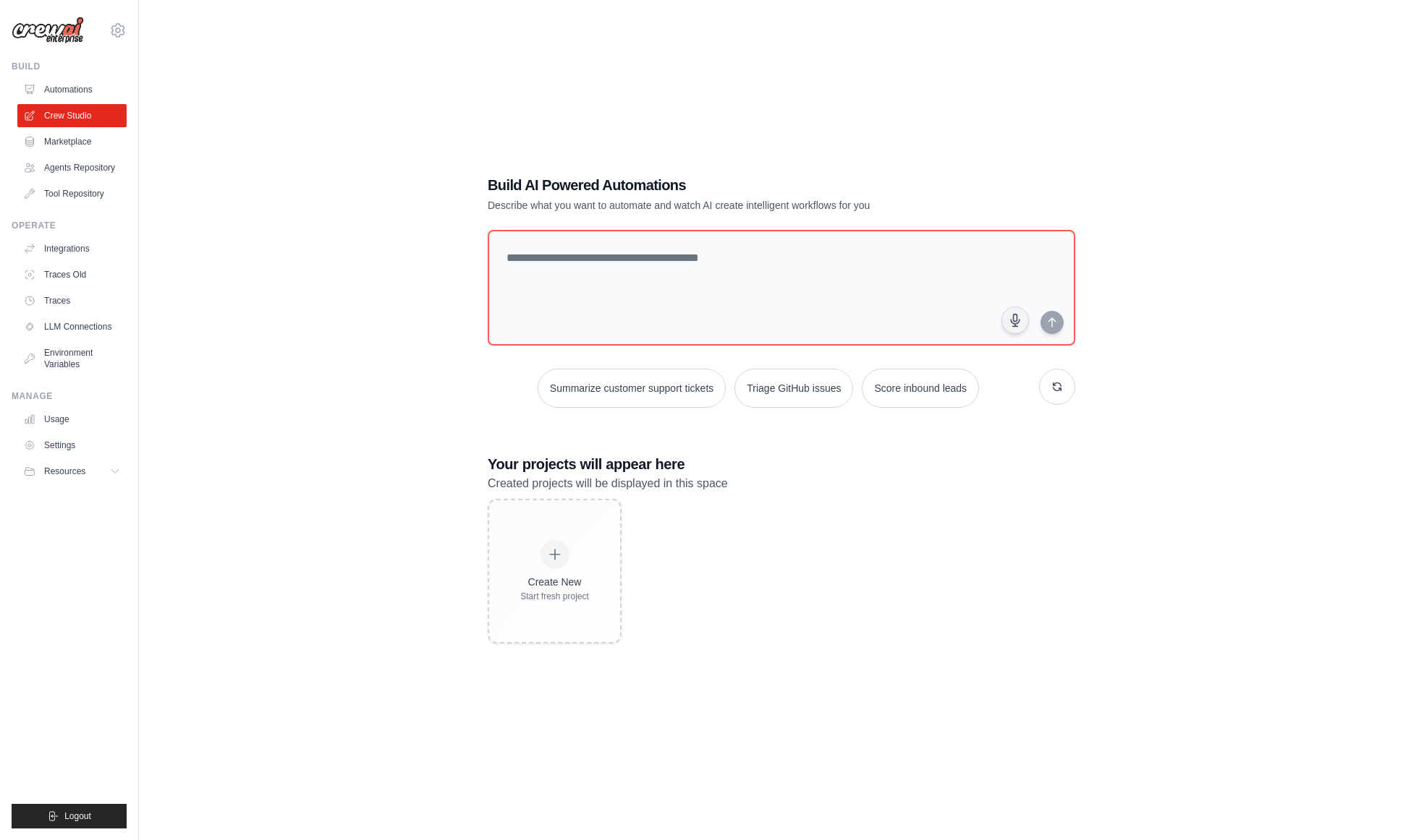
scroll to position [29, 0]
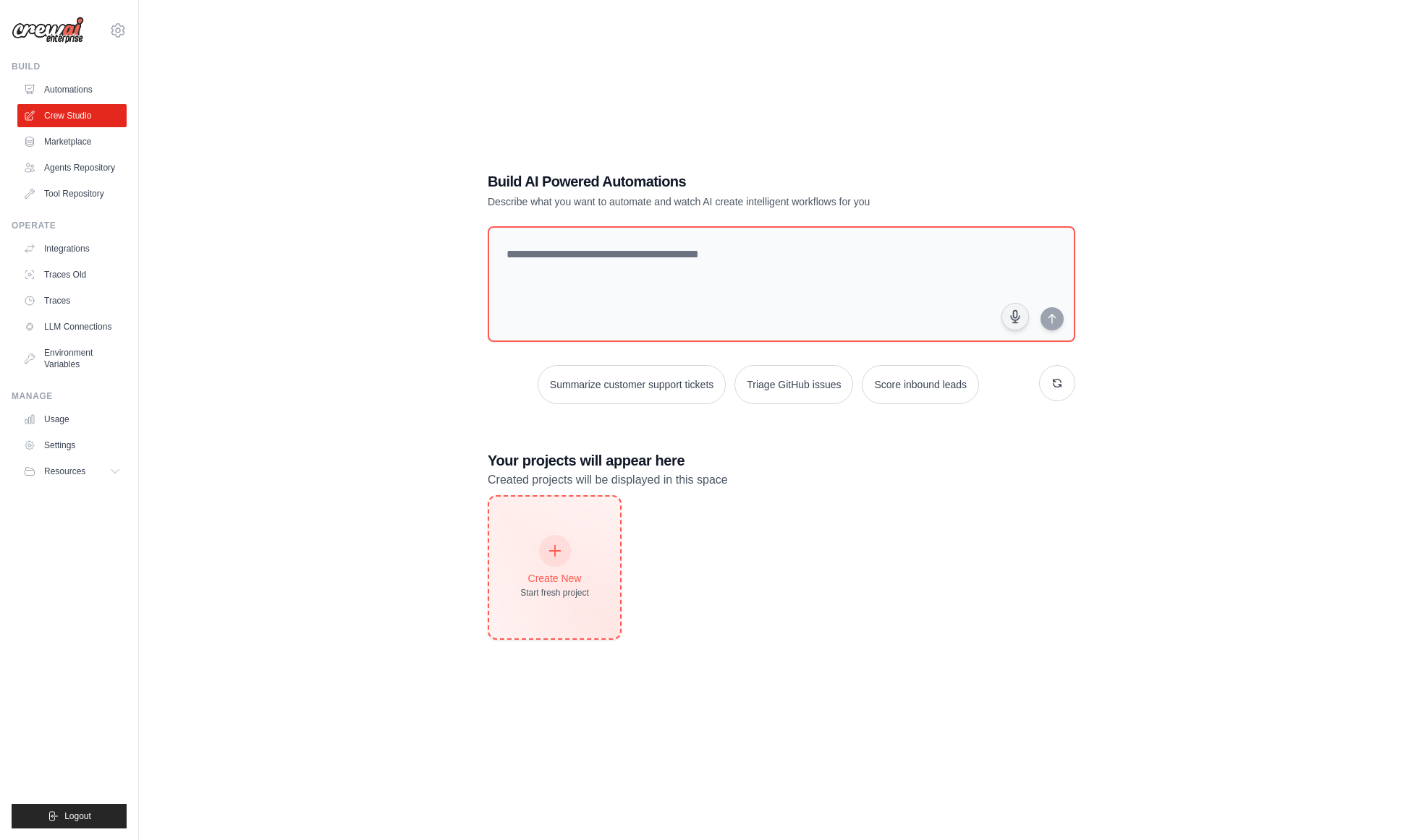
click at [557, 564] on div "Create New Start fresh project" at bounding box center [554, 568] width 69 height 62
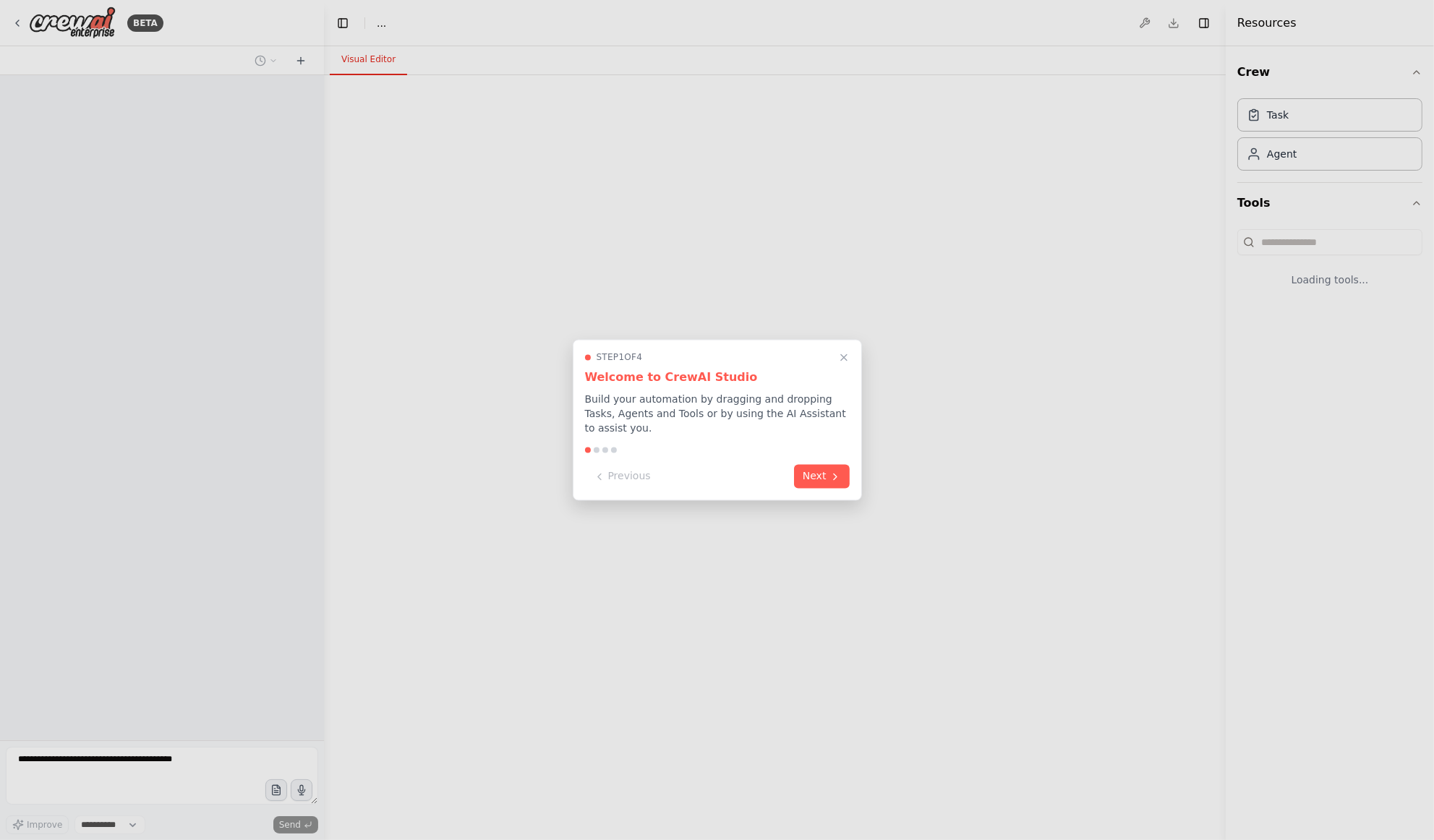
select select "****"
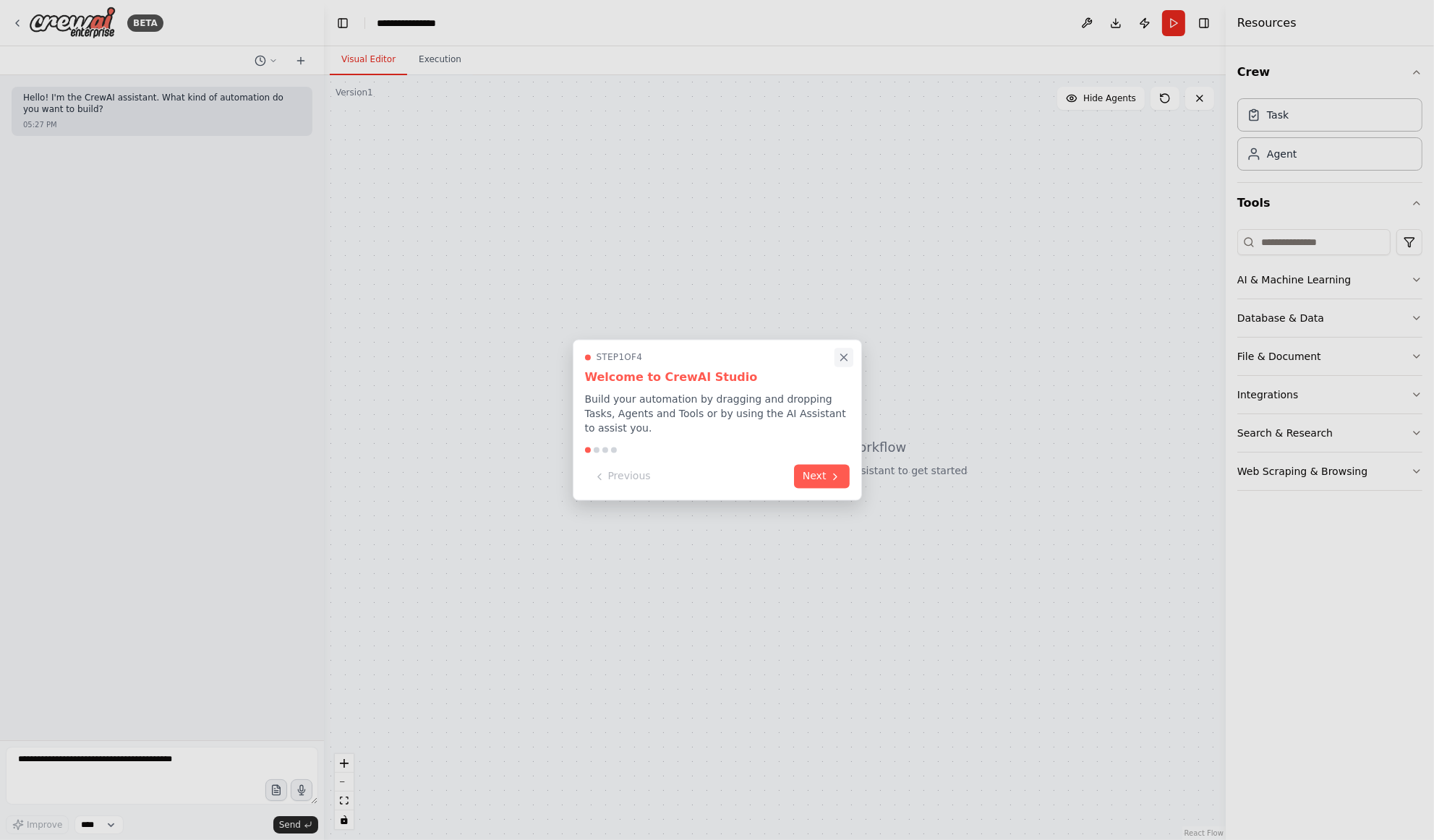
click at [845, 359] on icon "Close walkthrough" at bounding box center [844, 358] width 13 height 13
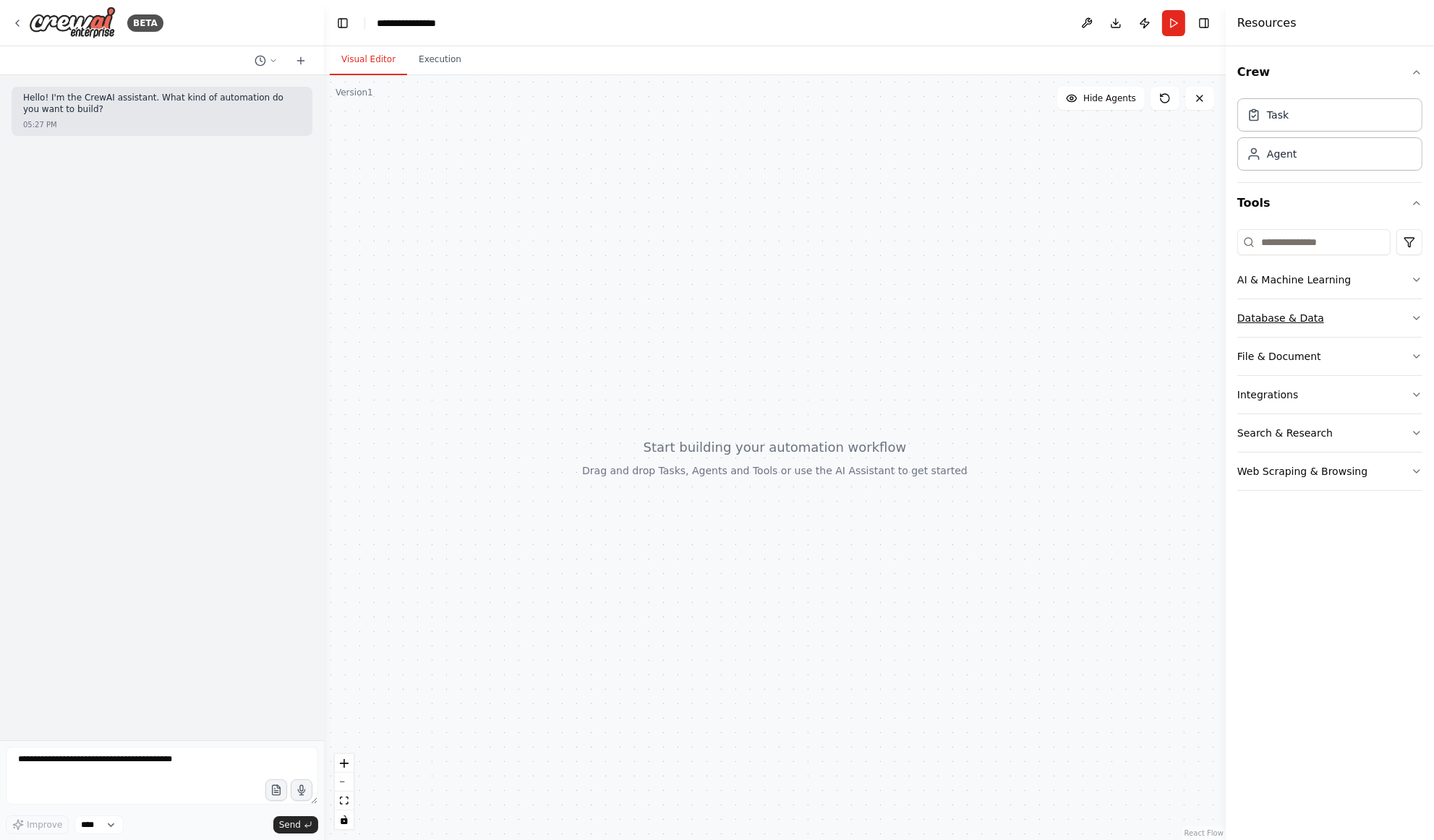
click at [1347, 322] on button "Database & Data" at bounding box center [1330, 318] width 185 height 37
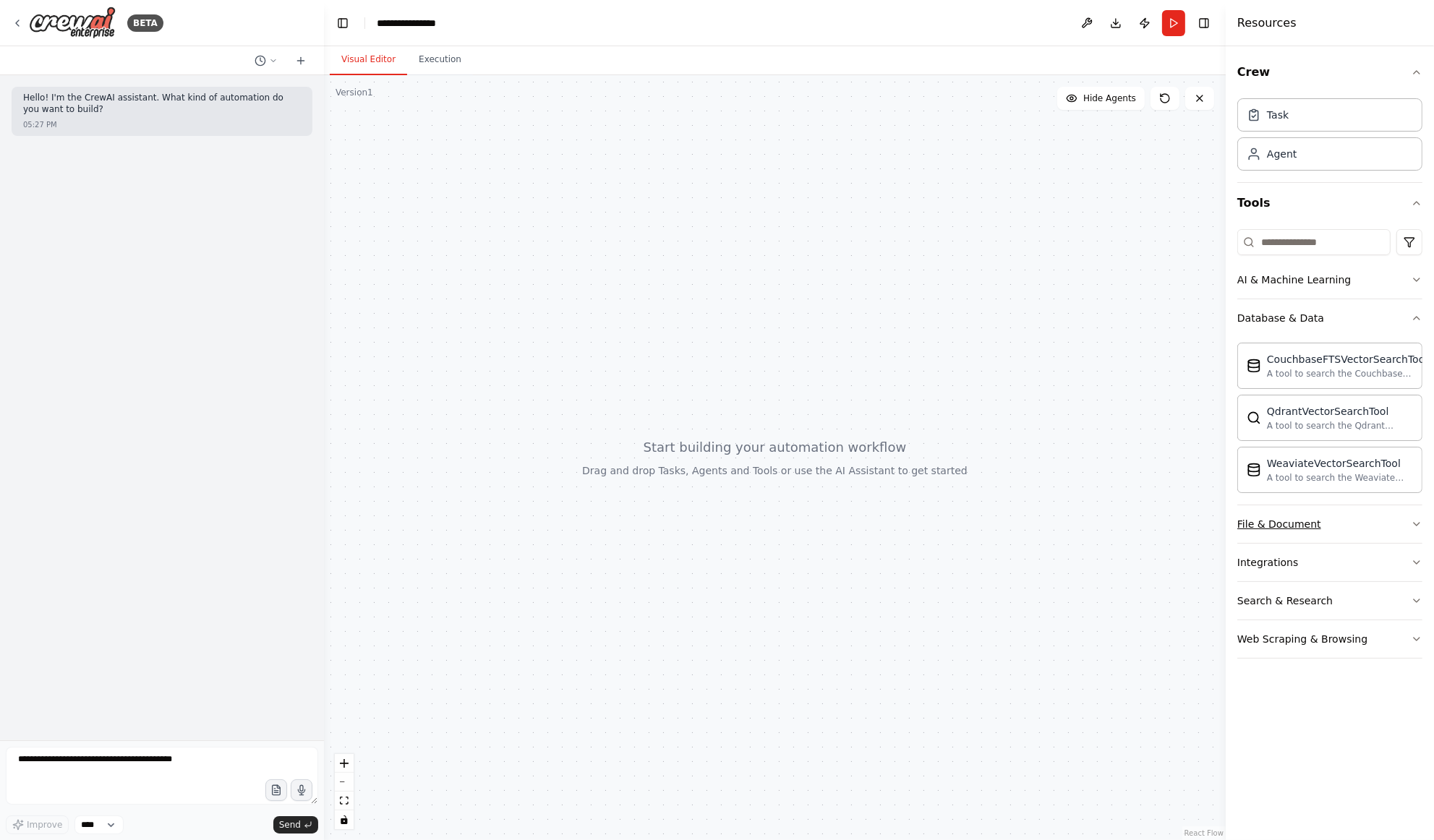
click at [1366, 515] on button "File & Document" at bounding box center [1330, 524] width 185 height 37
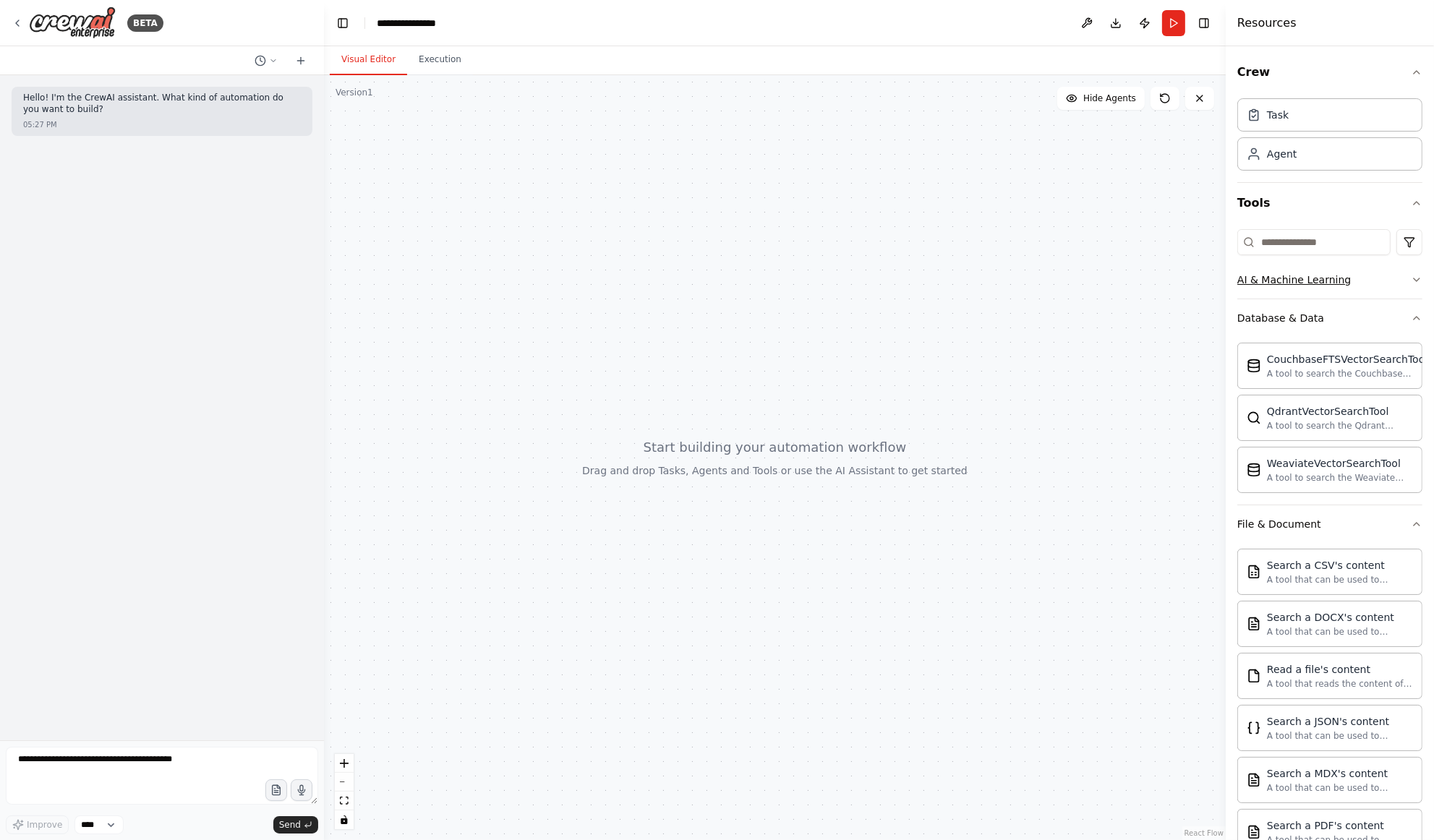
click at [1380, 287] on button "AI & Machine Learning" at bounding box center [1330, 280] width 185 height 37
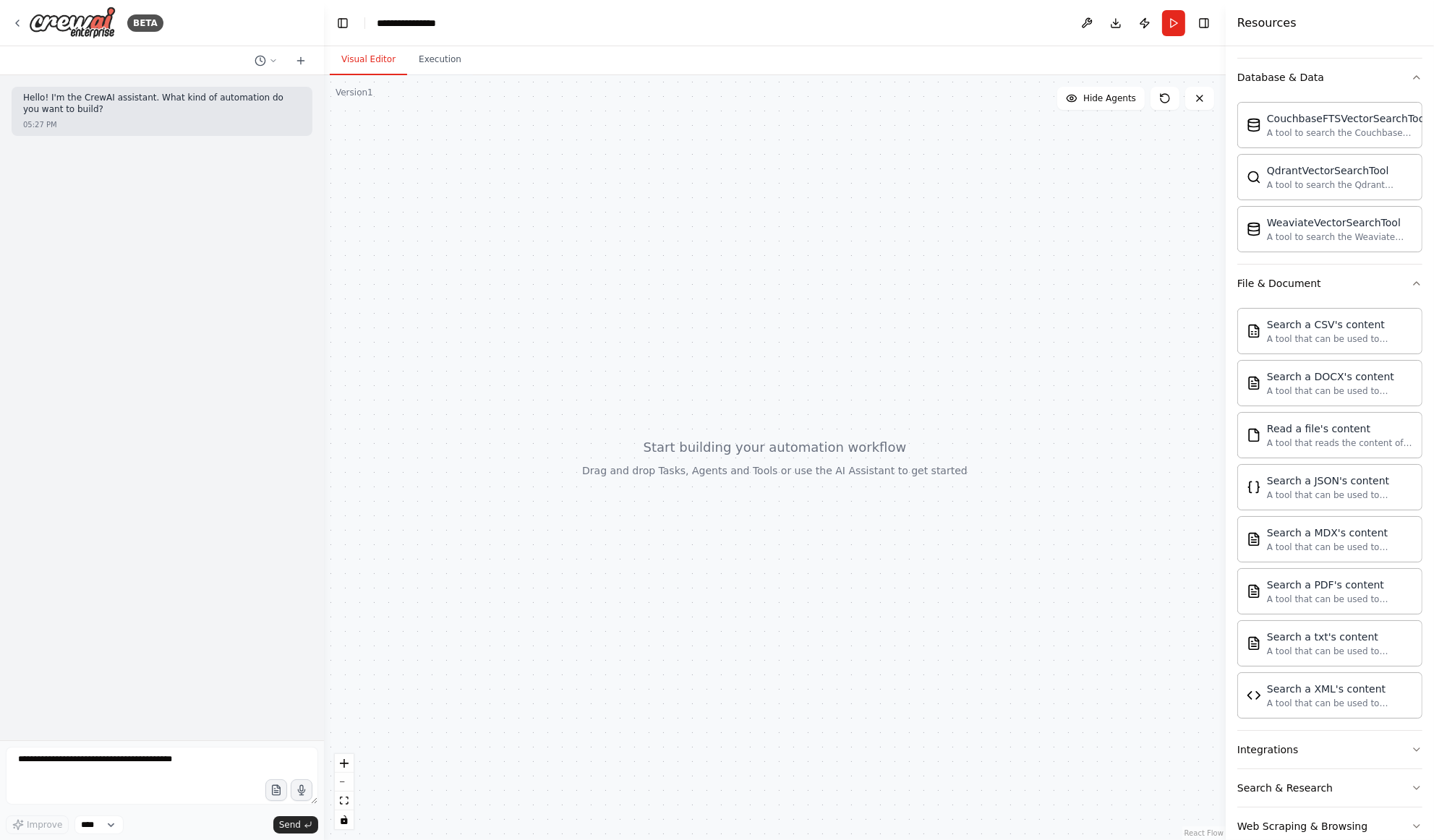
scroll to position [483, 0]
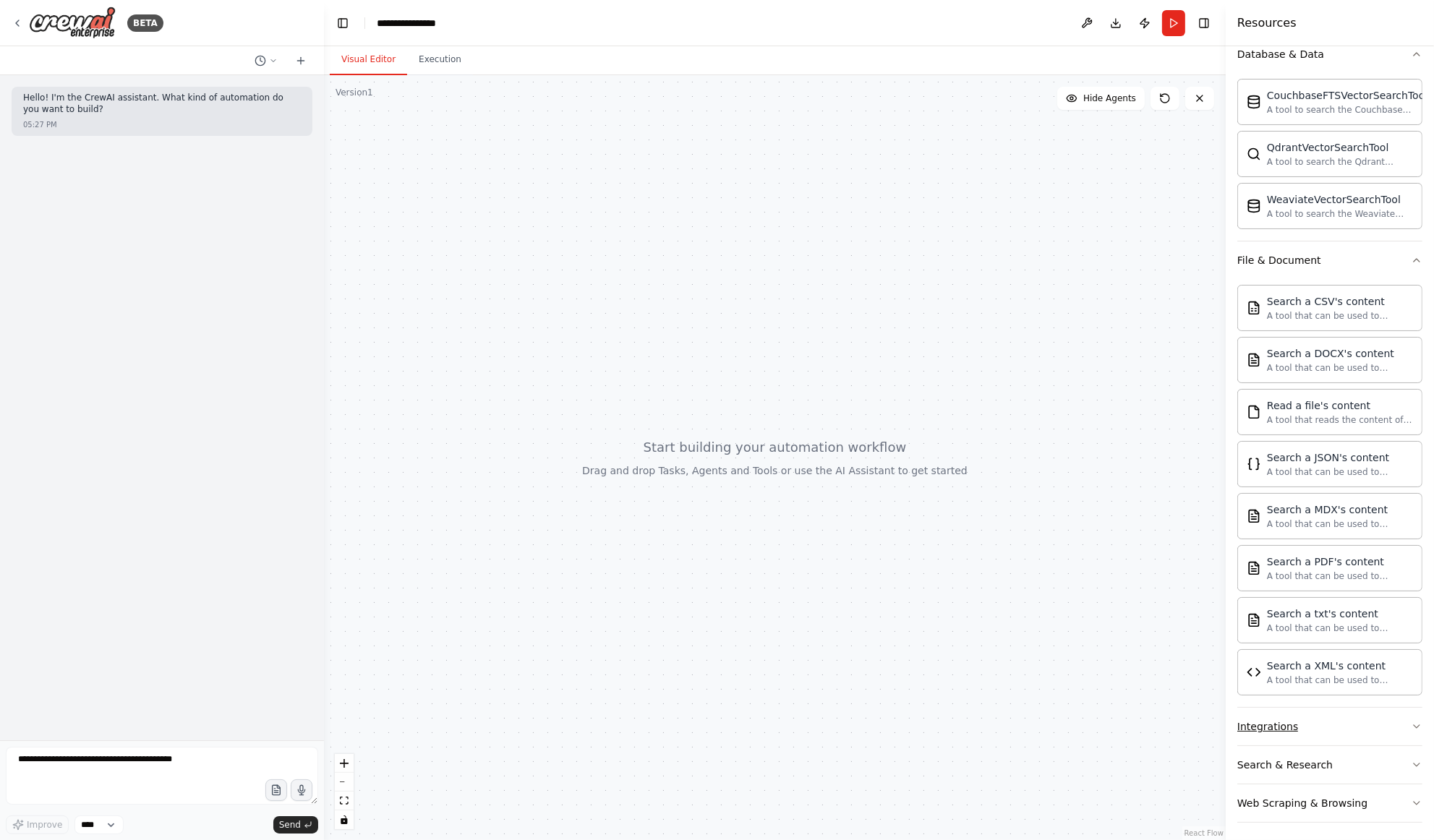
click at [1301, 736] on button "Integrations" at bounding box center [1330, 727] width 185 height 37
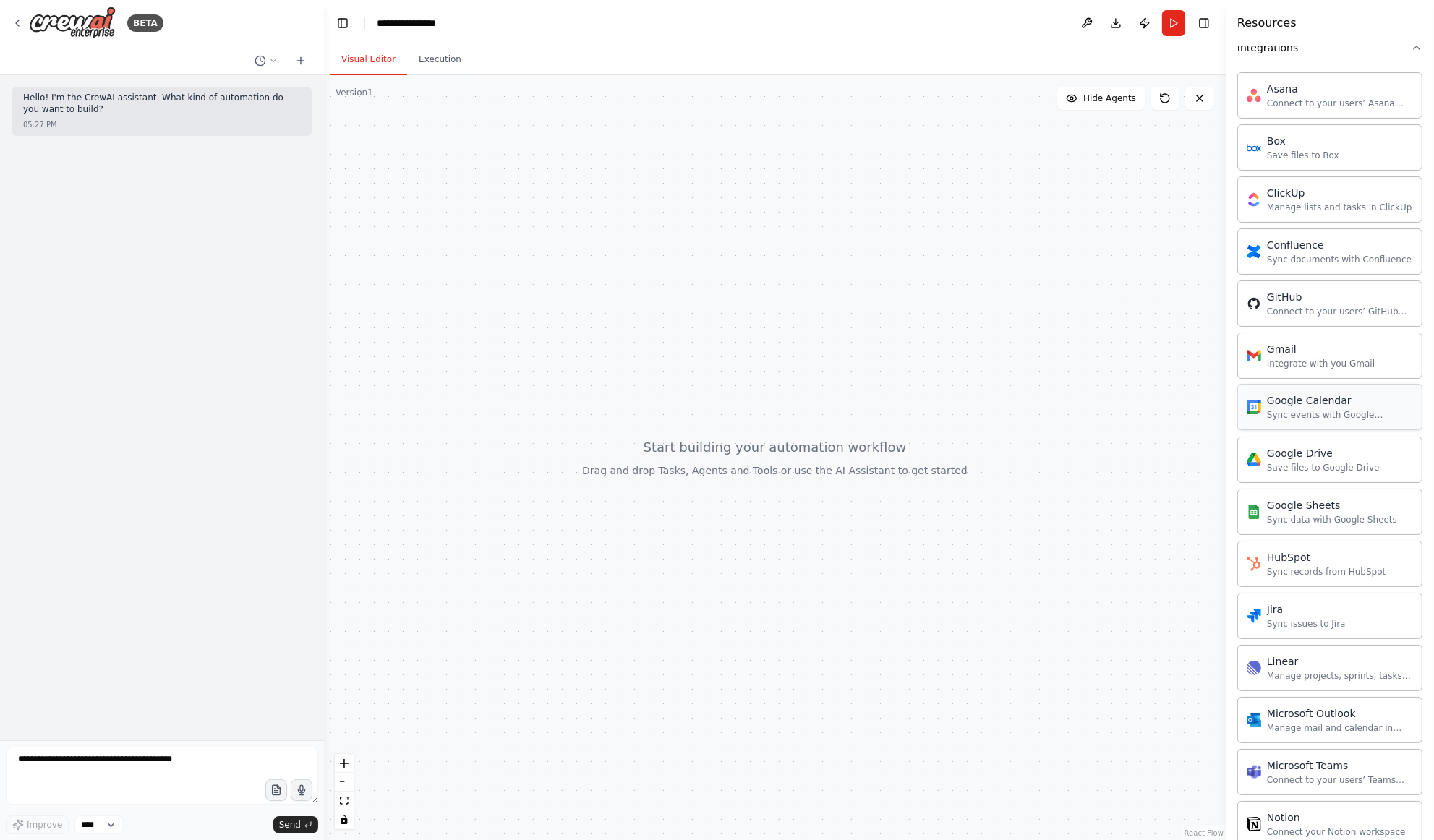
scroll to position [1299, 0]
